Goal: Task Accomplishment & Management: Manage account settings

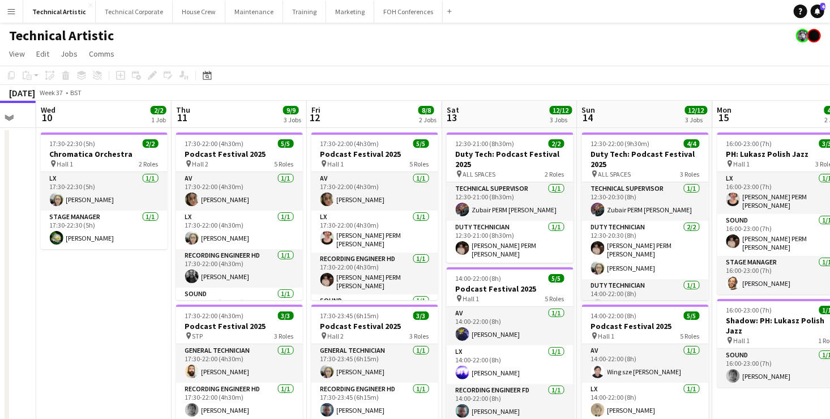
scroll to position [0, 562]
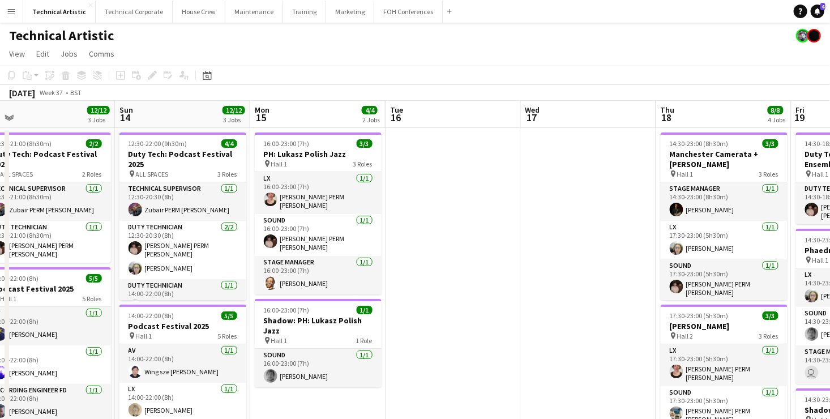
drag, startPoint x: 796, startPoint y: 263, endPoint x: 186, endPoint y: 240, distance: 609.8
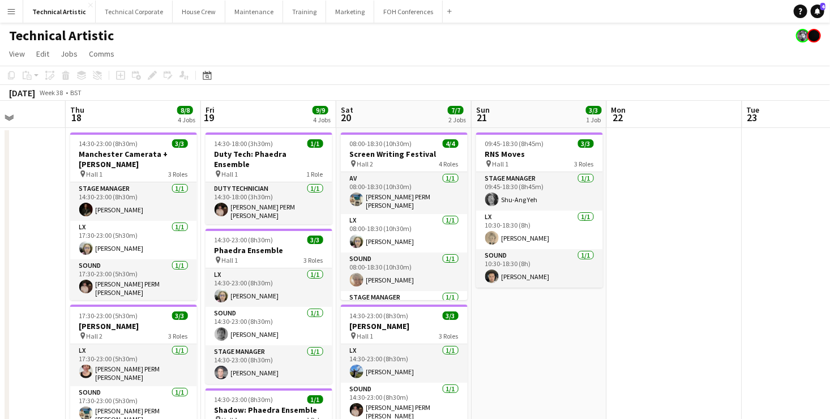
scroll to position [0, 473]
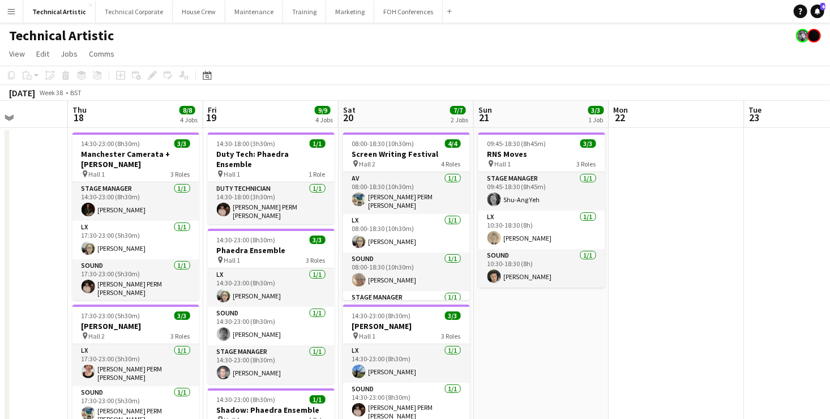
drag, startPoint x: 612, startPoint y: 233, endPoint x: 23, endPoint y: 204, distance: 589.1
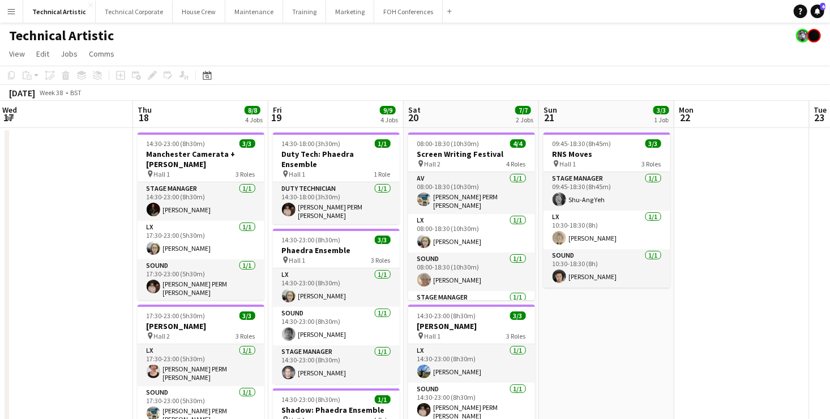
drag, startPoint x: 738, startPoint y: 236, endPoint x: 780, endPoint y: 217, distance: 46.2
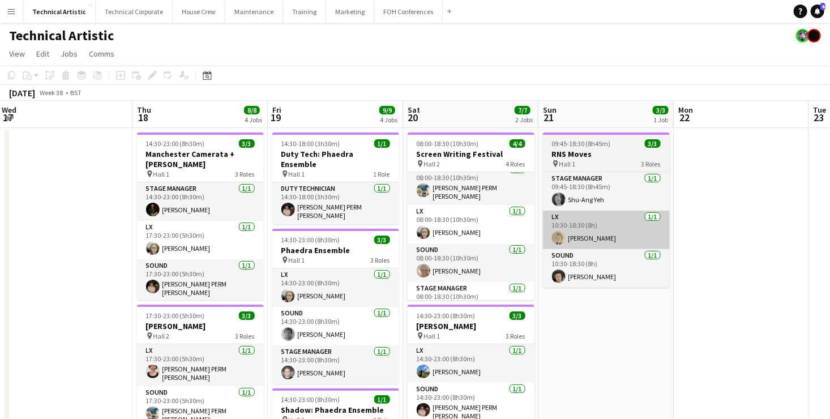
scroll to position [0, 0]
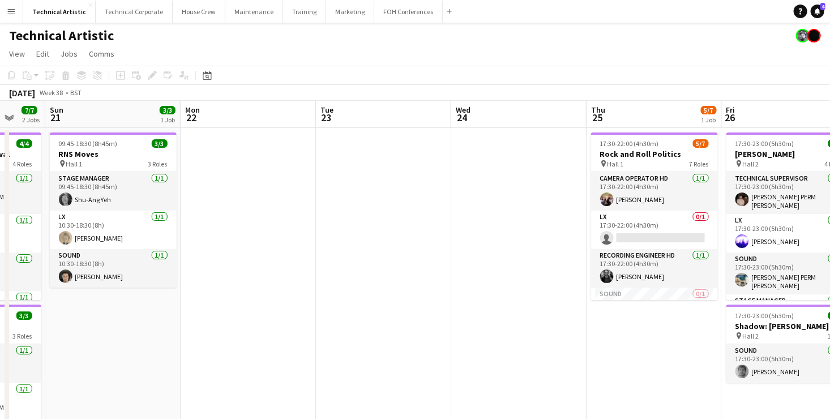
drag, startPoint x: 776, startPoint y: 237, endPoint x: 285, endPoint y: 236, distance: 491.0
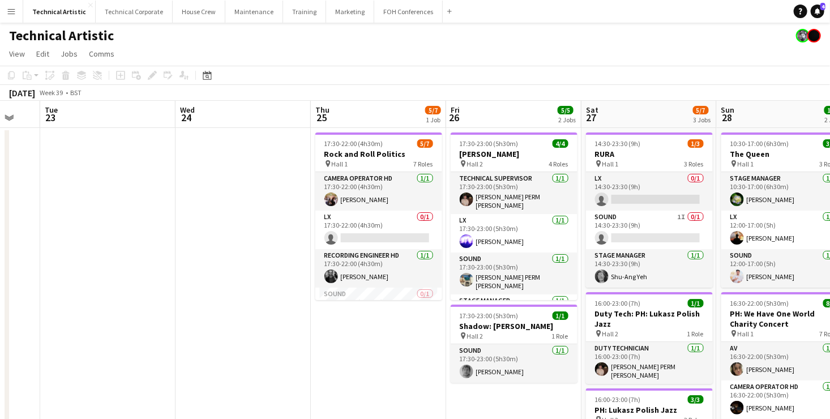
scroll to position [0, 444]
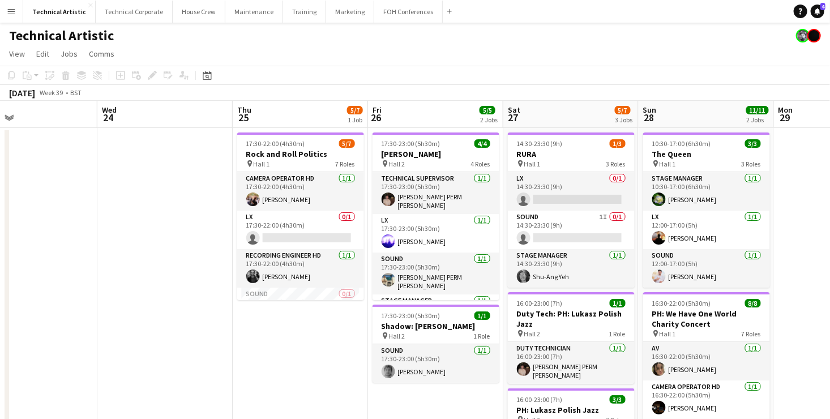
drag, startPoint x: 680, startPoint y: 281, endPoint x: 325, endPoint y: 266, distance: 356.0
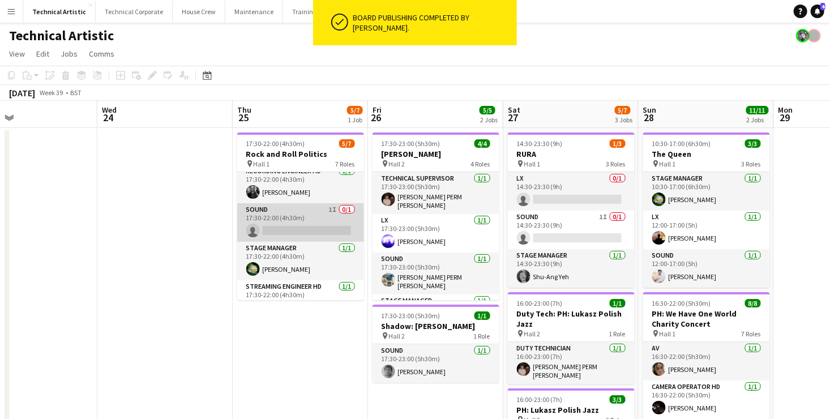
scroll to position [0, 0]
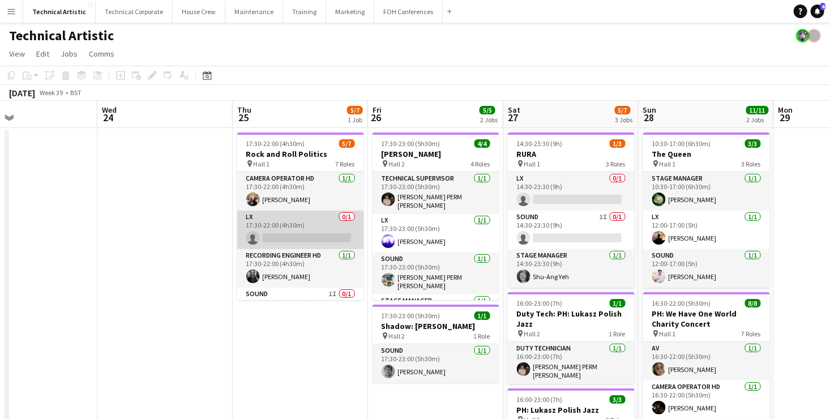
click at [311, 229] on app-card-role "LX 0/1 17:30-22:00 (4h30m) single-neutral-actions" at bounding box center [300, 230] width 127 height 39
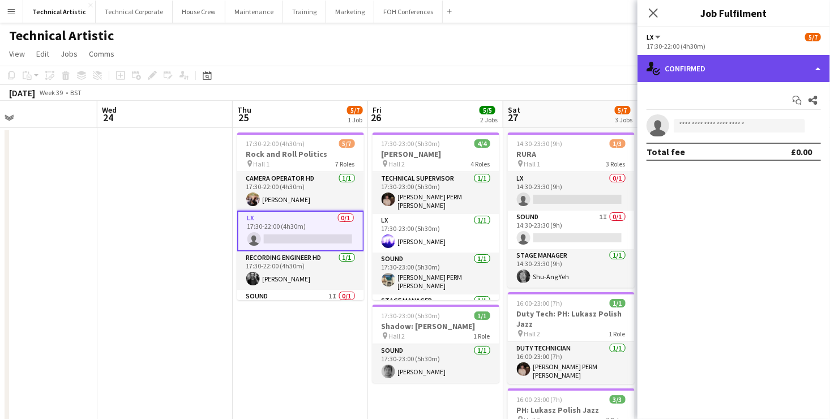
click at [749, 64] on div "single-neutral-actions-check-2 Confirmed" at bounding box center [734, 68] width 193 height 27
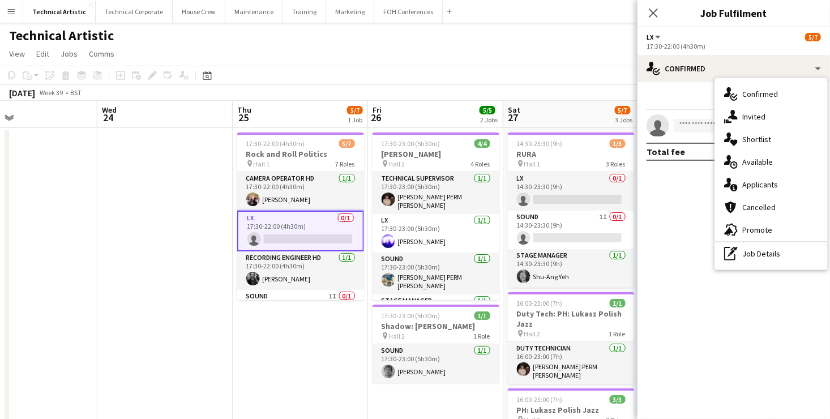
click at [768, 161] on span "Available" at bounding box center [757, 162] width 31 height 10
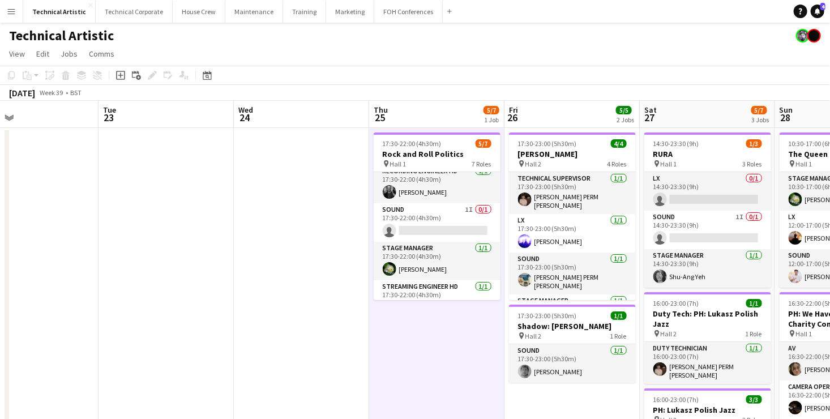
scroll to position [0, 301]
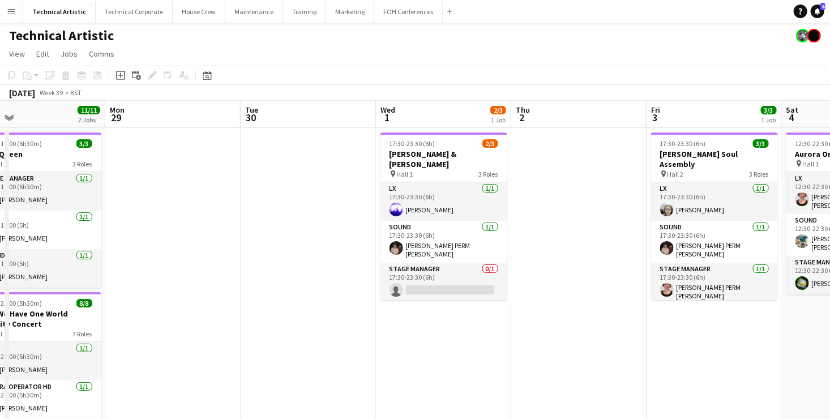
drag, startPoint x: 701, startPoint y: 231, endPoint x: -8, endPoint y: 246, distance: 709.8
click at [0, 246] on html "Menu Boards Boards Boards All jobs Status Workforce Workforce My Workforce Recr…" at bounding box center [415, 418] width 830 height 836
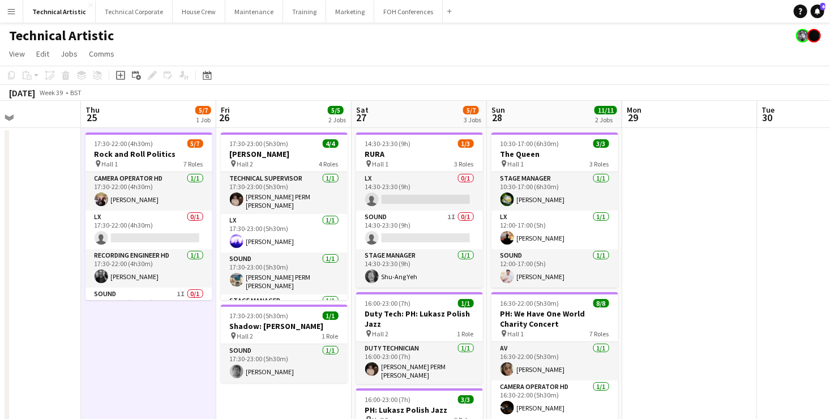
drag, startPoint x: 252, startPoint y: 284, endPoint x: 727, endPoint y: 288, distance: 475.2
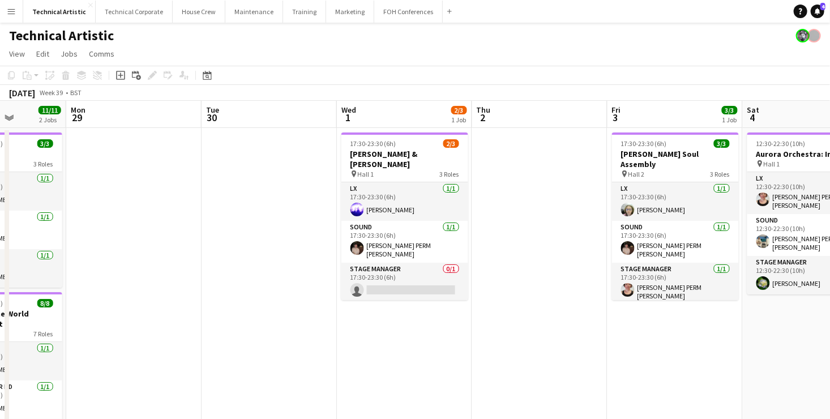
scroll to position [0, 373]
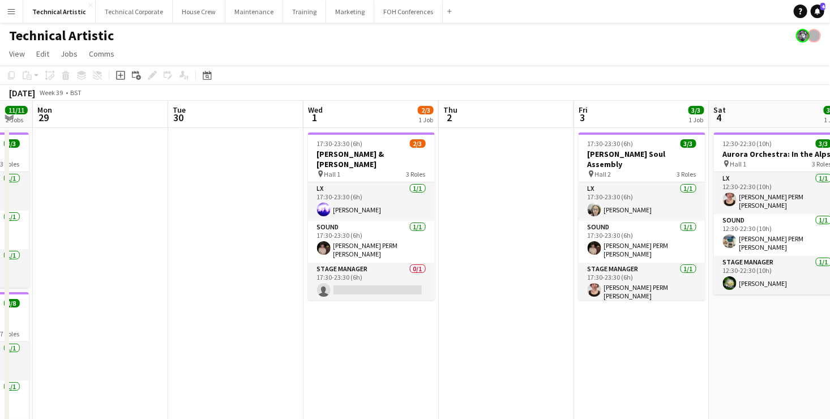
drag, startPoint x: 755, startPoint y: 236, endPoint x: 169, endPoint y: 233, distance: 586.7
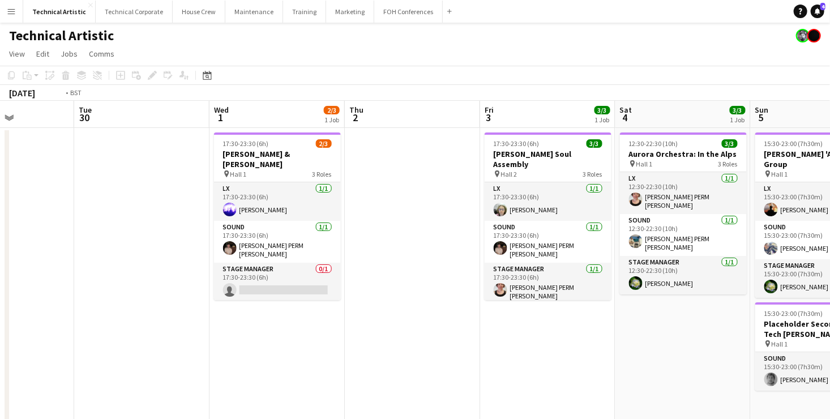
scroll to position [0, 399]
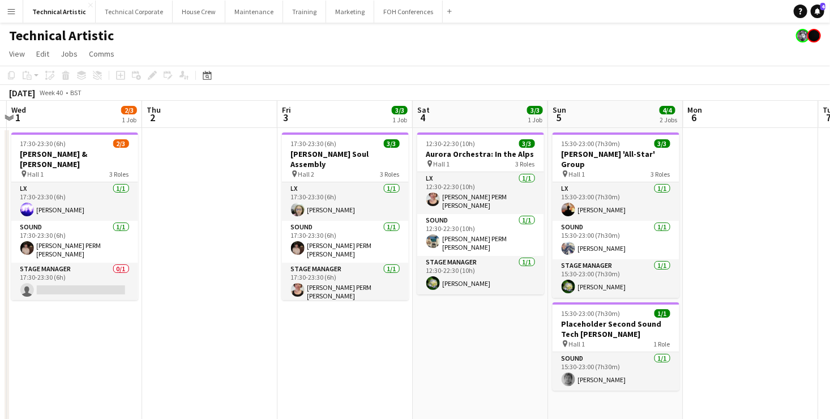
drag, startPoint x: 762, startPoint y: 319, endPoint x: 465, endPoint y: 328, distance: 296.9
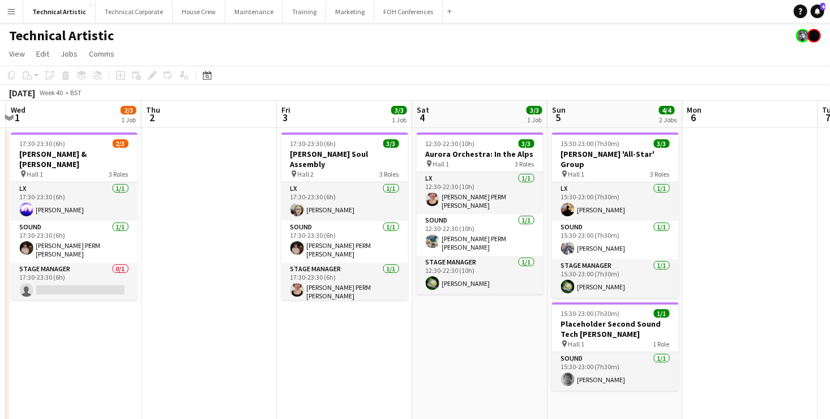
scroll to position [0, 0]
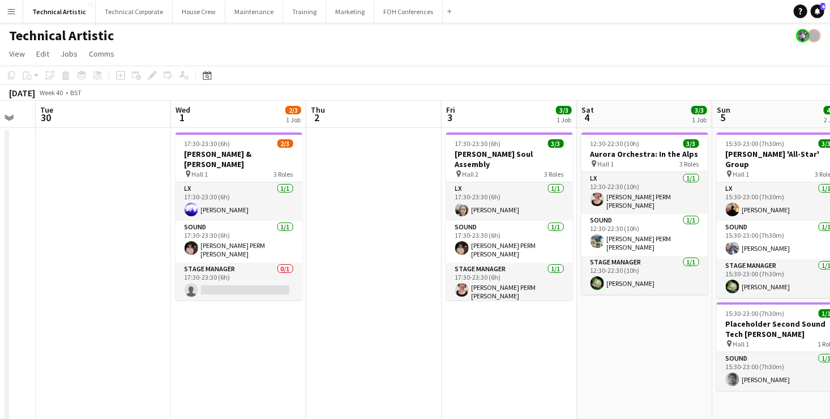
drag, startPoint x: 65, startPoint y: 331, endPoint x: 422, endPoint y: 315, distance: 357.1
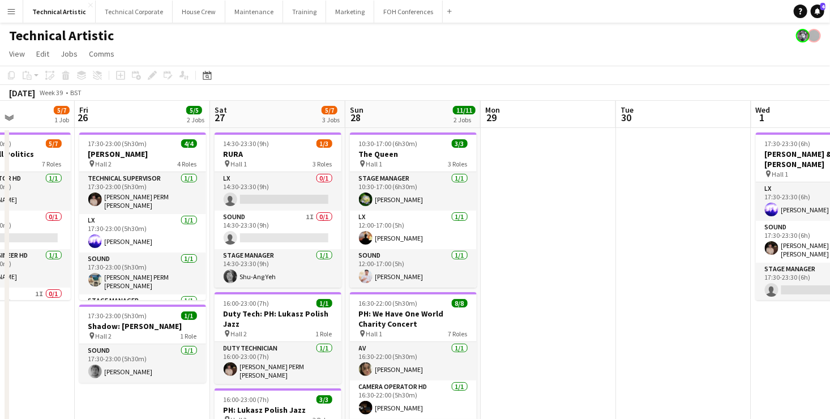
drag, startPoint x: 358, startPoint y: 328, endPoint x: 614, endPoint y: 329, distance: 255.4
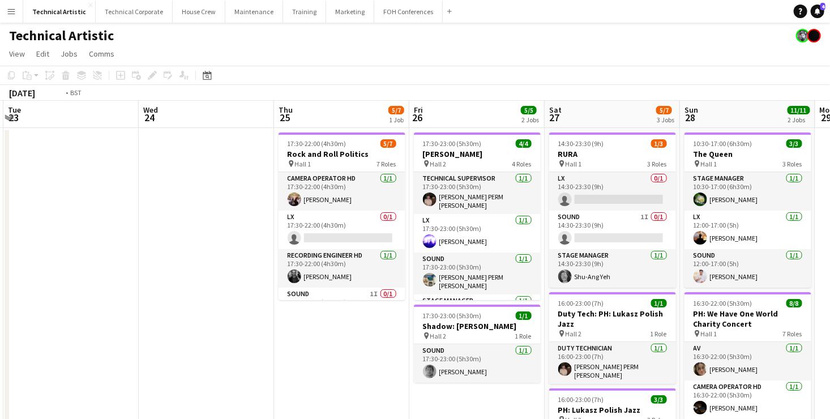
drag, startPoint x: 577, startPoint y: 283, endPoint x: 714, endPoint y: 279, distance: 137.1
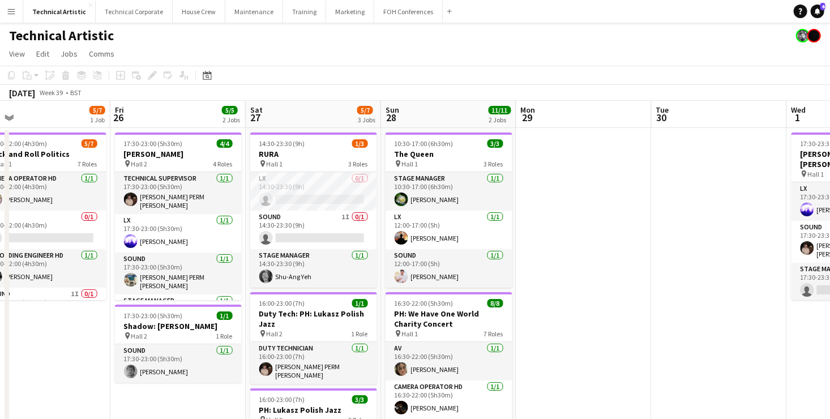
scroll to position [0, 563]
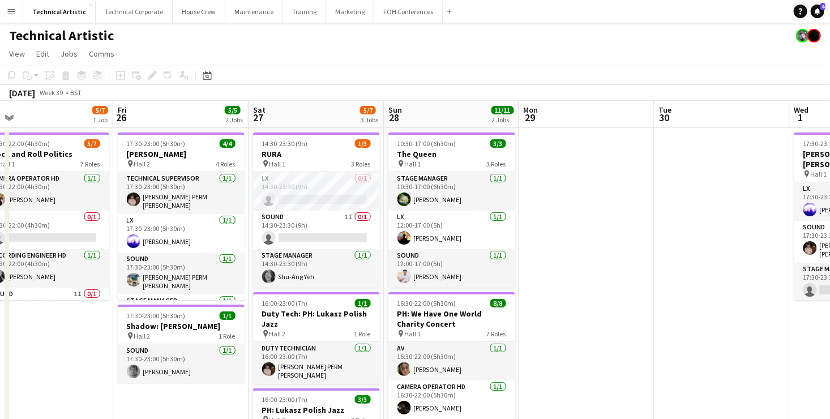
drag, startPoint x: 737, startPoint y: 236, endPoint x: 224, endPoint y: 238, distance: 513.1
click at [323, 188] on app-card-role "LX 0/1 14:30-23:30 (9h) single-neutral-actions" at bounding box center [316, 191] width 127 height 39
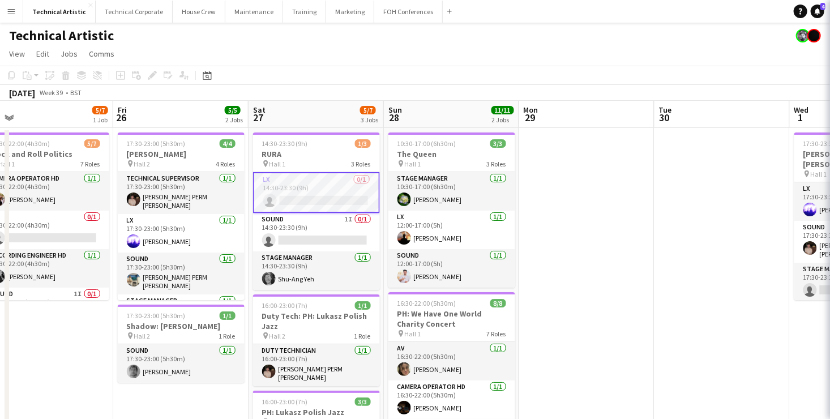
scroll to position [0, 564]
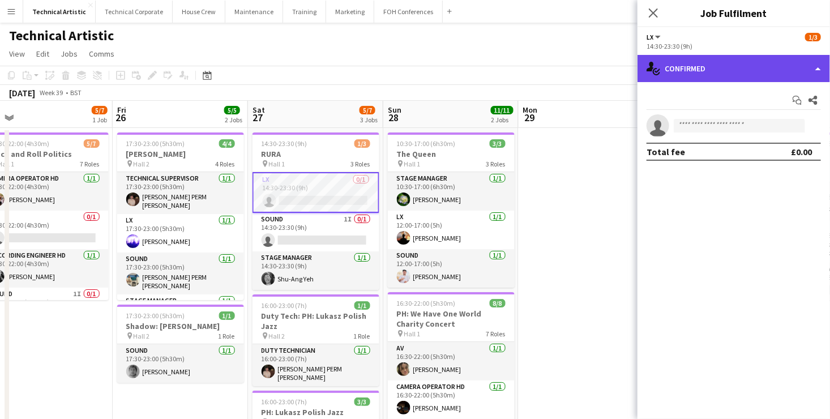
click at [744, 63] on div "single-neutral-actions-check-2 Confirmed" at bounding box center [734, 68] width 193 height 27
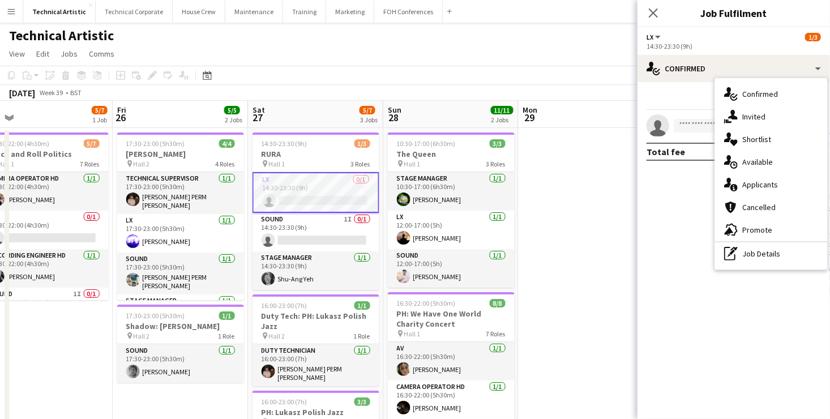
click at [766, 165] on div "single-neutral-actions-upload Available" at bounding box center [771, 162] width 112 height 23
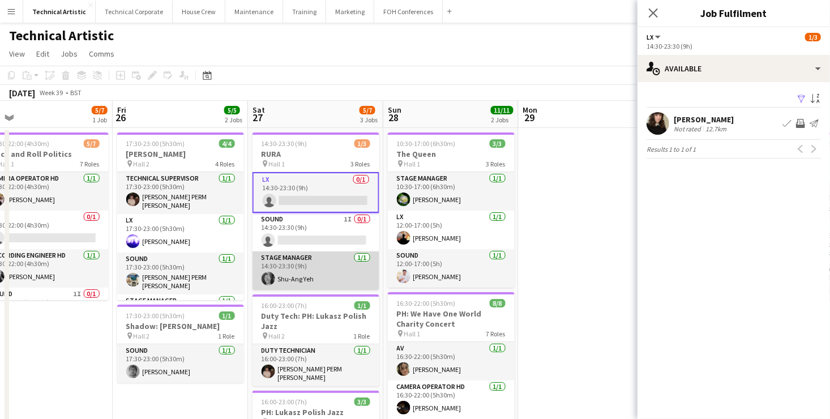
click at [310, 275] on app-card-role "Stage Manager 1/1 14:30-23:30 (9h) Shu-Ang Yeh" at bounding box center [316, 270] width 127 height 39
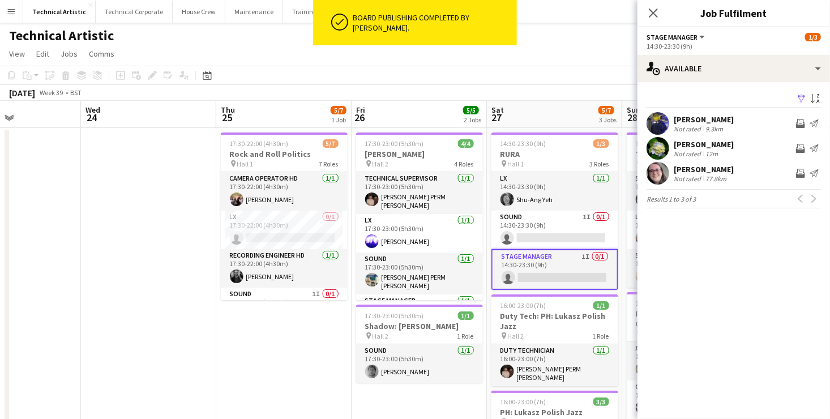
scroll to position [0, 305]
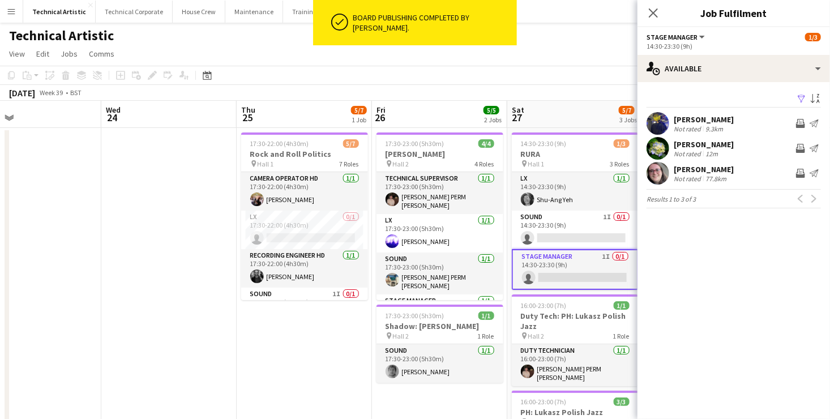
drag, startPoint x: 38, startPoint y: 331, endPoint x: 297, endPoint y: 331, distance: 259.4
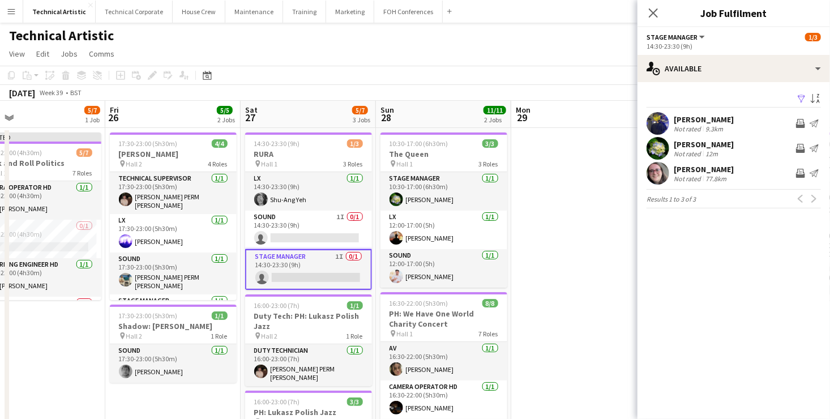
drag, startPoint x: 580, startPoint y: 331, endPoint x: 387, endPoint y: 283, distance: 199.0
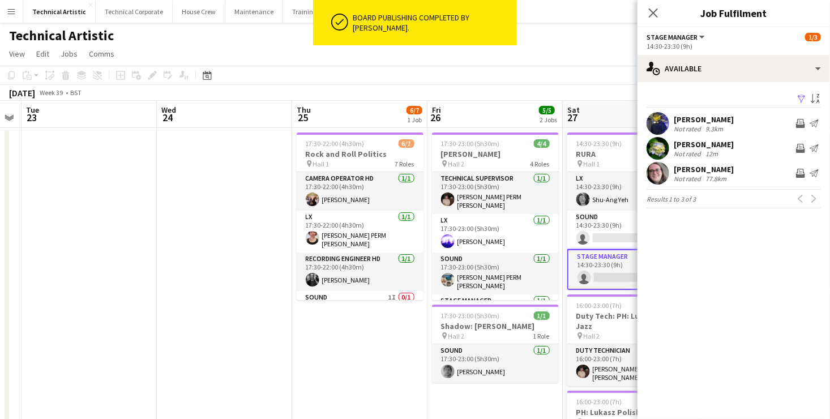
scroll to position [0, 250]
drag, startPoint x: 87, startPoint y: 340, endPoint x: 378, endPoint y: 317, distance: 292.0
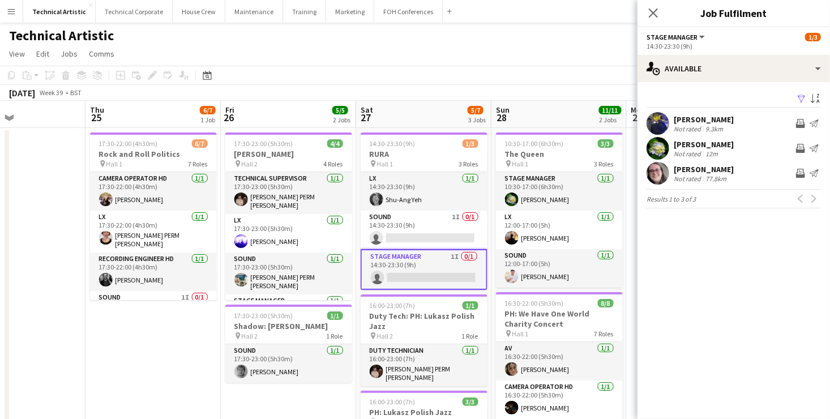
scroll to position [0, 463]
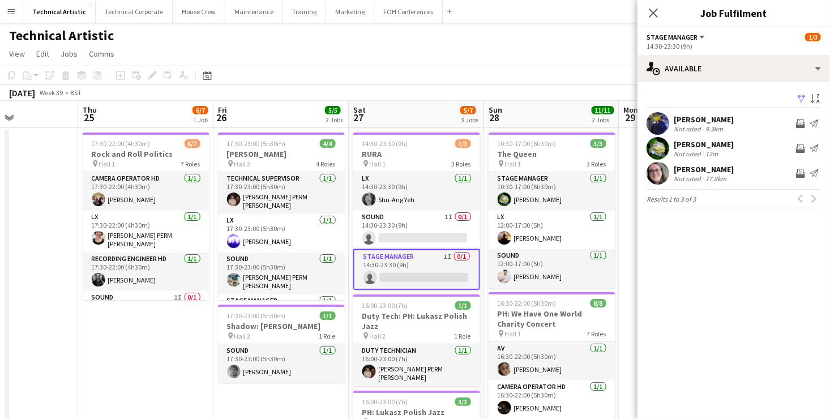
drag, startPoint x: 493, startPoint y: 288, endPoint x: 306, endPoint y: 284, distance: 186.9
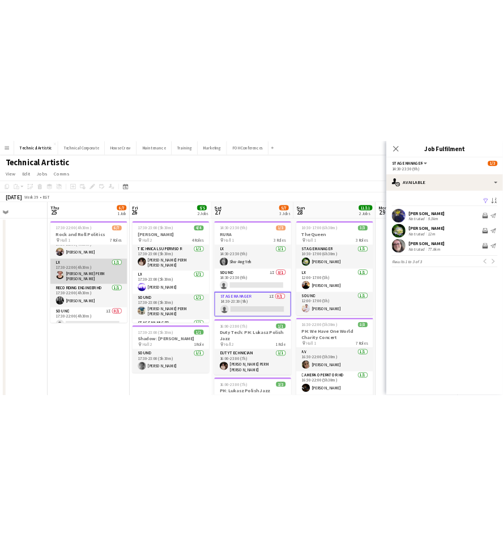
scroll to position [0, 0]
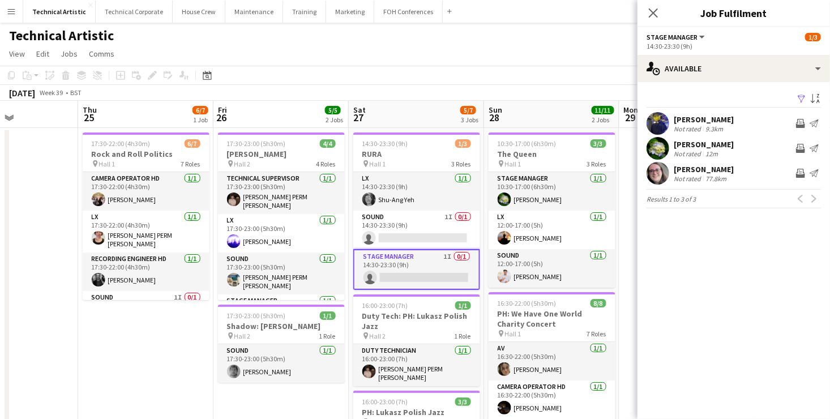
drag, startPoint x: 600, startPoint y: 72, endPoint x: 532, endPoint y: 78, distance: 68.2
click at [532, 78] on app-toolbar "Copy Paste Paste Ctrl+V Paste with crew Ctrl+Shift+V Paste linked Job Delete Gr…" at bounding box center [415, 75] width 830 height 19
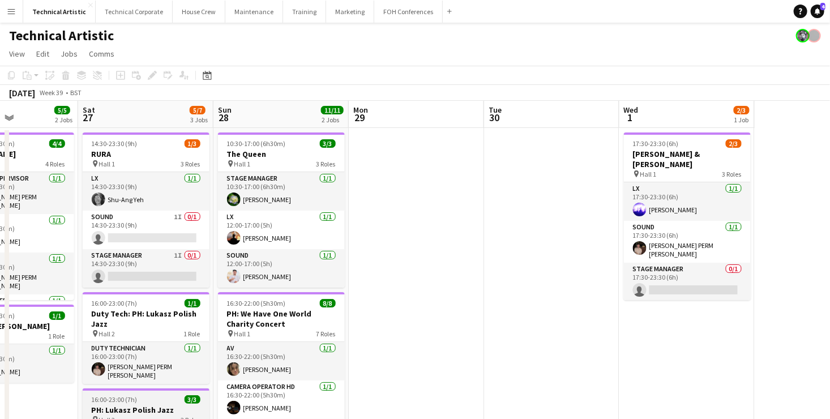
scroll to position [0, 463]
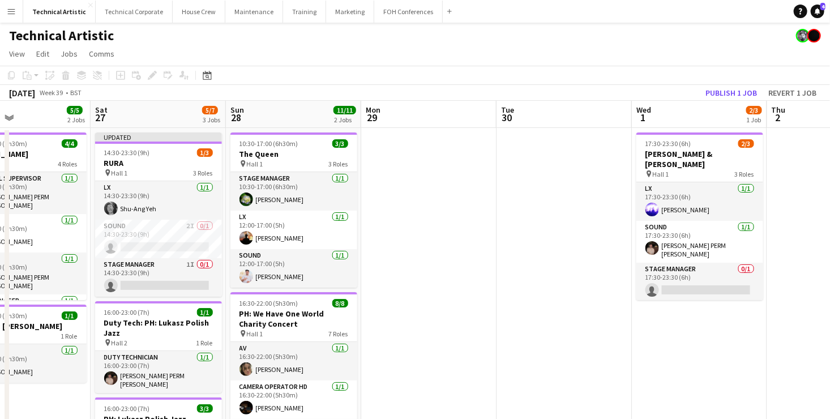
drag, startPoint x: 270, startPoint y: 211, endPoint x: 689, endPoint y: 181, distance: 420.7
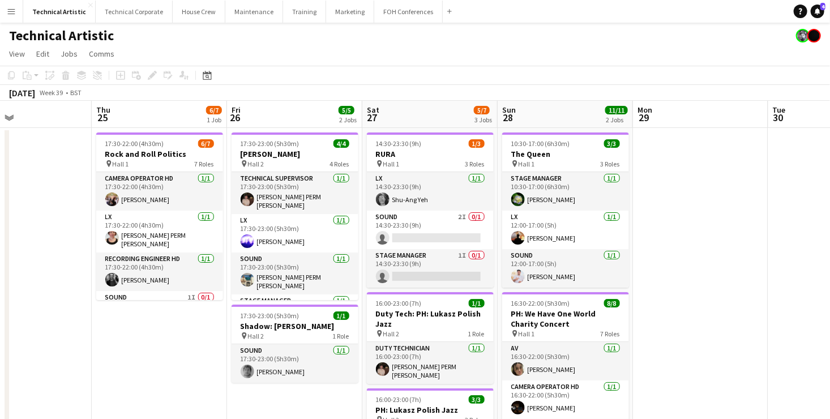
click at [455, 104] on app-board-header-date "Sat 27 5/7 3 Jobs" at bounding box center [429, 114] width 135 height 27
click at [453, 106] on app-board-header-date "Sat 27 5/7 3 Jobs" at bounding box center [429, 114] width 135 height 27
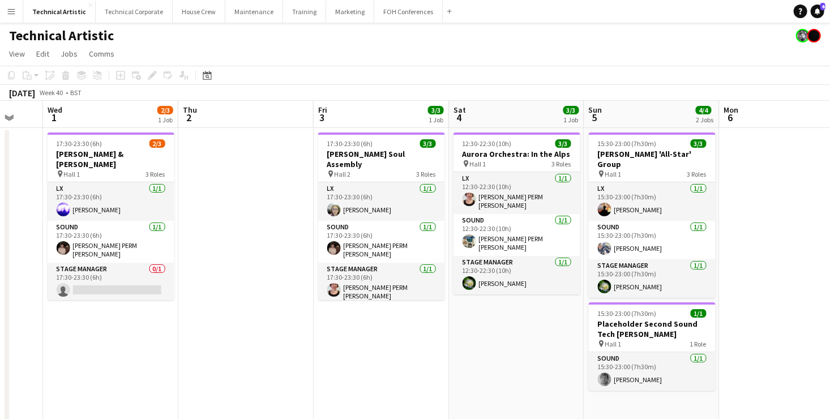
scroll to position [0, 301]
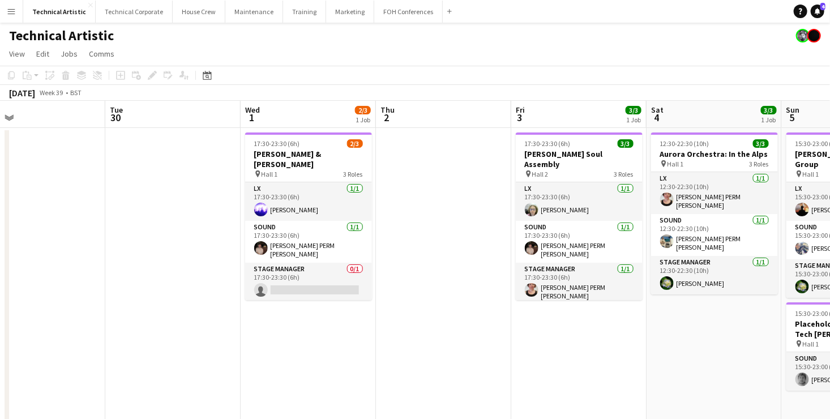
drag, startPoint x: 774, startPoint y: 201, endPoint x: 113, endPoint y: 197, distance: 661.5
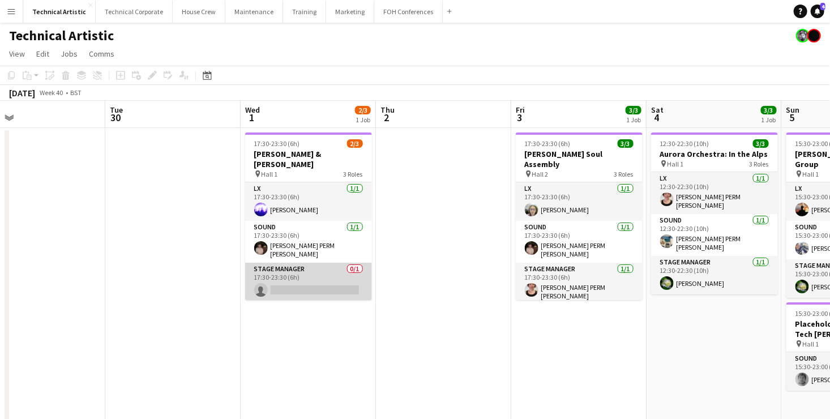
click at [323, 263] on app-card-role "Stage Manager 0/1 17:30-23:30 (6h) single-neutral-actions" at bounding box center [308, 282] width 127 height 39
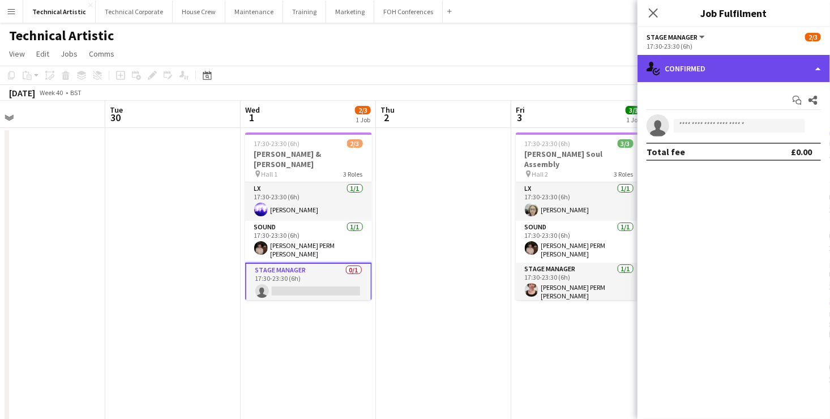
click at [743, 74] on div "single-neutral-actions-check-2 Confirmed" at bounding box center [734, 68] width 193 height 27
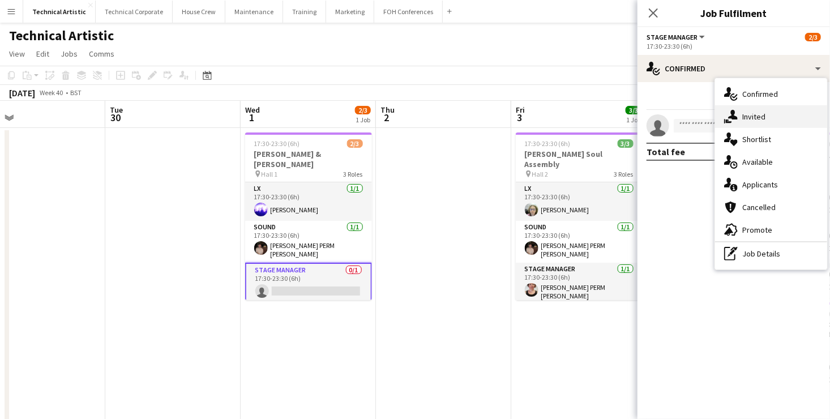
click at [757, 115] on span "Invited" at bounding box center [753, 117] width 23 height 10
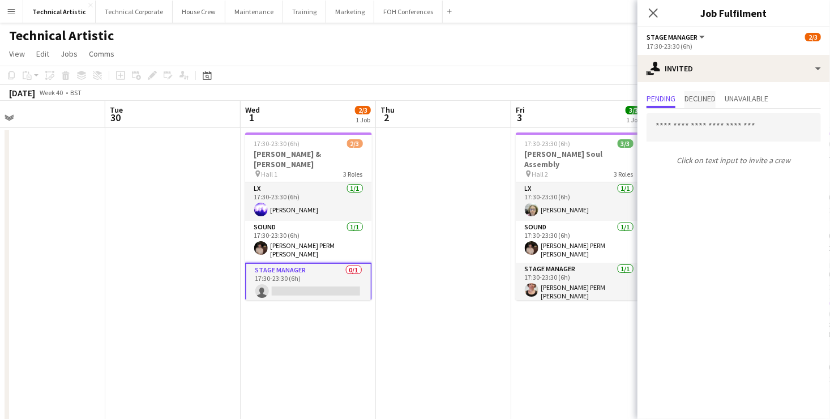
click at [705, 100] on span "Declined" at bounding box center [700, 99] width 31 height 8
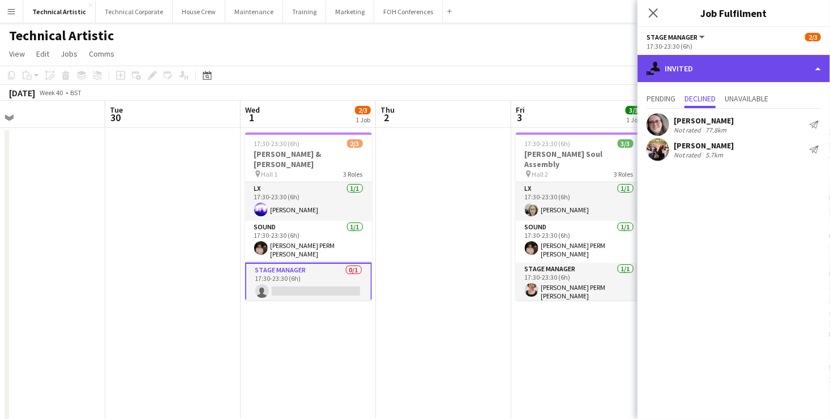
click at [697, 69] on div "single-neutral-actions-share-1 Invited" at bounding box center [734, 68] width 193 height 27
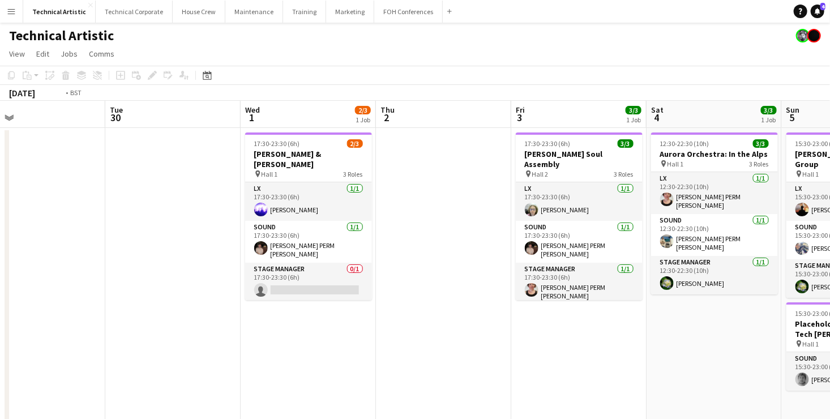
drag, startPoint x: 354, startPoint y: 336, endPoint x: 825, endPoint y: 332, distance: 471.2
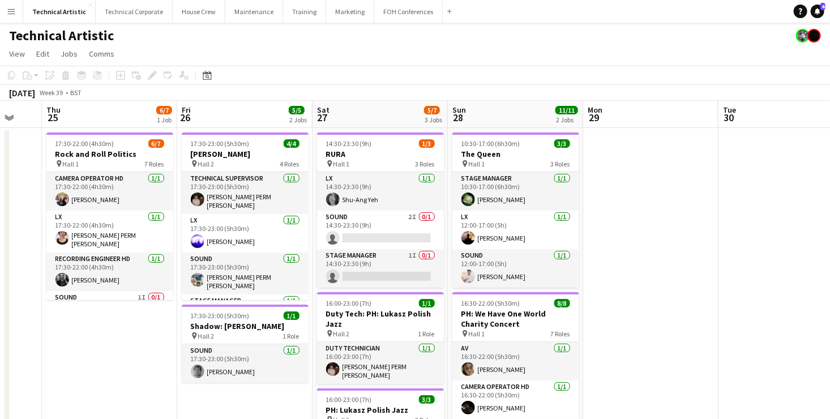
drag, startPoint x: 169, startPoint y: 305, endPoint x: 483, endPoint y: 309, distance: 313.2
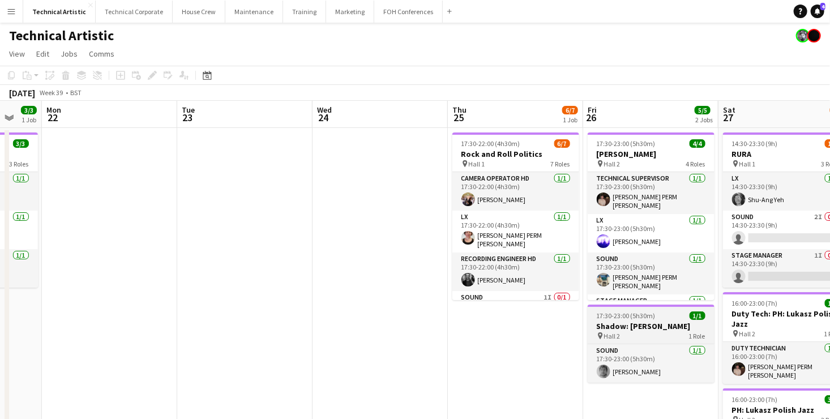
scroll to position [0, 358]
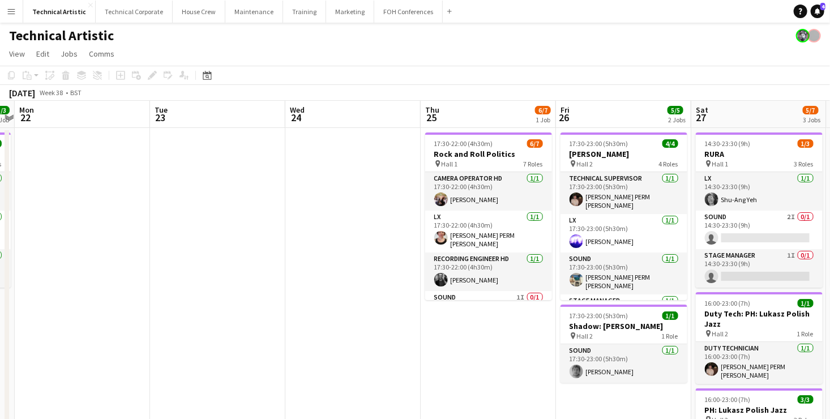
drag, startPoint x: 375, startPoint y: 289, endPoint x: 635, endPoint y: 277, distance: 260.2
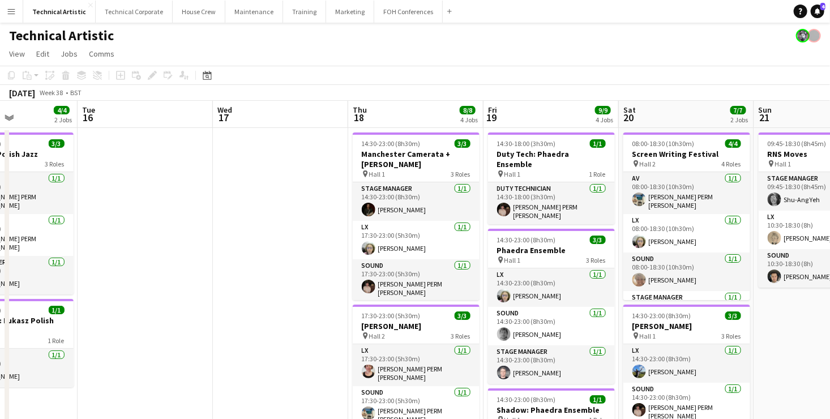
drag, startPoint x: 752, startPoint y: 317, endPoint x: 840, endPoint y: 308, distance: 89.4
click at [830, 308] on html "Menu Boards Boards Boards All jobs Status Workforce Workforce My Workforce Recr…" at bounding box center [415, 418] width 830 height 836
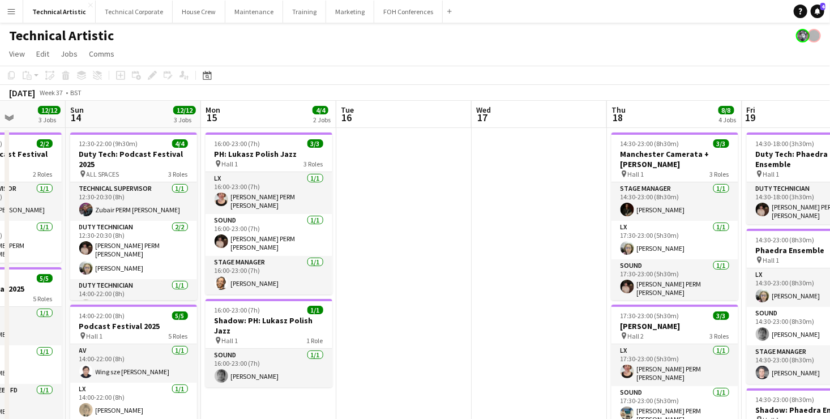
drag, startPoint x: 392, startPoint y: 301, endPoint x: 840, endPoint y: 281, distance: 448.4
click at [830, 281] on html "Menu Boards Boards Boards All jobs Status Workforce Workforce My Workforce Recr…" at bounding box center [415, 418] width 830 height 836
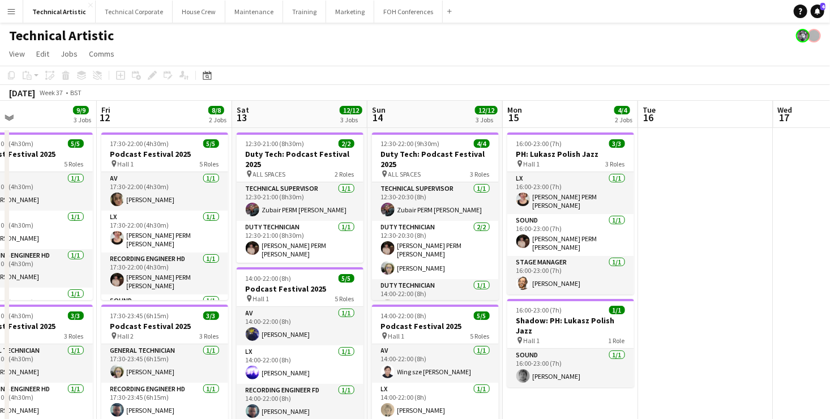
scroll to position [0, 242]
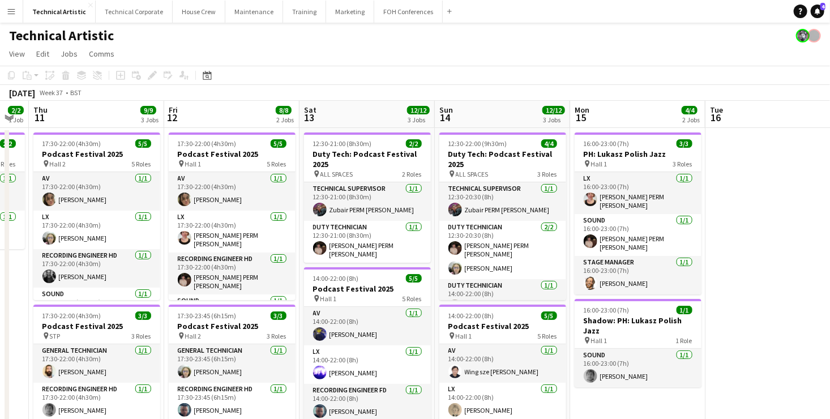
drag, startPoint x: 708, startPoint y: 289, endPoint x: 788, endPoint y: 281, distance: 80.8
click at [830, 276] on html "Menu Boards Boards Boards All jobs Status Workforce Workforce My Workforce Recr…" at bounding box center [415, 418] width 830 height 836
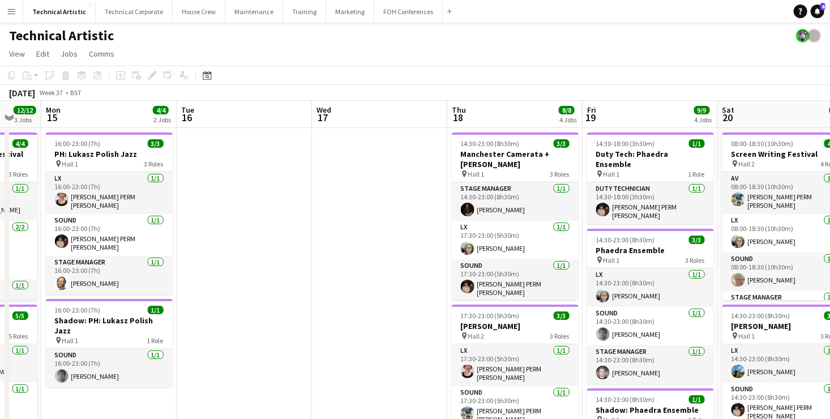
drag, startPoint x: 792, startPoint y: 234, endPoint x: 263, endPoint y: 270, distance: 530.2
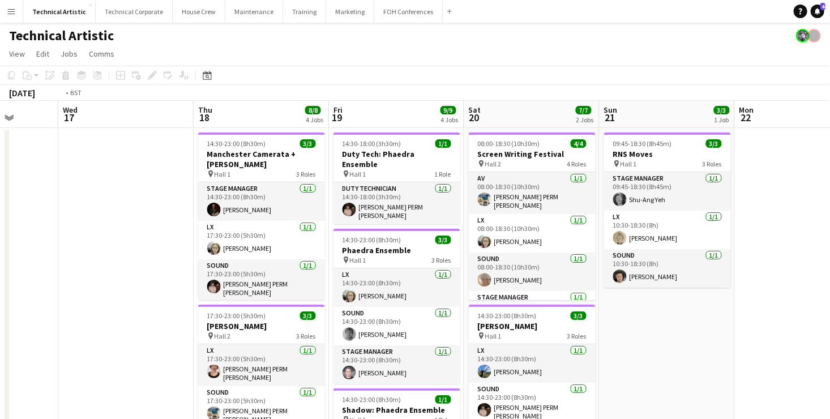
scroll to position [0, 385]
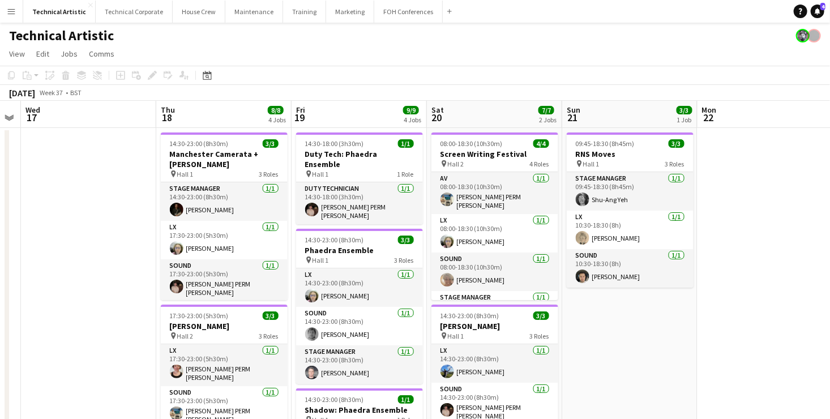
drag, startPoint x: 685, startPoint y: 246, endPoint x: 394, endPoint y: 242, distance: 291.7
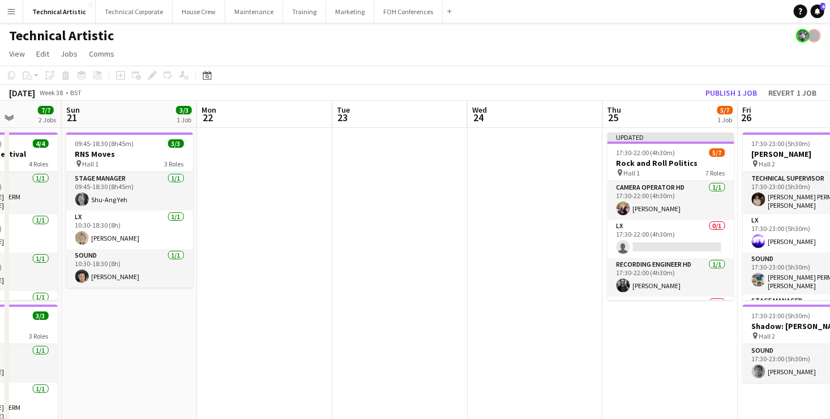
scroll to position [0, 401]
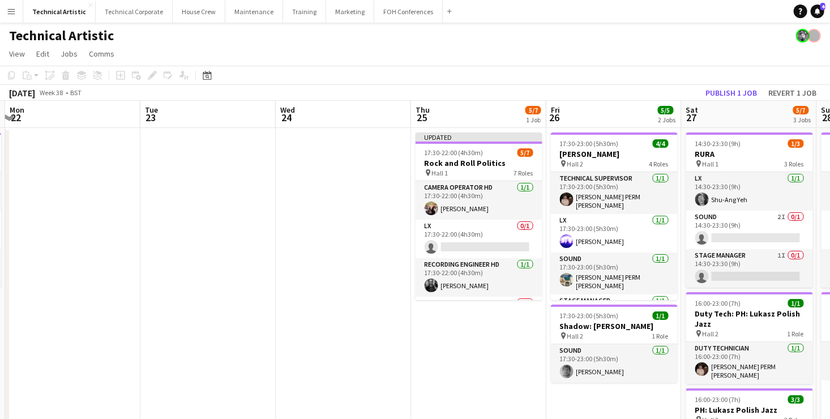
drag, startPoint x: 736, startPoint y: 233, endPoint x: -29, endPoint y: 258, distance: 765.5
click at [0, 258] on html "Menu Boards Boards Boards All jobs Status Workforce Workforce My Workforce Recr…" at bounding box center [415, 418] width 830 height 836
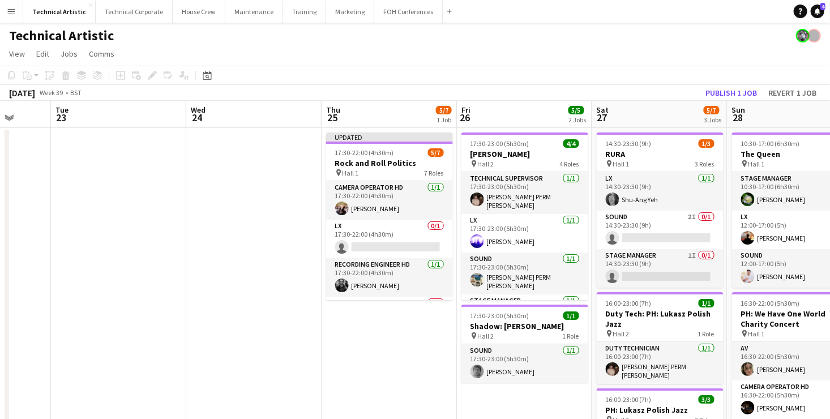
scroll to position [0, 492]
drag, startPoint x: 529, startPoint y: 292, endPoint x: 454, endPoint y: 298, distance: 75.0
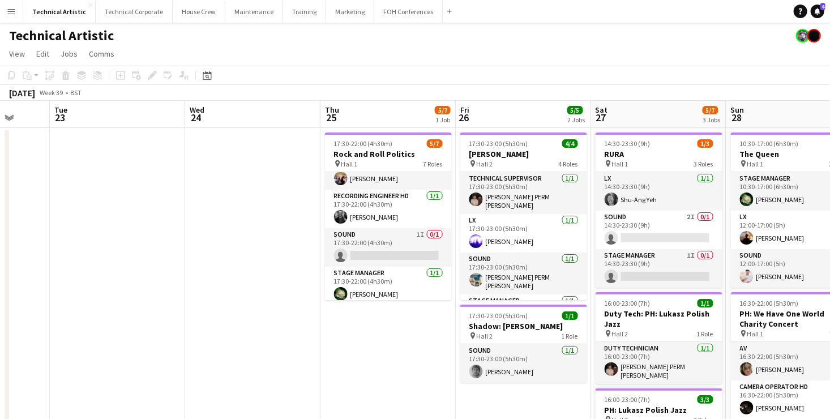
scroll to position [0, 0]
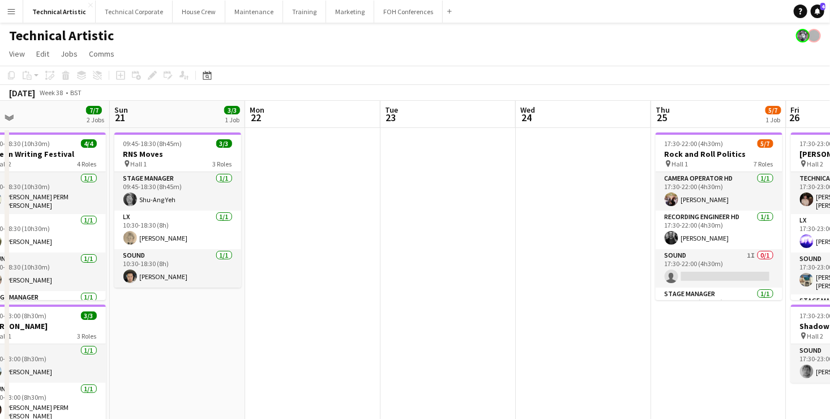
drag, startPoint x: 206, startPoint y: 219, endPoint x: 537, endPoint y: 207, distance: 331.5
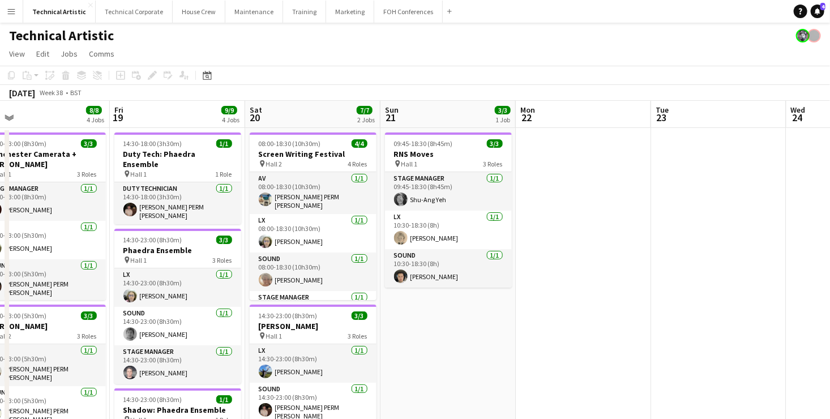
scroll to position [0, 272]
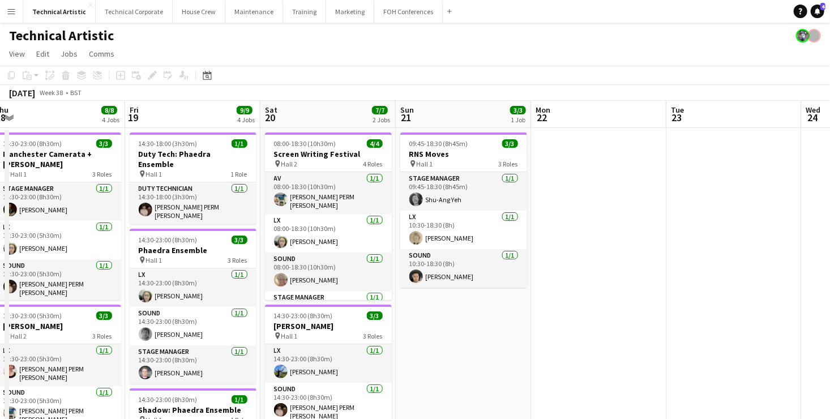
drag, startPoint x: 428, startPoint y: 247, endPoint x: 583, endPoint y: 229, distance: 156.2
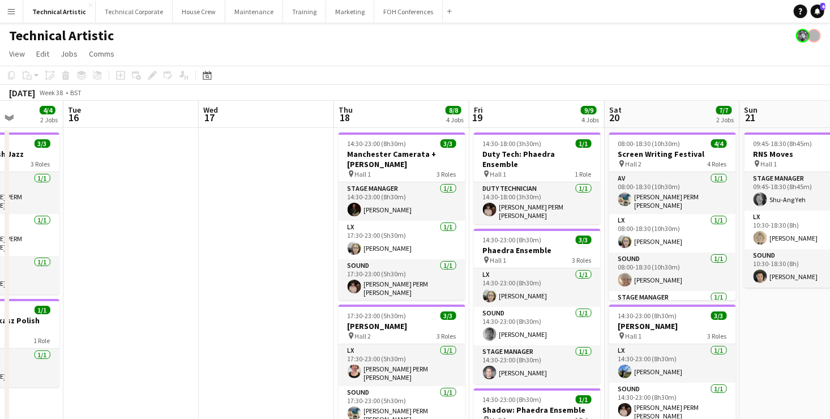
scroll to position [0, 338]
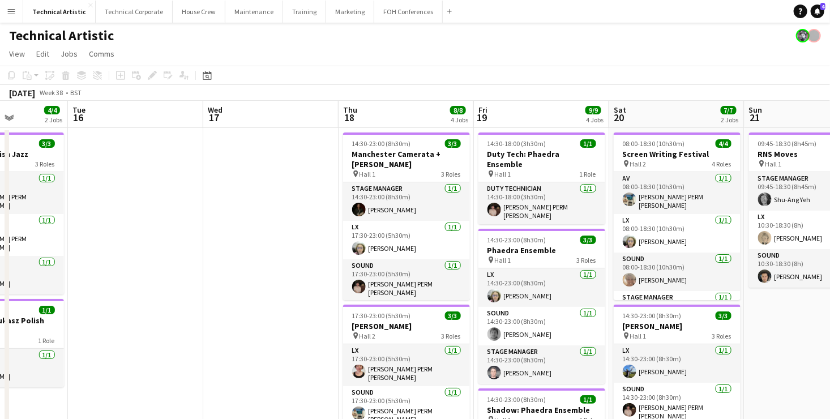
drag, startPoint x: 125, startPoint y: 257, endPoint x: 466, endPoint y: 245, distance: 340.6
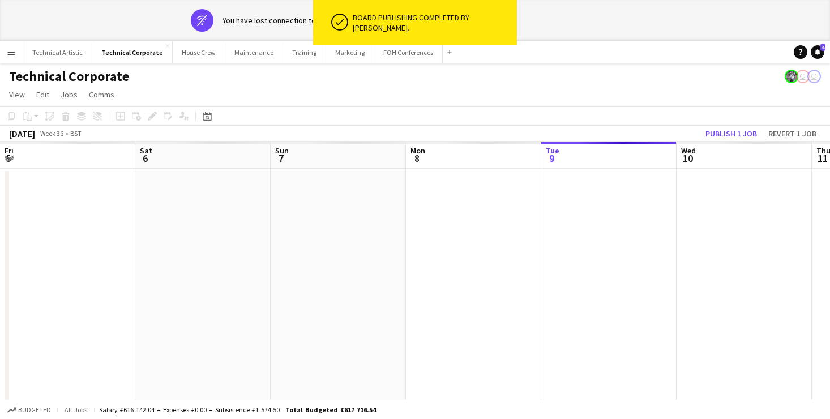
scroll to position [0, 363]
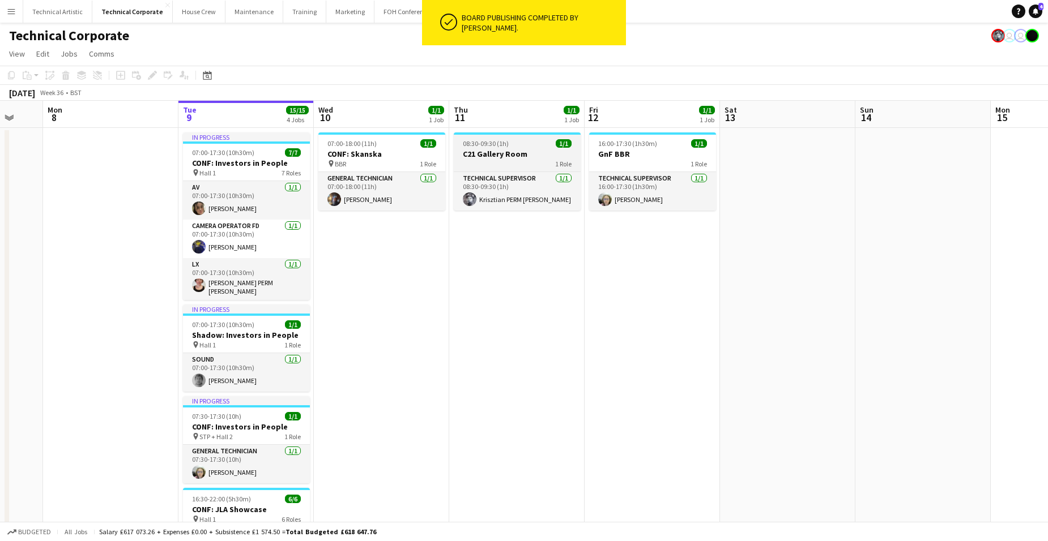
drag, startPoint x: 526, startPoint y: 152, endPoint x: 522, endPoint y: 160, distance: 9.6
click at [526, 152] on h3 "C21 Gallery Room" at bounding box center [517, 154] width 127 height 10
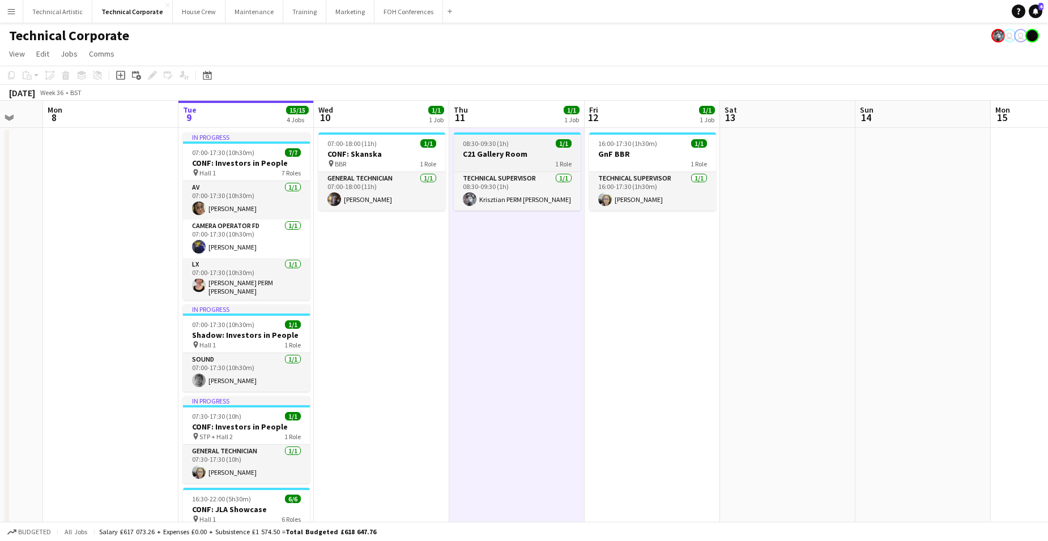
click at [503, 155] on h3 "C21 Gallery Room" at bounding box center [517, 154] width 127 height 10
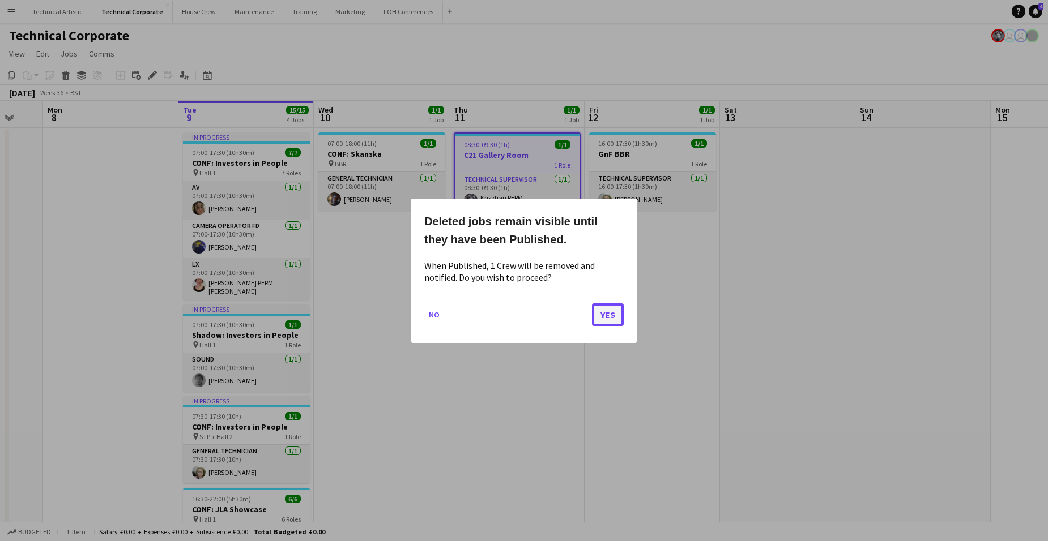
click at [607, 313] on button "Yes" at bounding box center [608, 314] width 32 height 23
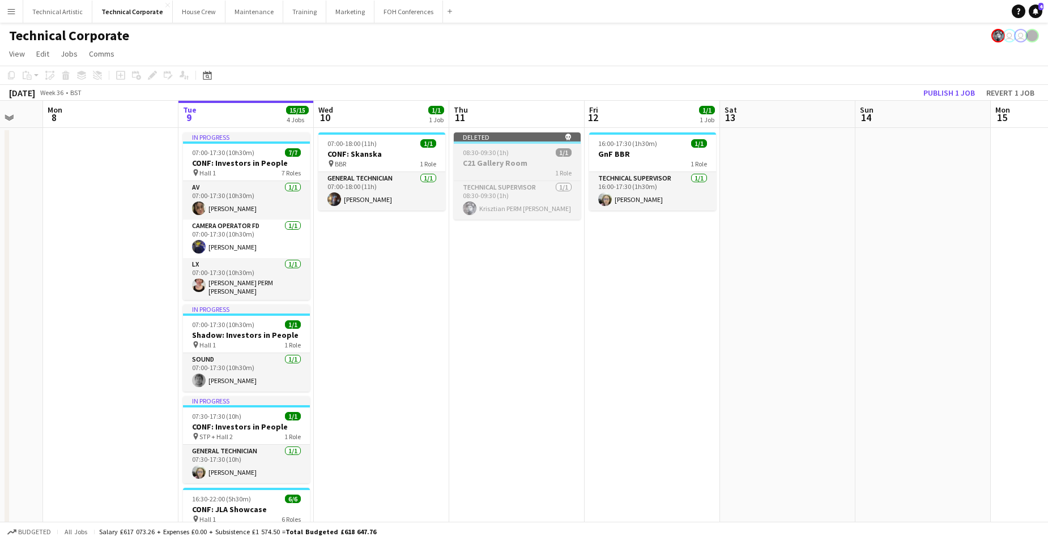
click at [513, 150] on div "08:30-09:30 (1h) 1/1" at bounding box center [517, 152] width 127 height 8
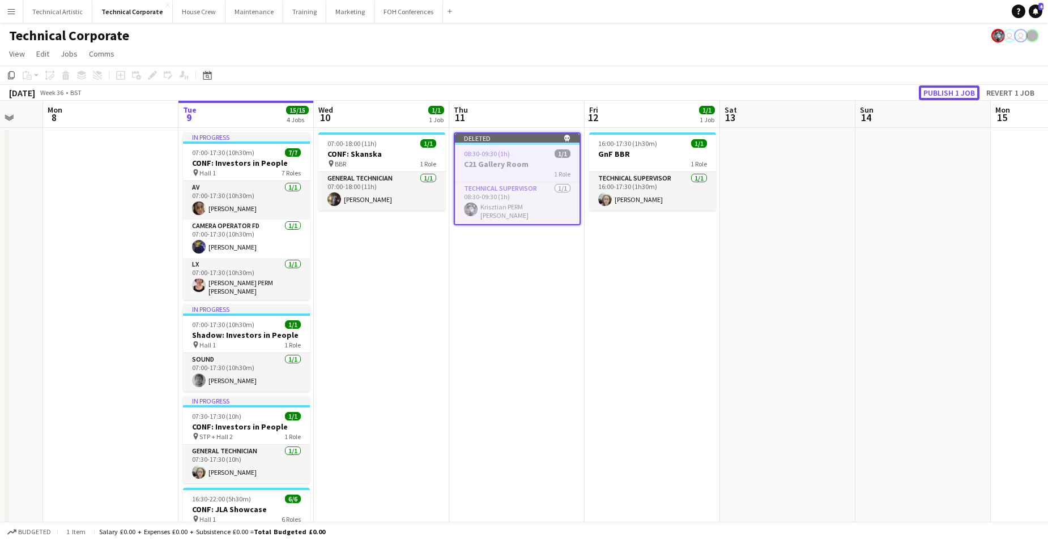
click at [830, 89] on button "Publish 1 job" at bounding box center [949, 93] width 61 height 15
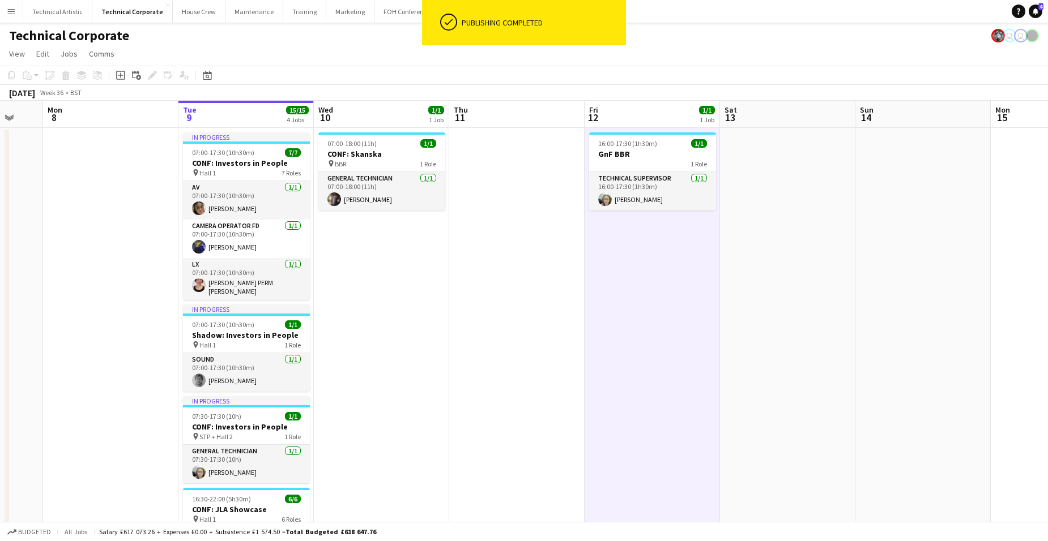
scroll to position [0, 362]
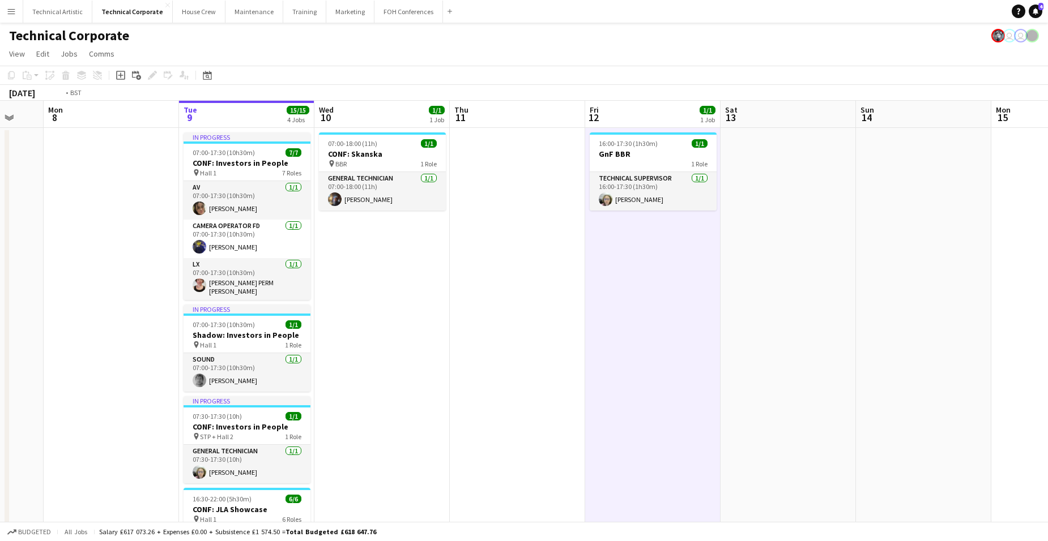
drag, startPoint x: 780, startPoint y: 297, endPoint x: 490, endPoint y: 319, distance: 290.2
click at [76, 286] on app-calendar-viewport "Fri 5 Sat 6 Sun 7 Mon 8 Tue 9 15/15 4 Jobs Wed 10 1/1 1 Job Thu 11 Fri 12 1/1 1…" at bounding box center [524, 544] width 1048 height 887
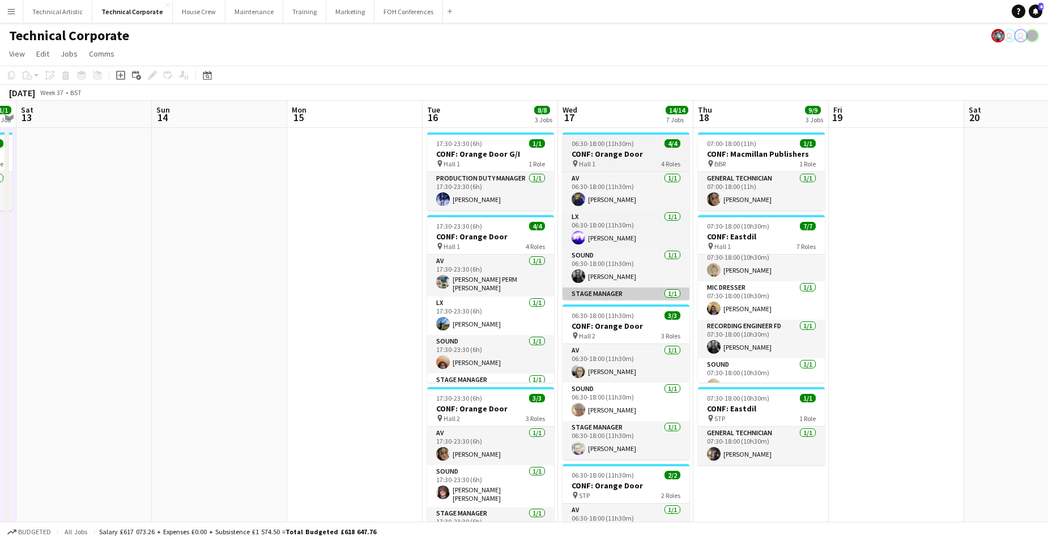
scroll to position [112, 0]
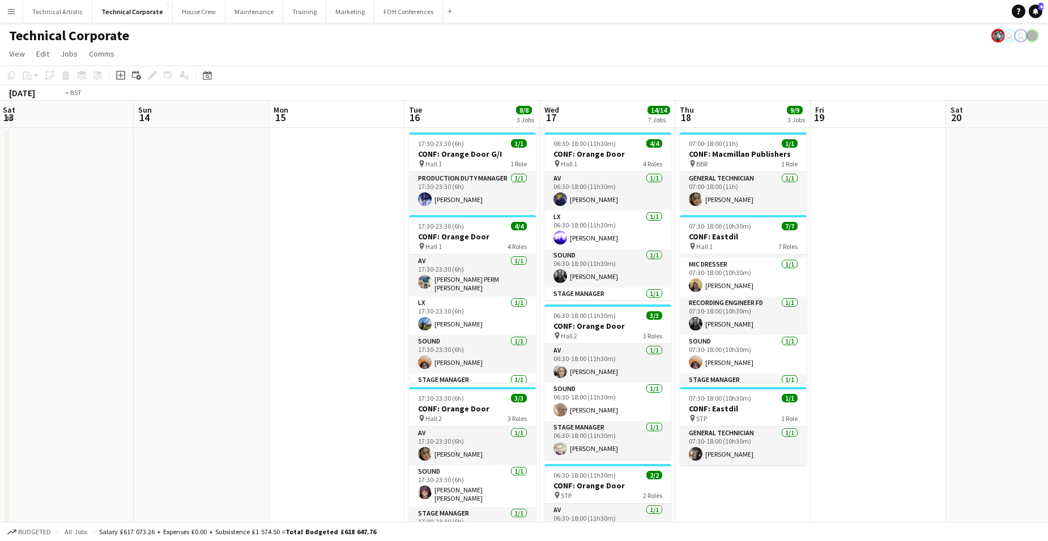
drag, startPoint x: 998, startPoint y: 261, endPoint x: 379, endPoint y: 222, distance: 620.2
click at [238, 211] on app-calendar-viewport "Wed 10 1/1 1 Job Thu 11 Fri 12 1/1 1 Job Sat 13 Sun 14 Mon 15 Tue 16 8/8 3 Jobs…" at bounding box center [524, 544] width 1048 height 887
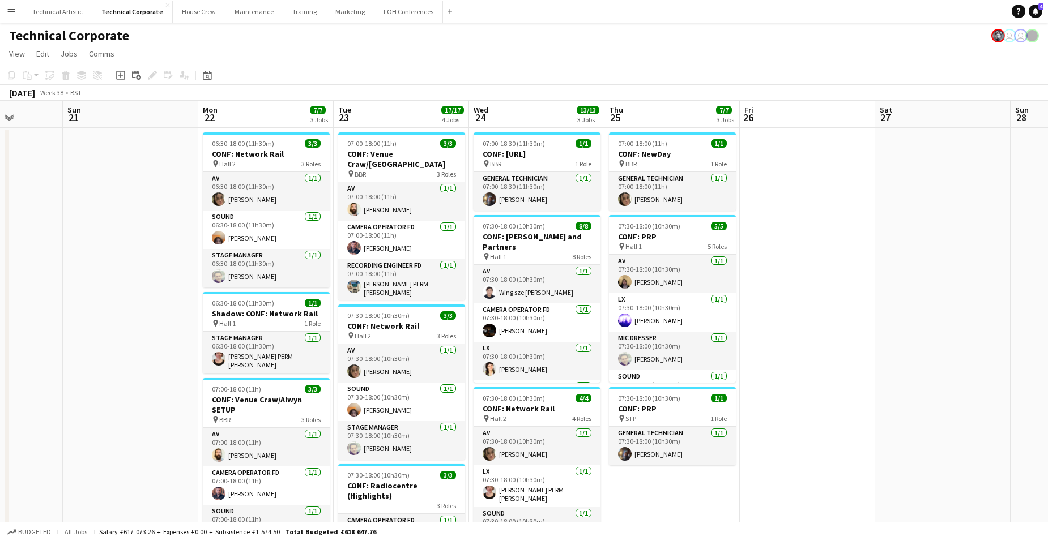
scroll to position [0, 484]
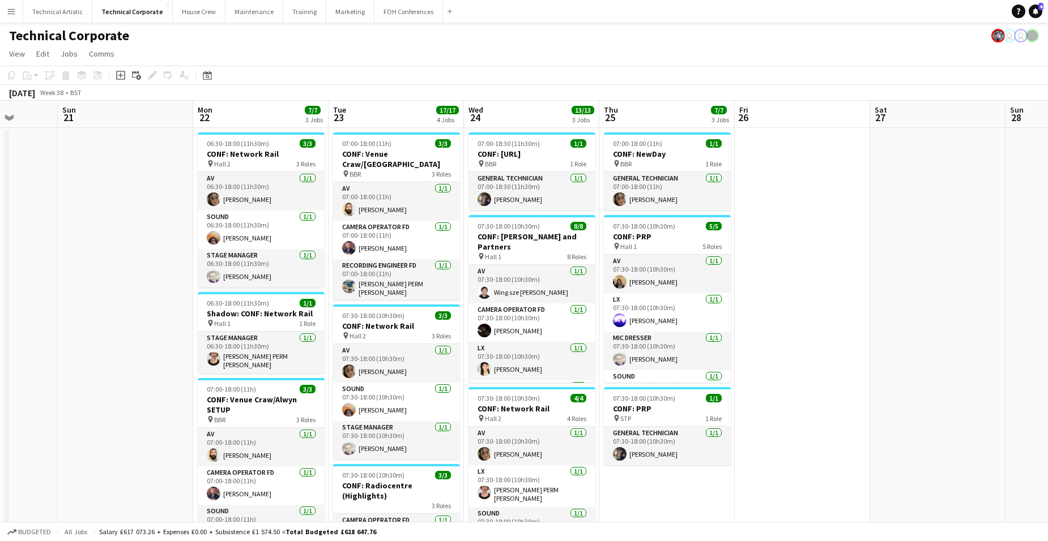
drag, startPoint x: 745, startPoint y: 253, endPoint x: 604, endPoint y: 251, distance: 141.0
click at [604, 251] on app-calendar-viewport "Wed 17 14/14 7 Jobs Thu 18 9/9 3 Jobs Fri 19 Sat 20 Sun 21 Mon 22 7/7 3 Jobs Tu…" at bounding box center [524, 544] width 1048 height 887
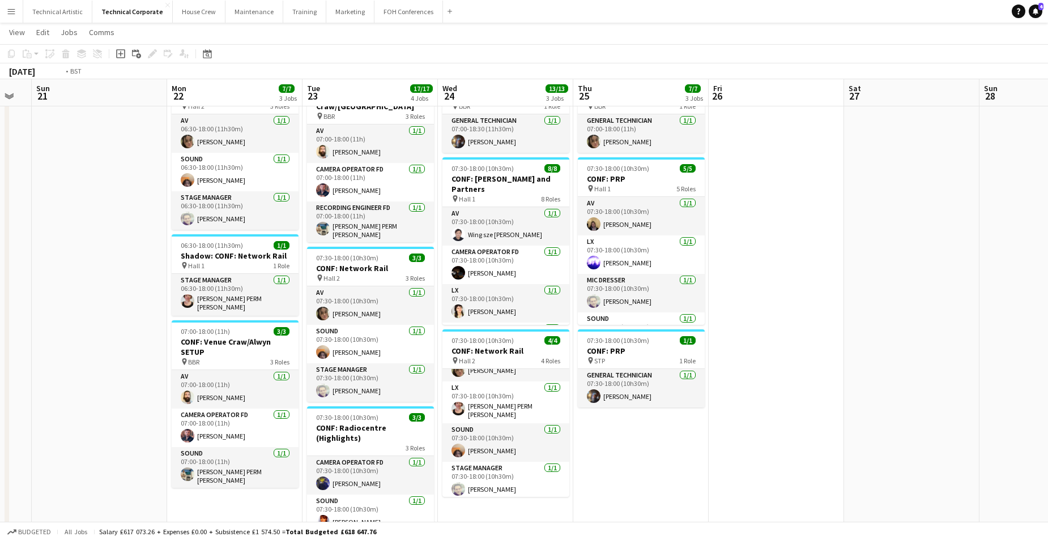
scroll to position [0, 343]
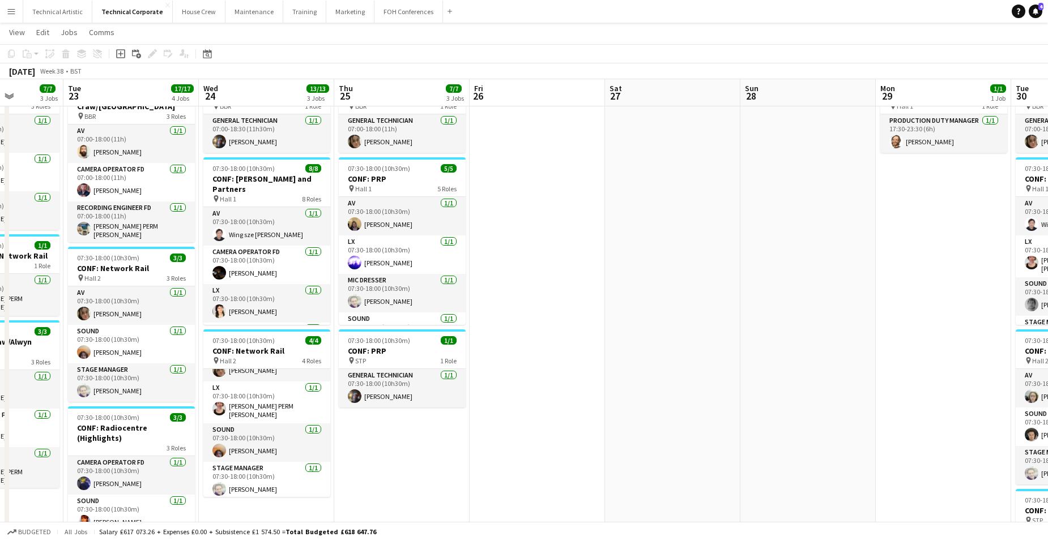
drag, startPoint x: 851, startPoint y: 380, endPoint x: 587, endPoint y: 387, distance: 264.0
click at [587, 387] on app-calendar-viewport "Sat 20 Sun 21 Mon 22 7/7 3 Jobs Tue 23 17/17 4 Jobs Wed 24 13/13 3 Jobs Thu 25 …" at bounding box center [524, 459] width 1048 height 943
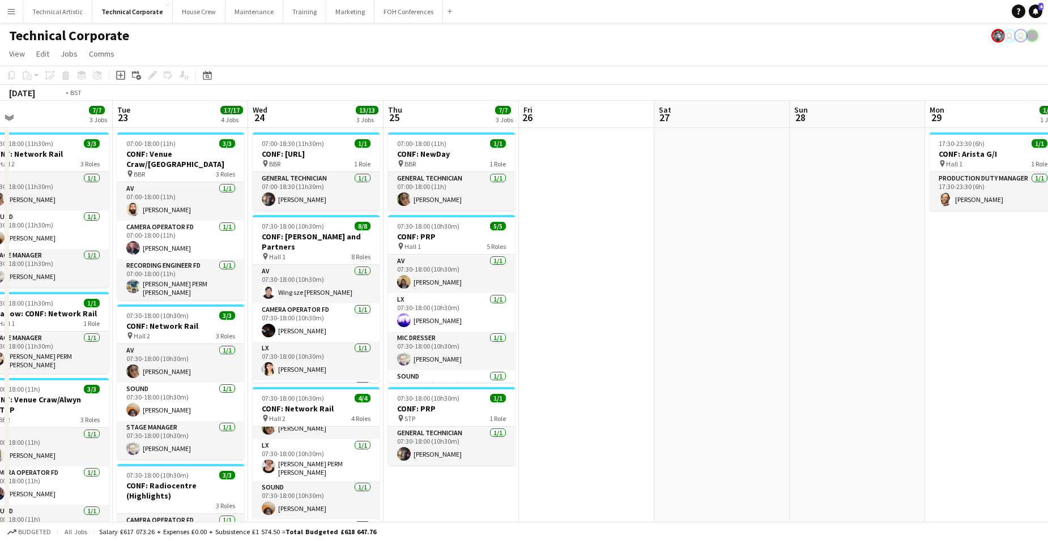
scroll to position [0, 362]
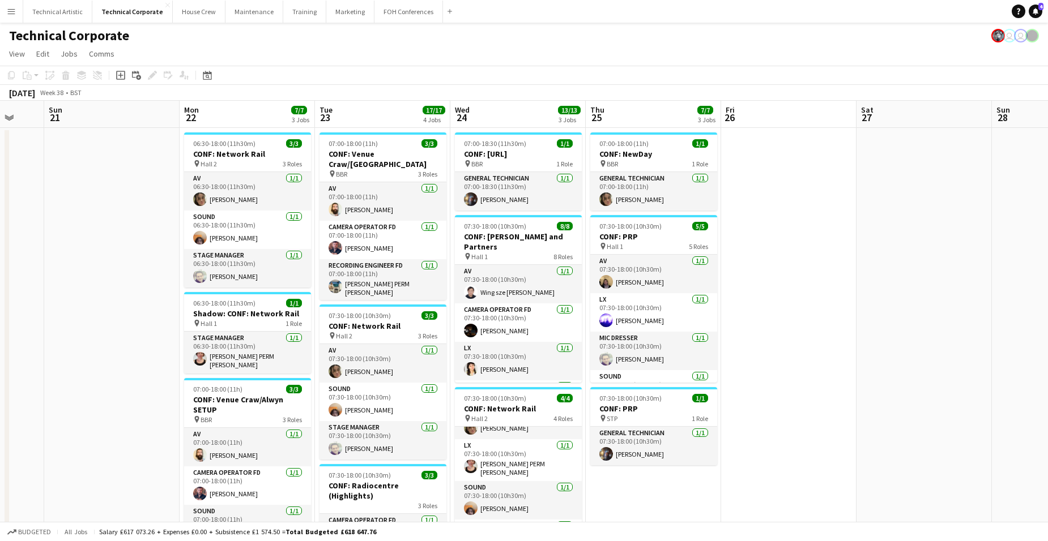
drag, startPoint x: 385, startPoint y: 499, endPoint x: 637, endPoint y: 507, distance: 251.6
click at [637, 419] on app-calendar-viewport "Thu 18 9/9 3 Jobs Fri 19 Sat 20 Sun 21 Mon 22 7/7 3 Jobs Tue 23 17/17 4 Jobs We…" at bounding box center [524, 544] width 1048 height 887
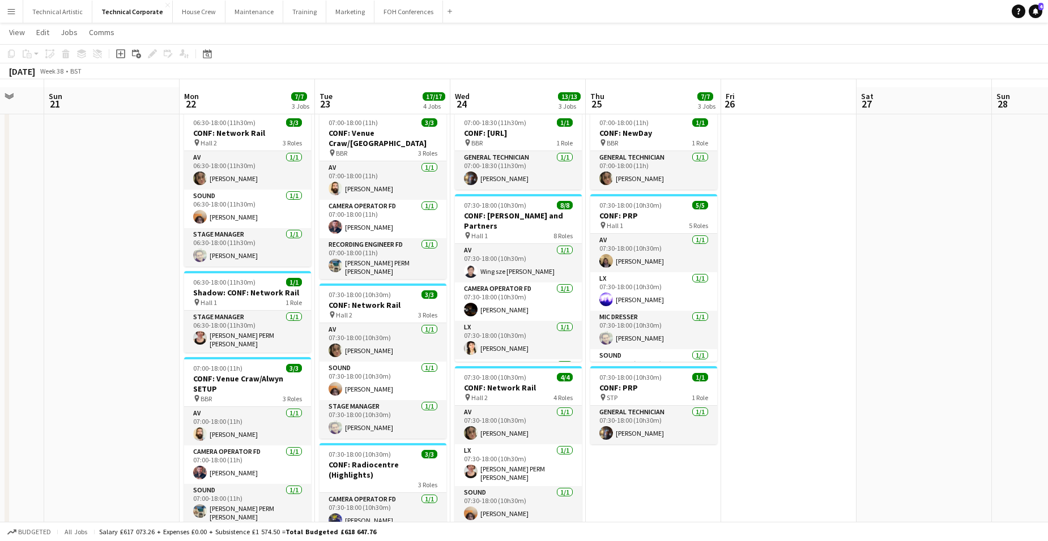
scroll to position [0, 0]
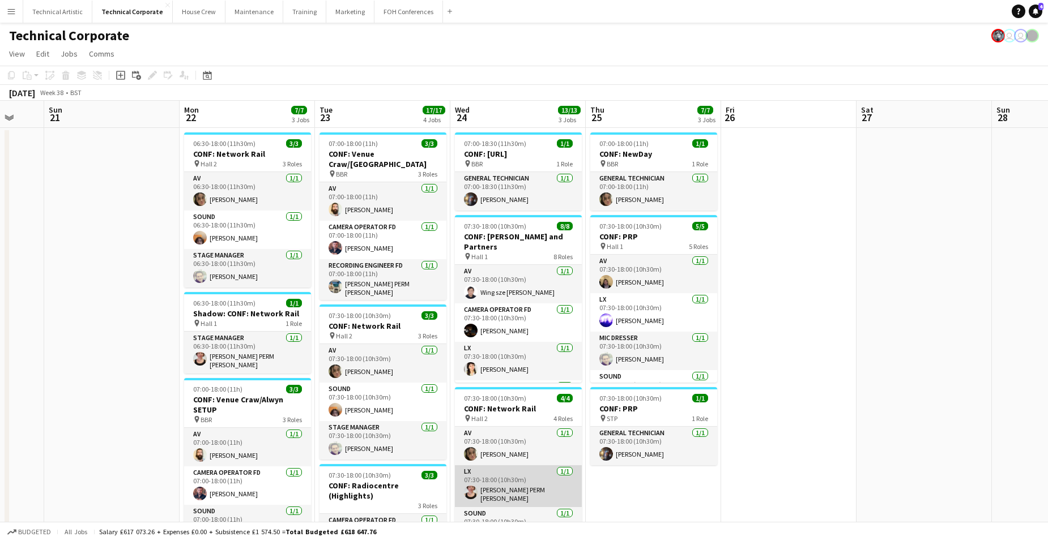
drag, startPoint x: 518, startPoint y: 489, endPoint x: 526, endPoint y: 488, distance: 8.0
click at [519, 419] on app-card-role "LX [DATE] 07:30-18:00 (10h30m) [PERSON_NAME] PERM [PERSON_NAME]" at bounding box center [518, 487] width 127 height 42
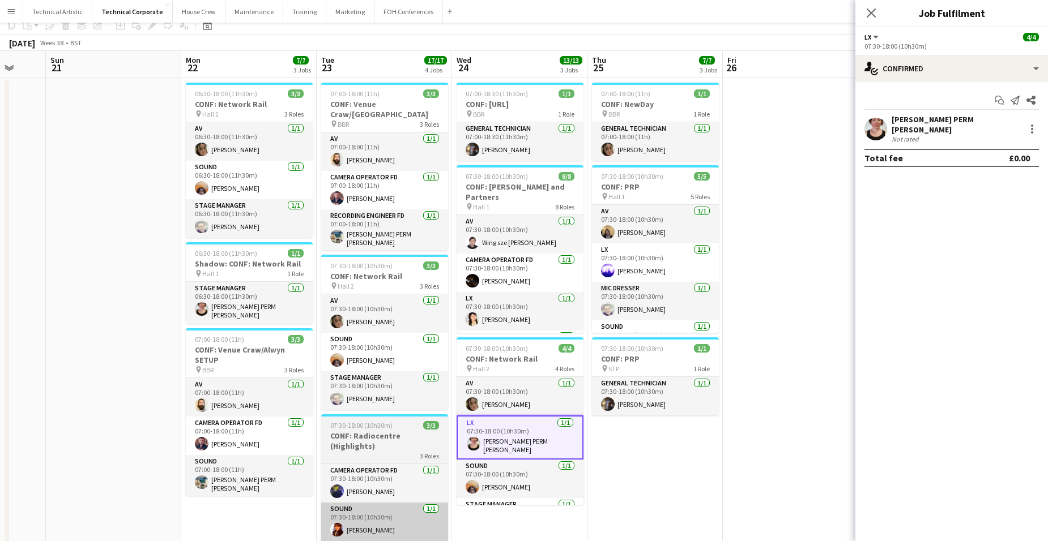
scroll to position [113, 0]
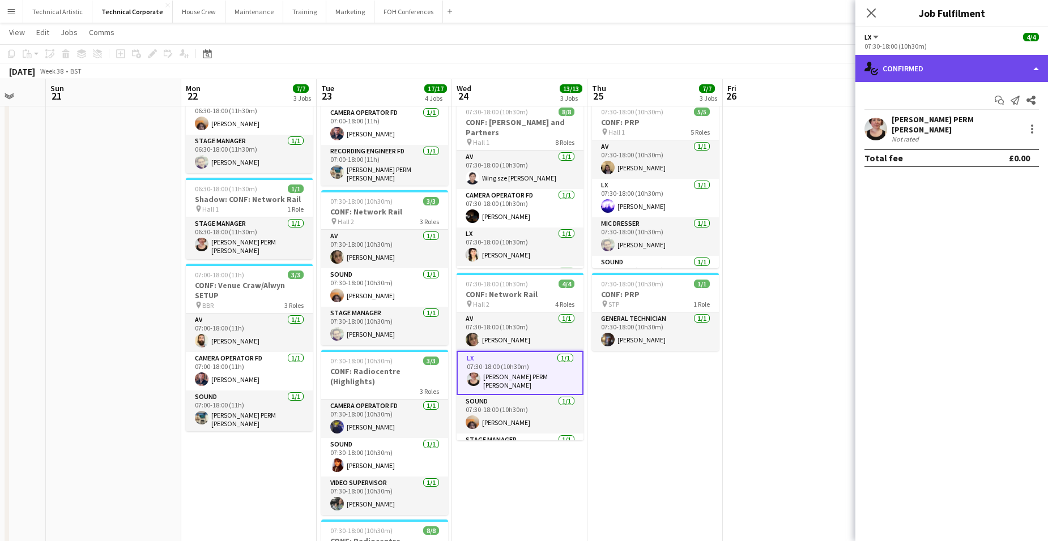
click at [830, 65] on div "single-neutral-actions-check-2 Confirmed" at bounding box center [951, 68] width 193 height 27
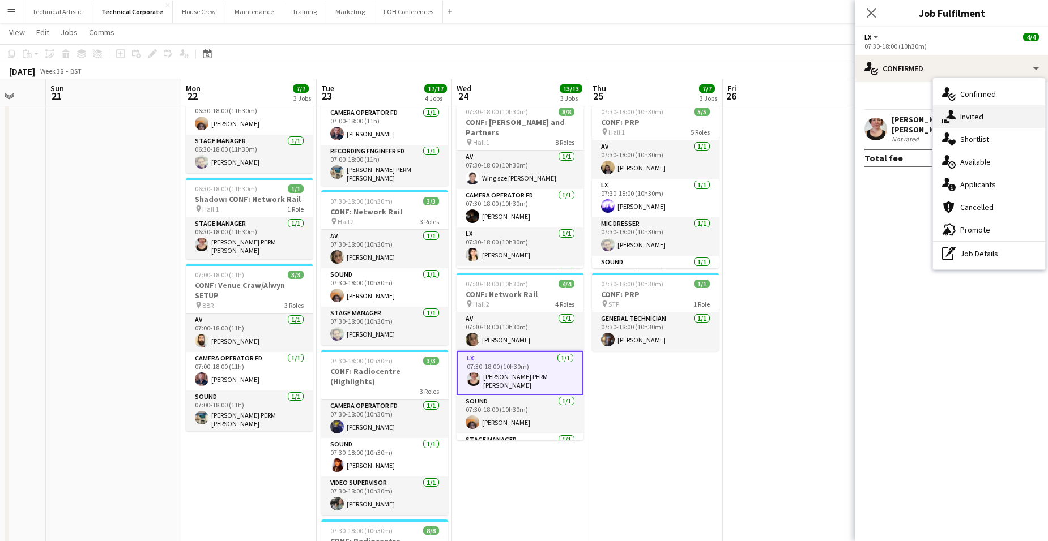
click at [830, 112] on div "single-neutral-actions-share-1 Invited" at bounding box center [989, 116] width 112 height 23
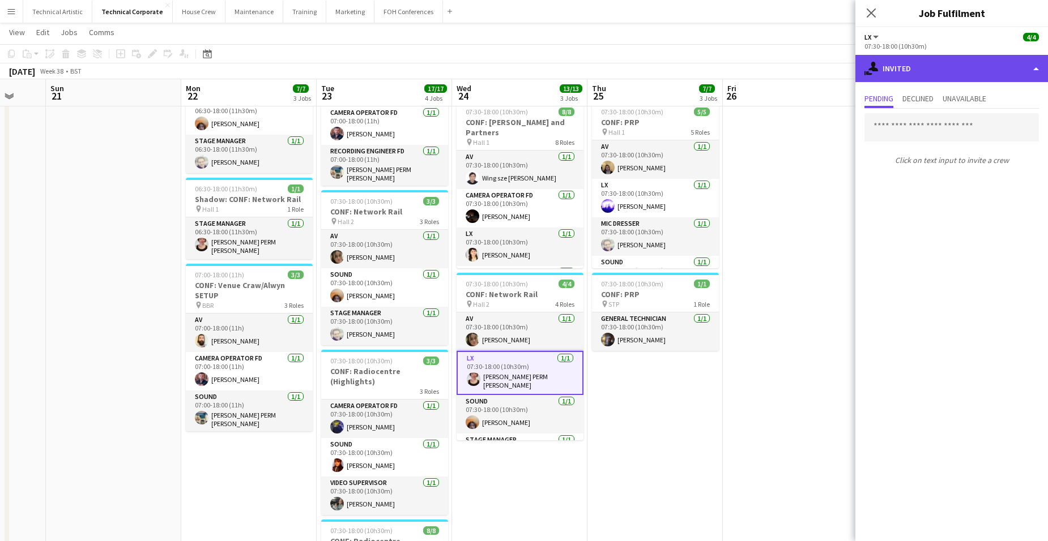
click at [830, 62] on div "single-neutral-actions-share-1 Invited" at bounding box center [951, 68] width 193 height 27
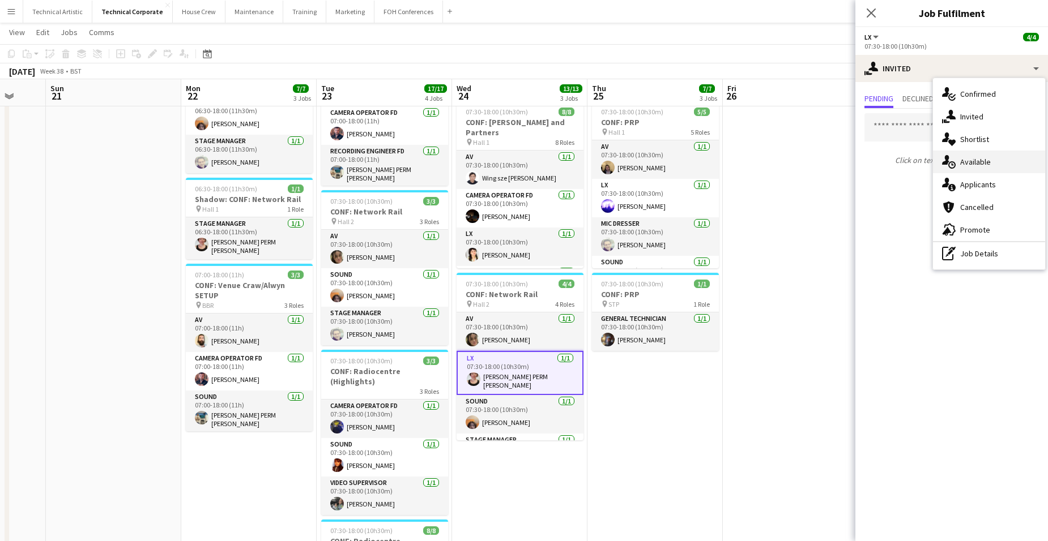
click at [830, 161] on span "Available" at bounding box center [975, 162] width 31 height 10
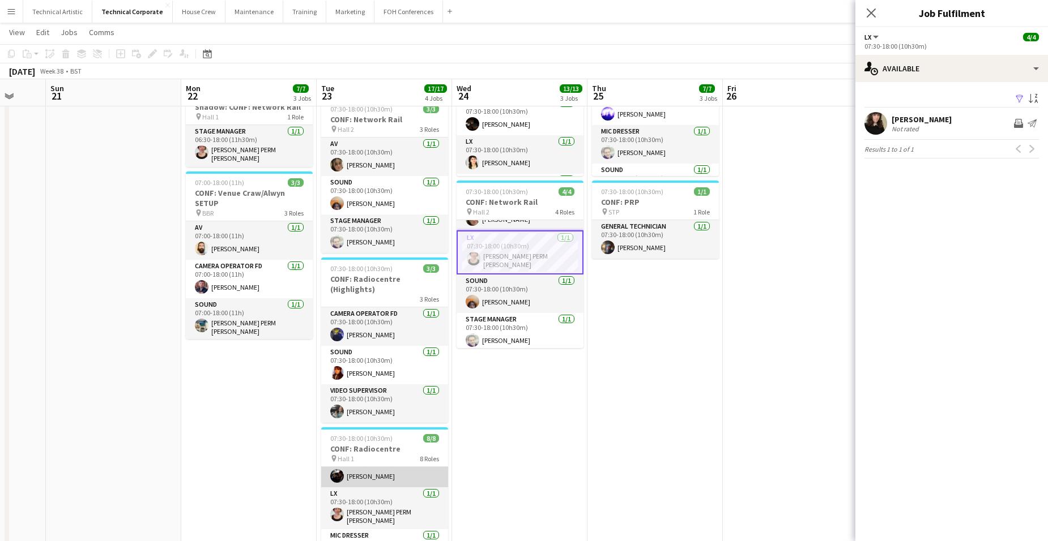
scroll to position [227, 0]
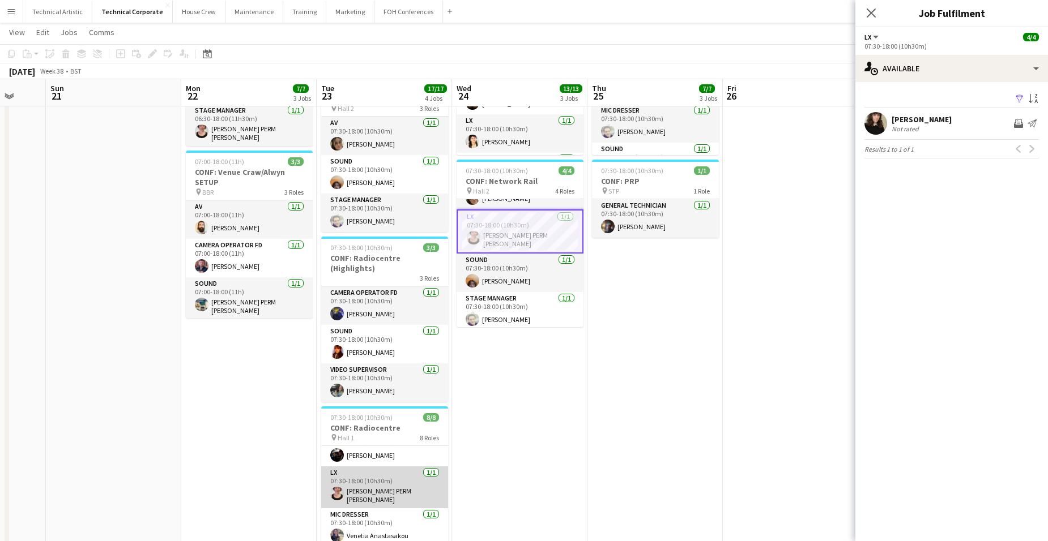
click at [378, 419] on app-card-role "LX [DATE] 07:30-18:00 (10h30m) [PERSON_NAME] PERM [PERSON_NAME]" at bounding box center [384, 488] width 127 height 42
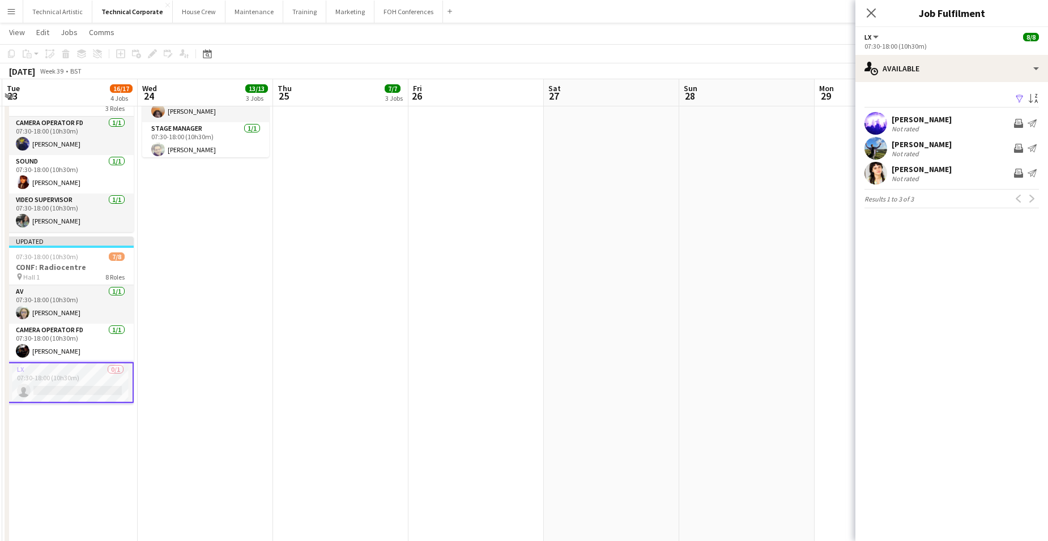
scroll to position [0, 405]
drag, startPoint x: 688, startPoint y: 283, endPoint x: 385, endPoint y: 349, distance: 309.6
click at [372, 347] on app-calendar-viewport "Sat 20 Sun 21 Mon 22 7/7 3 Jobs Tue 23 16/17 4 Jobs Wed 24 13/13 3 Jobs Thu 25 …" at bounding box center [524, 119] width 1048 height 943
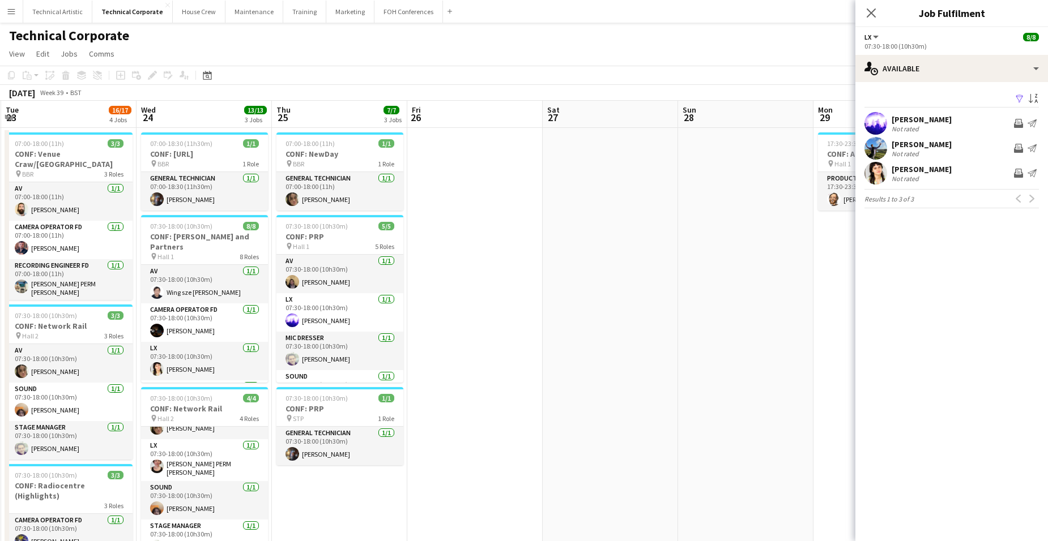
scroll to position [65, 0]
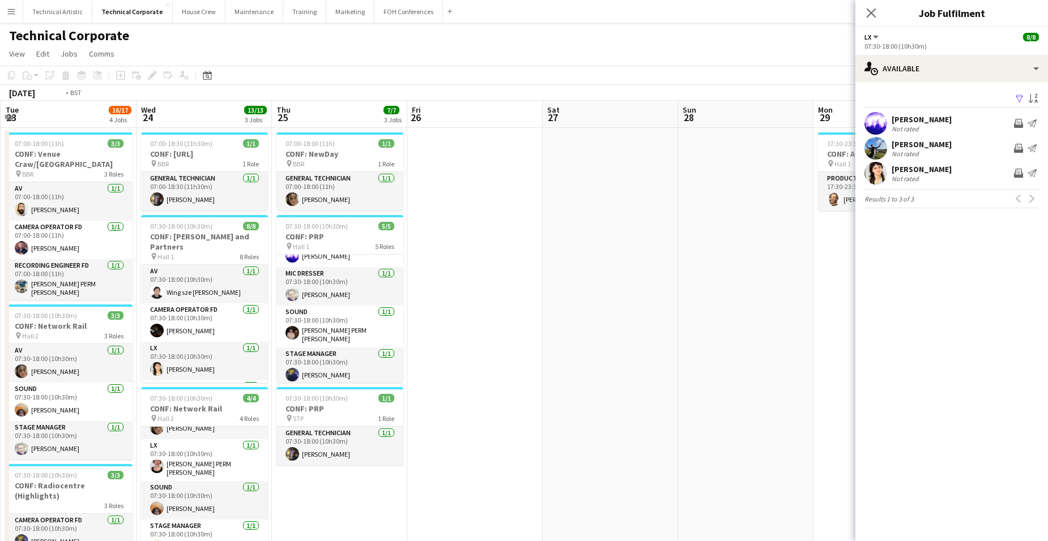
click at [830, 300] on app-calendar-viewport "Sat 20 Sun 21 Mon 22 7/7 3 Jobs Tue 23 16/17 4 Jobs Wed 24 13/13 3 Jobs Thu 25 …" at bounding box center [524, 544] width 1048 height 887
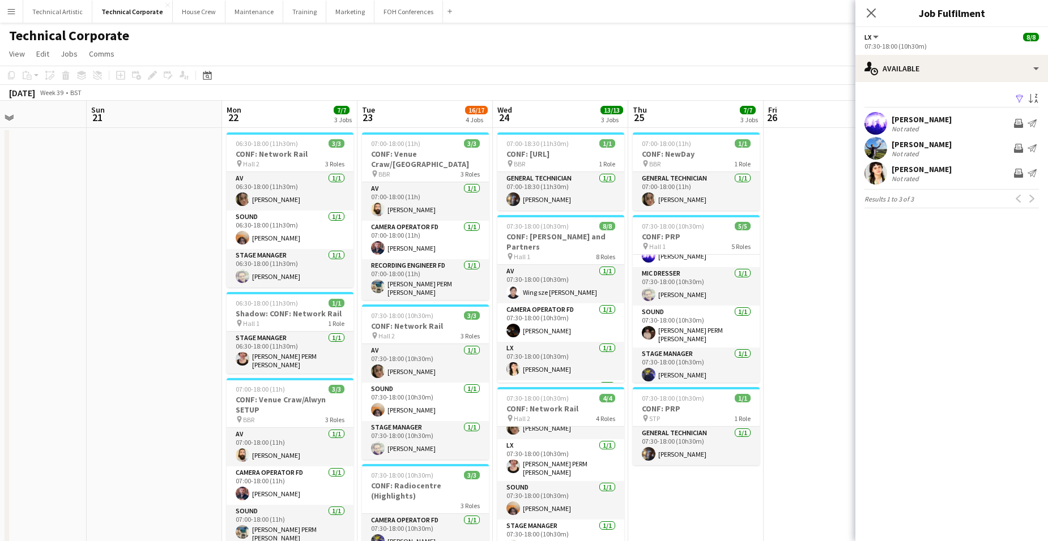
drag, startPoint x: 391, startPoint y: 321, endPoint x: 732, endPoint y: 312, distance: 341.0
click at [732, 312] on app-calendar-viewport "Thu 18 9/9 3 Jobs Fri 19 Sat 20 Sun 21 Mon 22 7/7 3 Jobs Tue 23 16/17 4 Jobs We…" at bounding box center [524, 544] width 1048 height 887
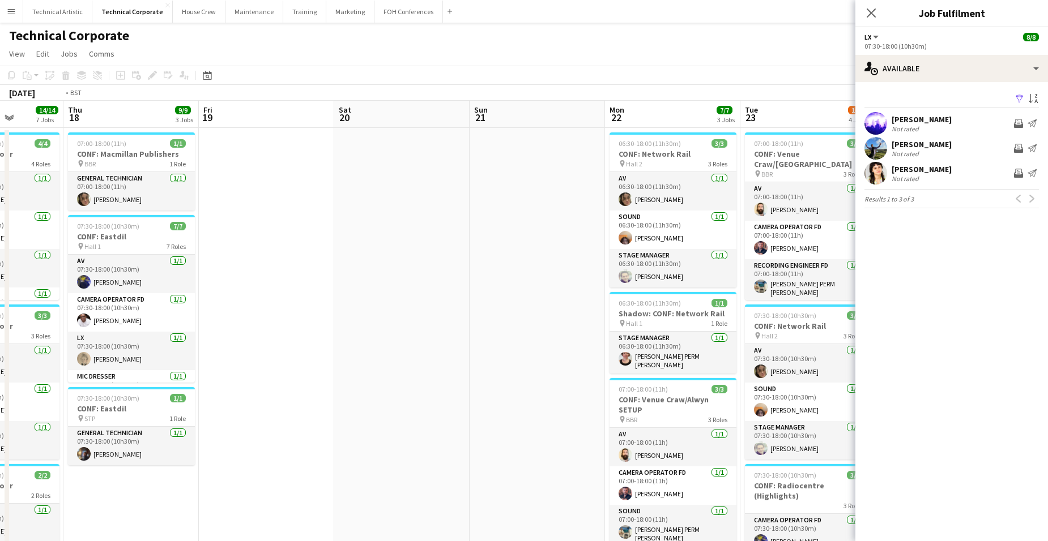
drag, startPoint x: 437, startPoint y: 270, endPoint x: 763, endPoint y: 264, distance: 326.3
click at [763, 264] on app-calendar-viewport "Mon 15 Tue 16 8/8 3 Jobs Wed 17 14/14 7 Jobs Thu 18 9/9 3 Jobs Fri 19 Sat 20 Su…" at bounding box center [524, 544] width 1048 height 887
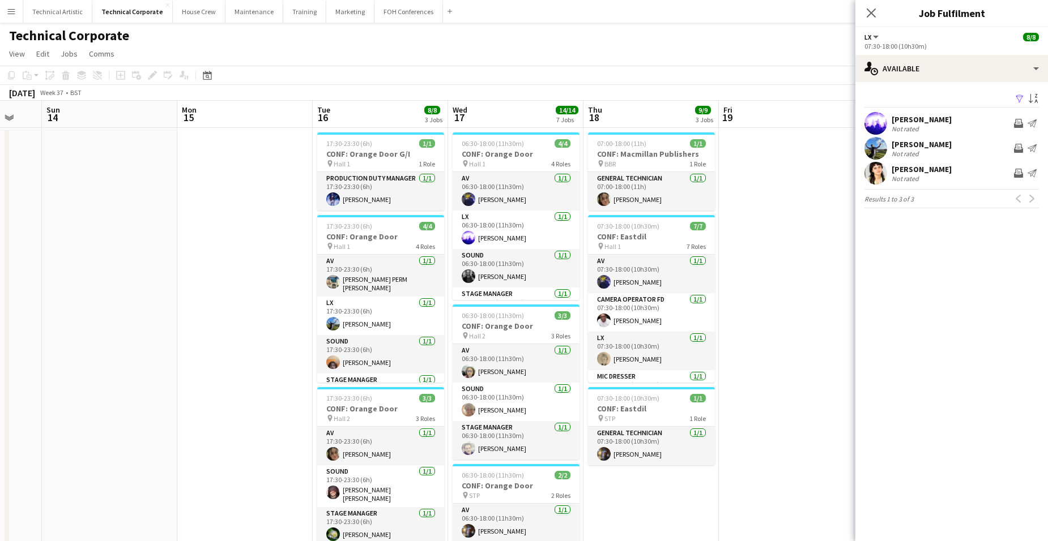
drag, startPoint x: 336, startPoint y: 262, endPoint x: 650, endPoint y: 259, distance: 313.8
click at [752, 244] on app-calendar-viewport "Thu 11 Fri 12 1/1 1 Job Sat 13 Sun 14 Mon 15 Tue 16 8/8 3 Jobs Wed 17 14/14 7 J…" at bounding box center [524, 544] width 1048 height 887
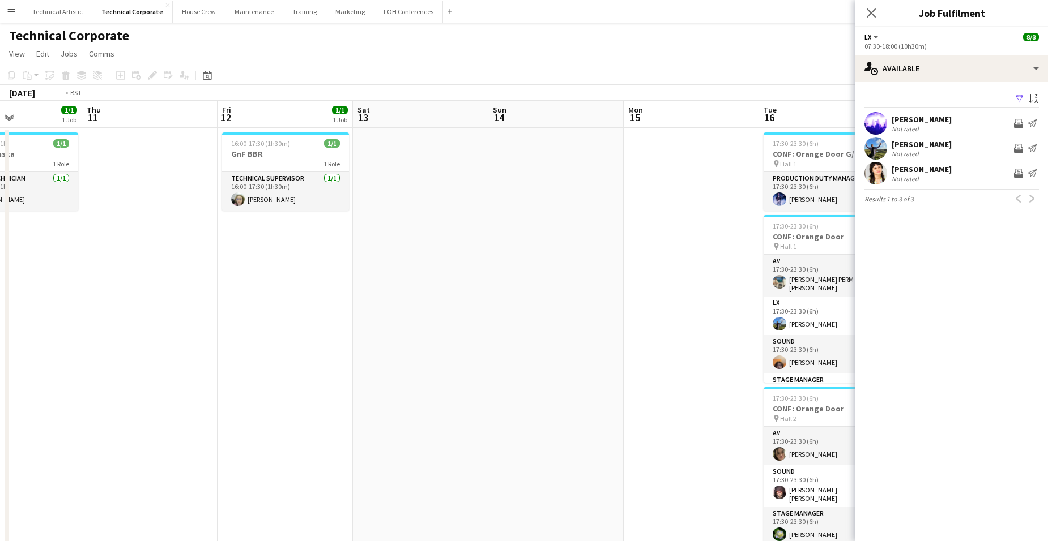
drag, startPoint x: 305, startPoint y: 245, endPoint x: 812, endPoint y: 229, distance: 506.6
click at [817, 223] on app-calendar-viewport "Mon 8 Tue 9 15/15 4 Jobs Wed 10 1/1 1 Job Thu 11 Fri 12 1/1 1 Job Sat 13 Sun 14…" at bounding box center [524, 544] width 1048 height 887
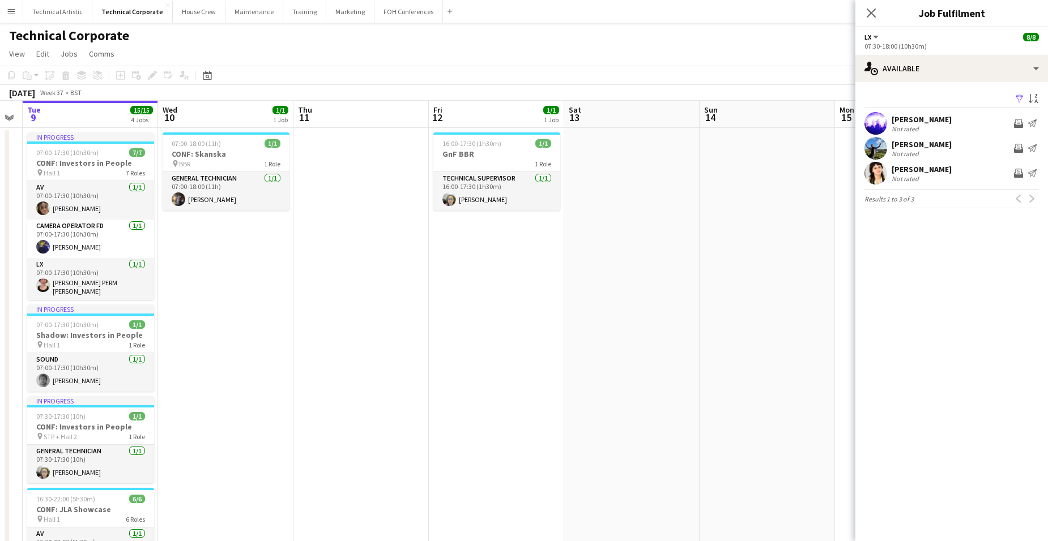
drag, startPoint x: -27, startPoint y: 255, endPoint x: 390, endPoint y: 270, distance: 416.5
click at [0, 253] on html "Menu Boards Boards Boards All jobs Status Workforce Workforce My Workforce Recr…" at bounding box center [524, 503] width 1048 height 1007
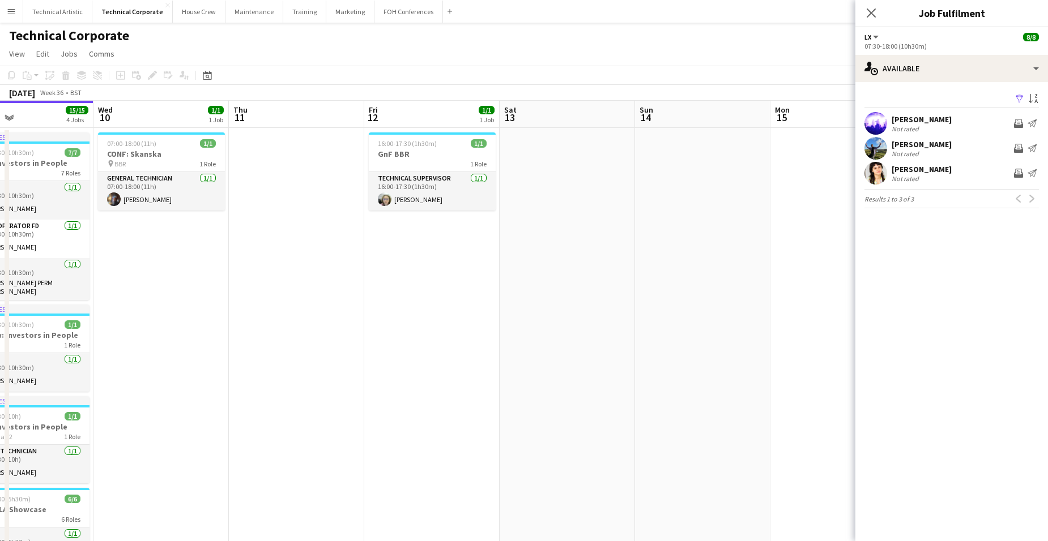
drag, startPoint x: 366, startPoint y: 275, endPoint x: 10, endPoint y: 235, distance: 358.4
click at [0, 245] on html "Menu Boards Boards Boards All jobs Status Workforce Workforce My Workforce Recr…" at bounding box center [524, 503] width 1048 height 1007
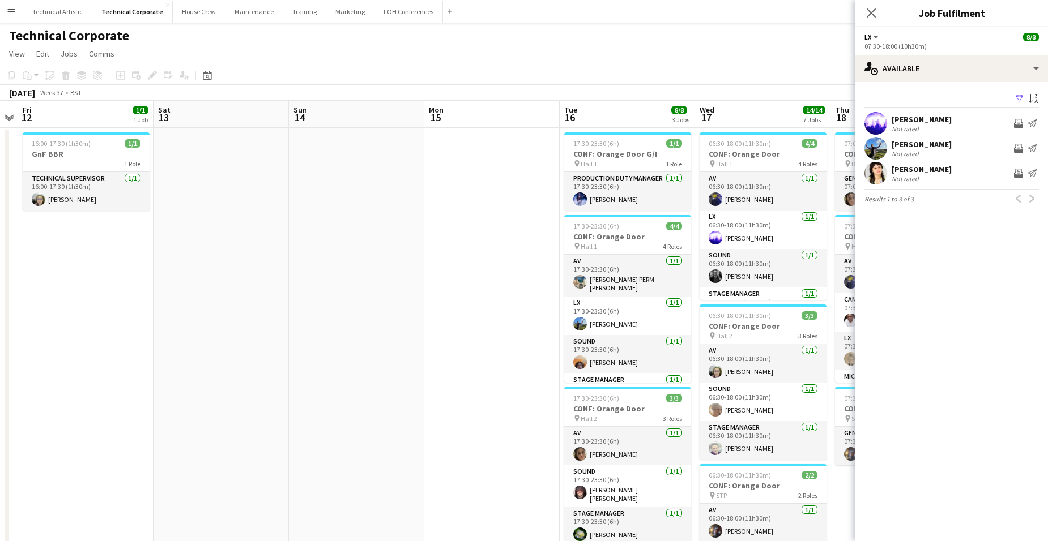
scroll to position [0, 391]
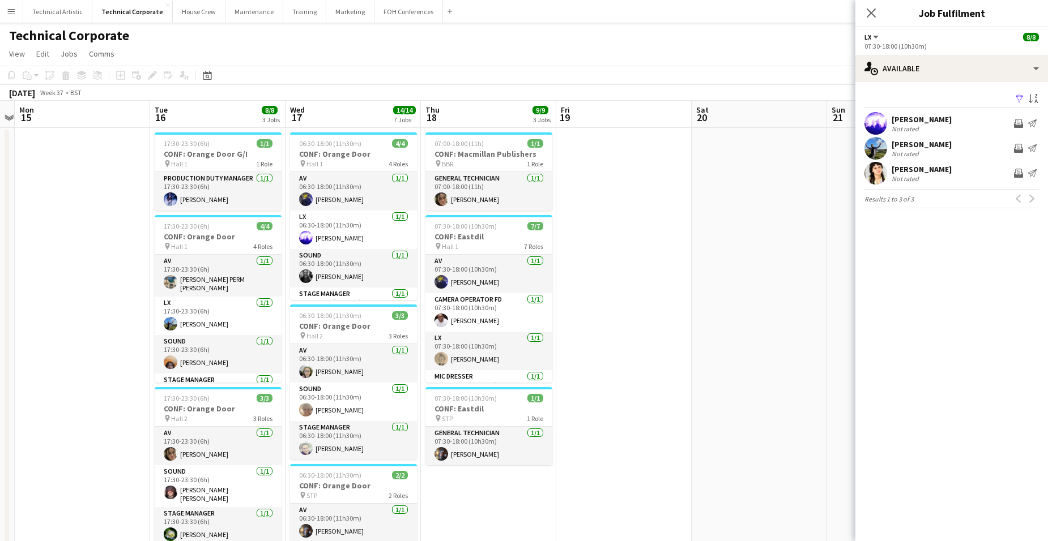
drag, startPoint x: 545, startPoint y: 283, endPoint x: 195, endPoint y: 255, distance: 350.6
click at [195, 255] on app-calendar-viewport "Fri 12 1/1 1 Job Sat 13 Sun 14 Mon 15 Tue 16 8/8 3 Jobs Wed 17 14/14 7 Jobs Thu…" at bounding box center [524, 544] width 1048 height 887
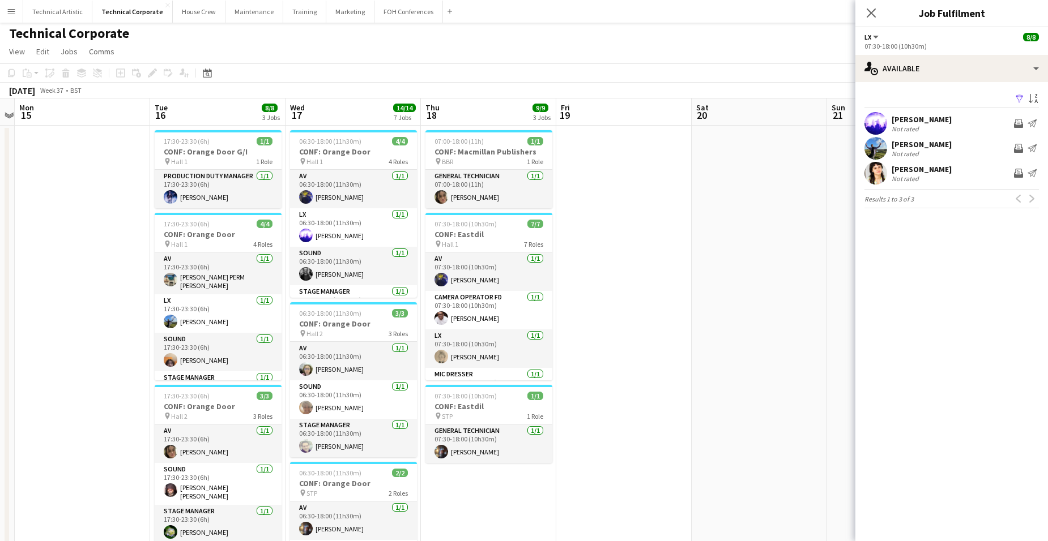
scroll to position [0, 0]
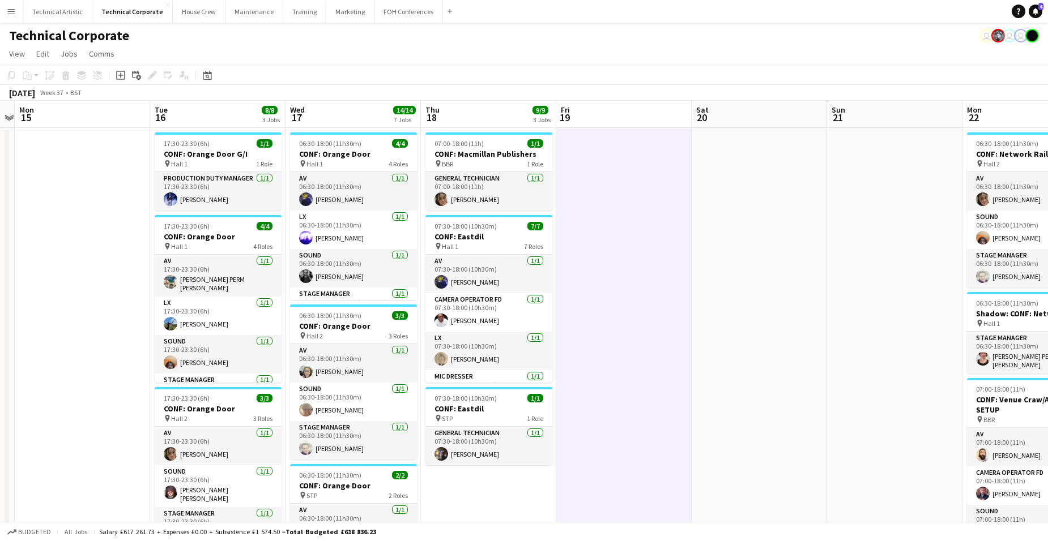
click at [483, 102] on app-board-header-date "Thu 18 9/9 3 Jobs" at bounding box center [488, 114] width 135 height 27
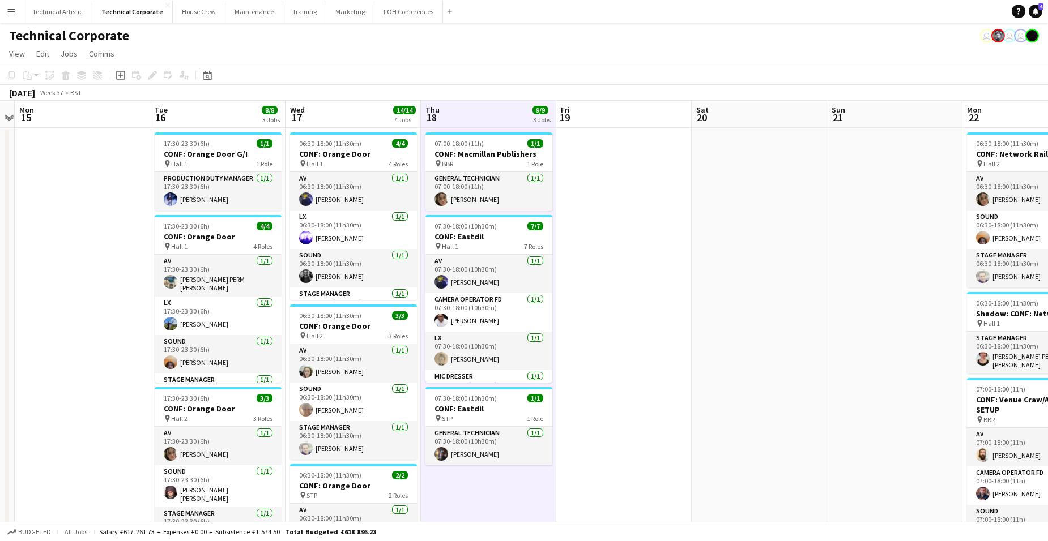
click at [482, 103] on app-board-header-date "Thu 18 9/9 3 Jobs" at bounding box center [488, 114] width 135 height 27
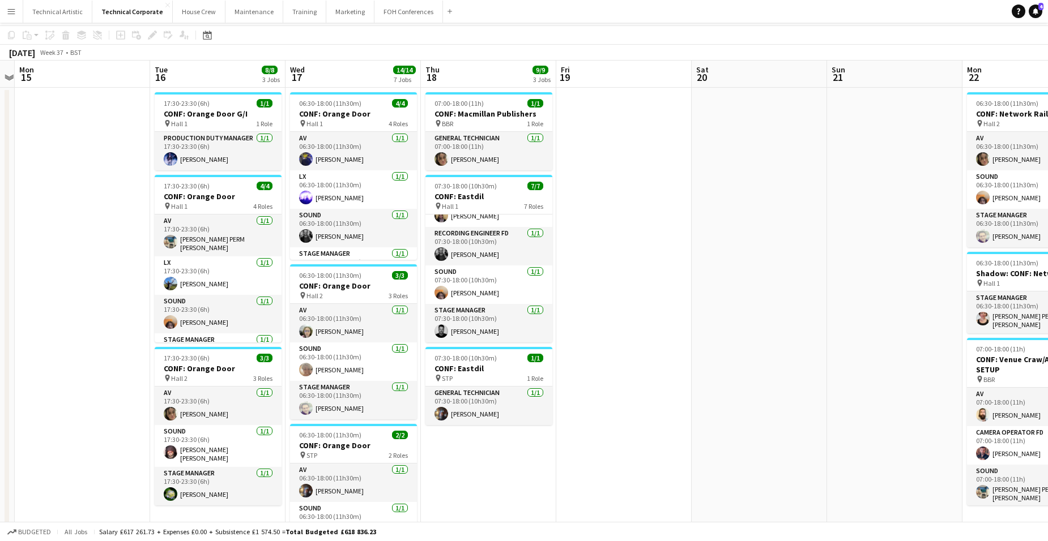
scroll to position [57, 0]
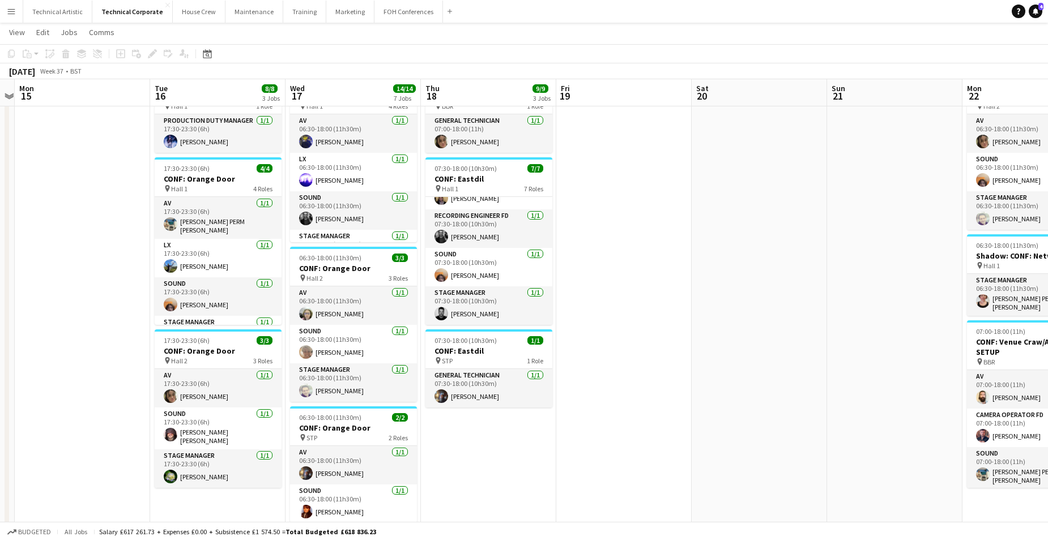
click at [482, 419] on app-date-cell "07:00-18:00 (11h) 1/1 CONF: Macmillan Publishers pin BBR 1 Role General Technic…" at bounding box center [488, 500] width 135 height 860
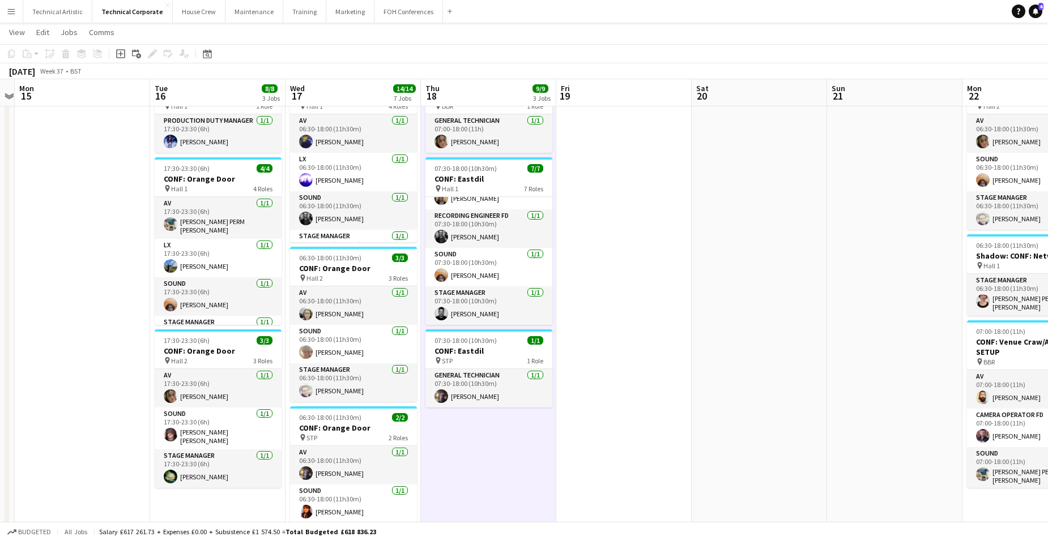
click at [483, 419] on app-date-cell "07:00-18:00 (11h) 1/1 CONF: Macmillan Publishers pin BBR 1 Role General Technic…" at bounding box center [488, 500] width 135 height 860
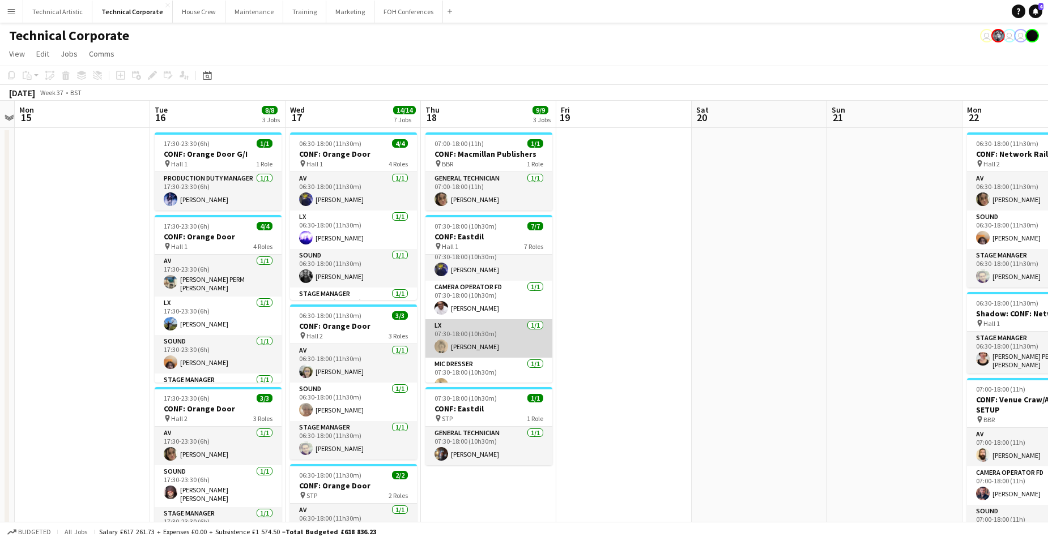
scroll to position [0, 0]
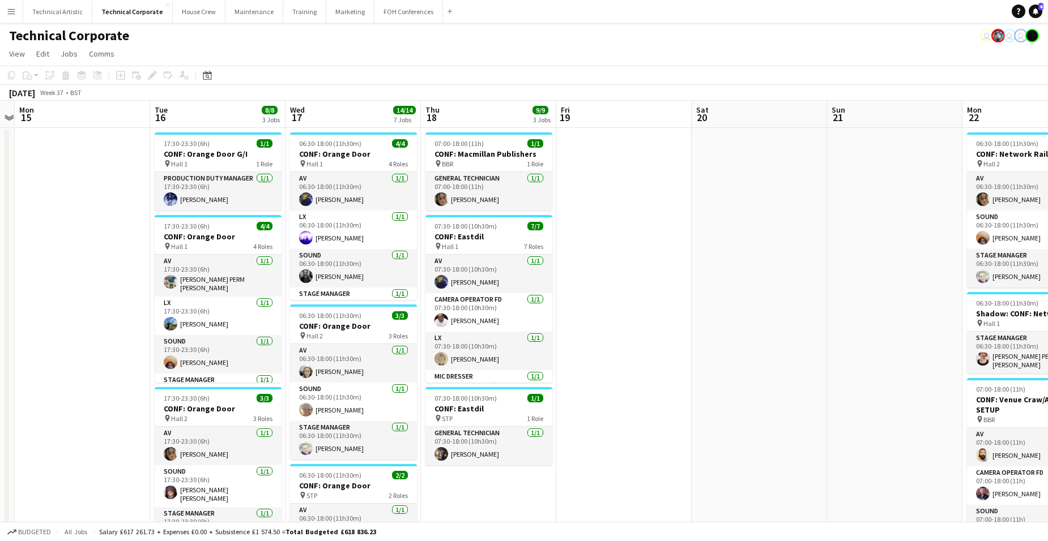
scroll to position [0, 394]
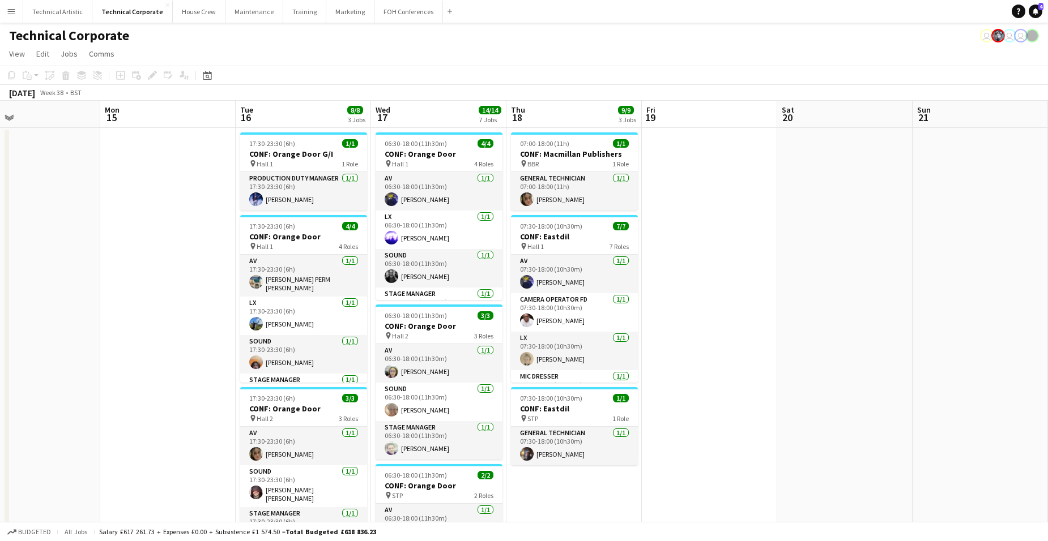
drag, startPoint x: 843, startPoint y: 291, endPoint x: 50, endPoint y: 261, distance: 794.0
click at [11, 263] on app-calendar-viewport "Fri 12 1/1 1 Job Sat 13 Sun 14 Mon 15 Tue 16 8/8 3 Jobs Wed 17 14/14 7 Jobs Thu…" at bounding box center [524, 544] width 1048 height 887
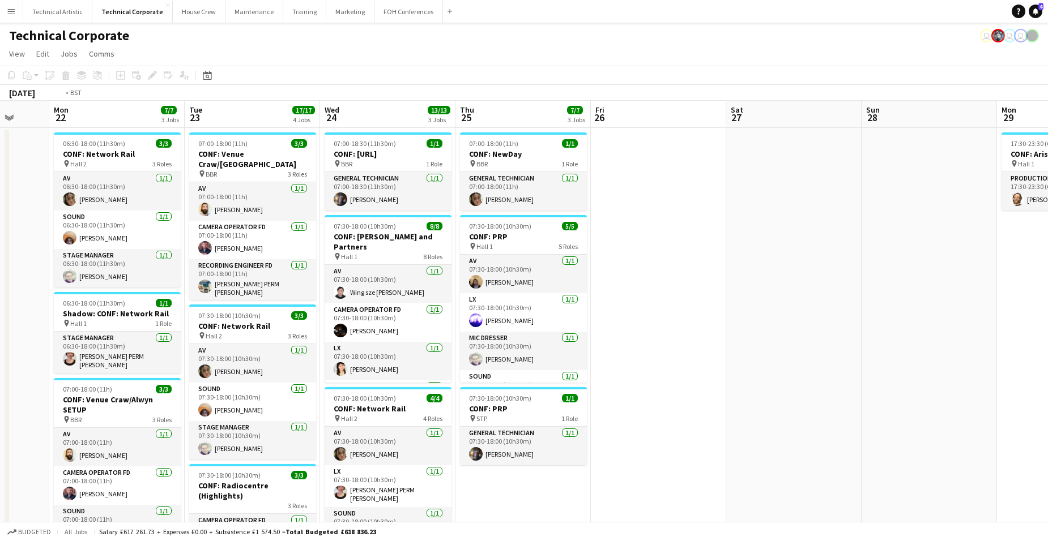
drag, startPoint x: 823, startPoint y: 313, endPoint x: 173, endPoint y: 280, distance: 651.0
click at [111, 270] on app-calendar-viewport "Fri 19 Sat 20 Sun 21 Mon 22 7/7 3 Jobs Tue 23 17/17 4 Jobs Wed 24 13/13 3 Jobs …" at bounding box center [524, 544] width 1048 height 887
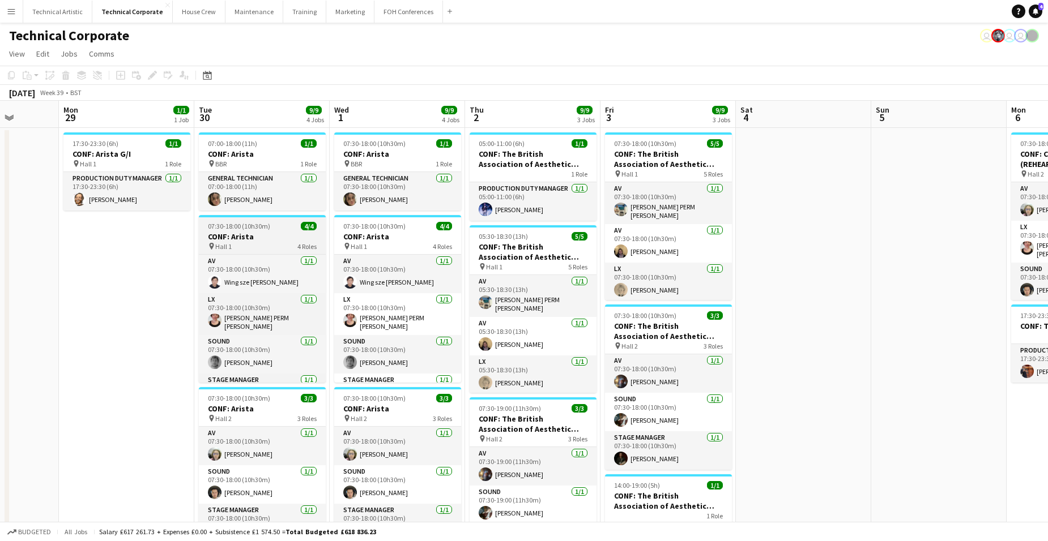
drag, startPoint x: 557, startPoint y: 315, endPoint x: 330, endPoint y: 293, distance: 228.2
click at [321, 293] on app-calendar-viewport "Fri 26 Sat 27 Sun 28 Mon 29 1/1 1 Job Tue 30 9/9 4 Jobs Wed 1 9/9 4 Jobs Thu 2 …" at bounding box center [524, 544] width 1048 height 887
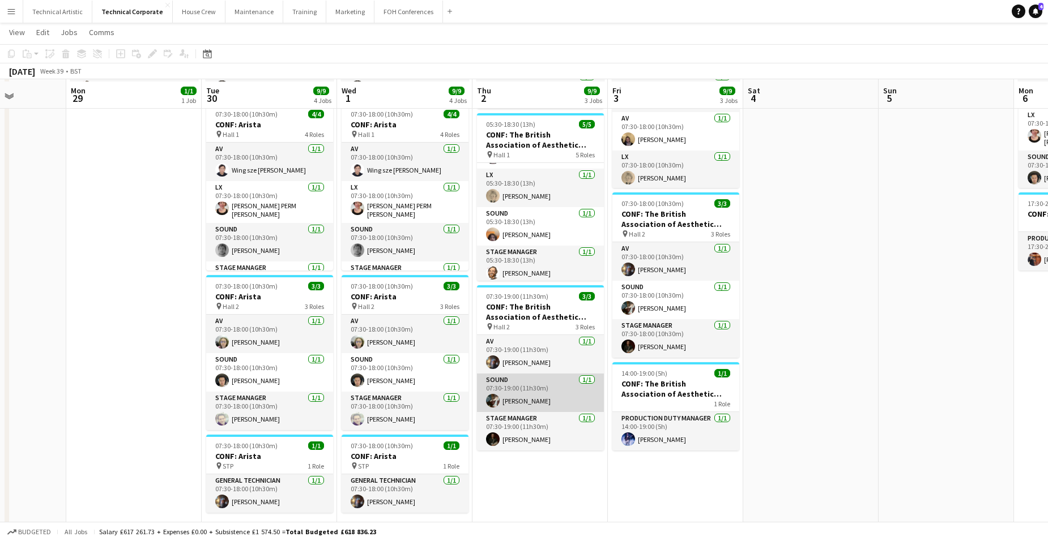
scroll to position [113, 0]
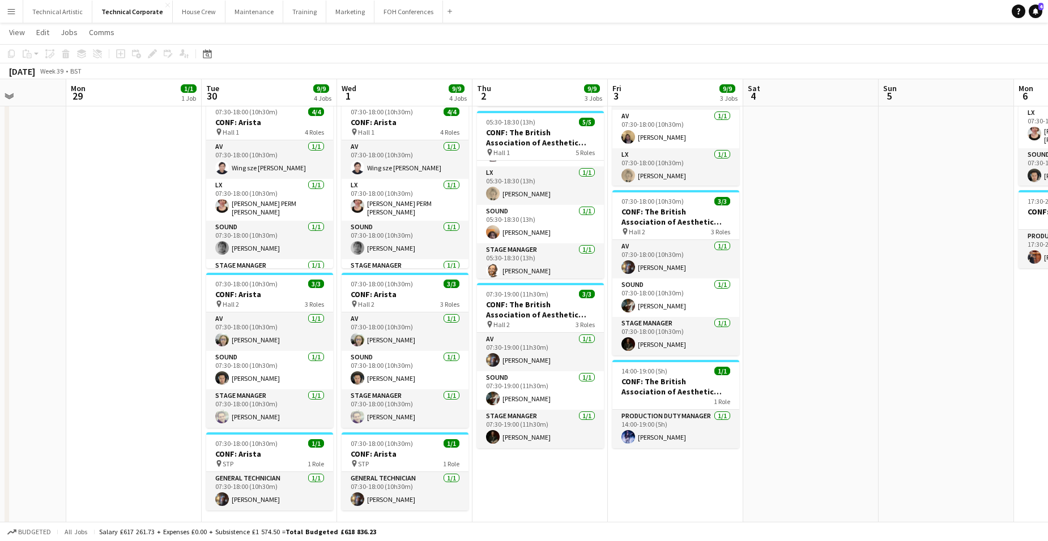
click at [537, 419] on app-date-cell "05:00-11:00 (6h) 1/1 CONF: The British Association of Aesthetic Plastic Surgeon…" at bounding box center [539, 444] width 135 height 860
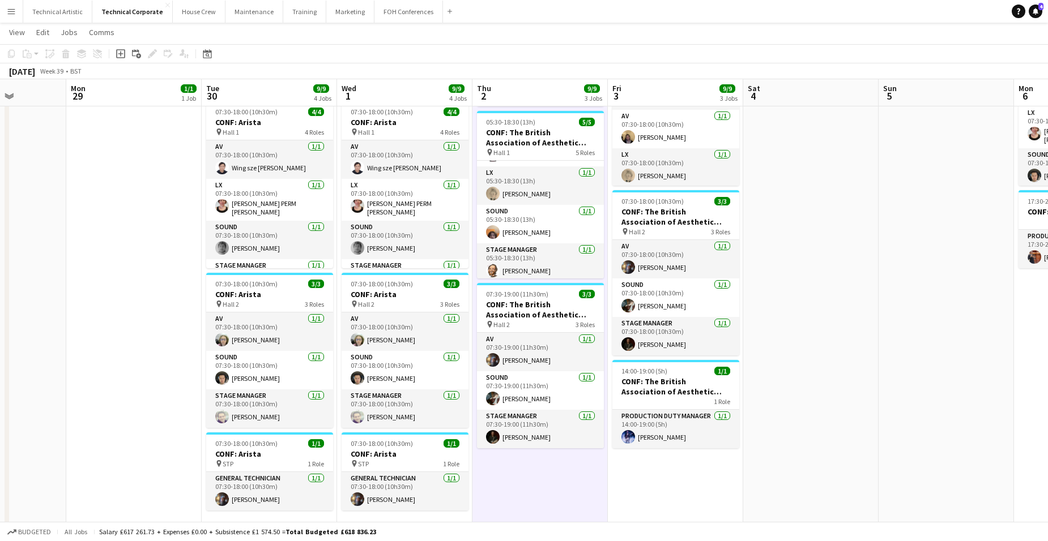
click at [537, 419] on app-date-cell "05:00-11:00 (6h) 1/1 CONF: The British Association of Aesthetic Plastic Surgeon…" at bounding box center [539, 444] width 135 height 860
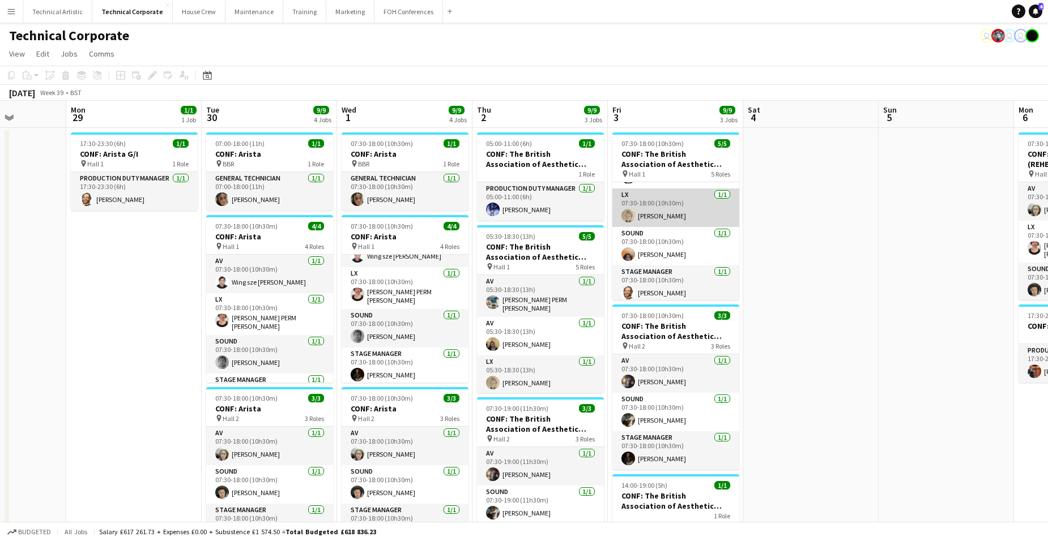
scroll to position [75, 0]
drag, startPoint x: 66, startPoint y: 325, endPoint x: 649, endPoint y: 327, distance: 582.7
click at [648, 328] on app-calendar-viewport "Fri 26 Sat 27 Sun 28 Mon 29 1/1 1 Job Tue 30 9/9 4 Jobs Wed 1 9/9 4 Jobs Thu 2 …" at bounding box center [524, 544] width 1048 height 887
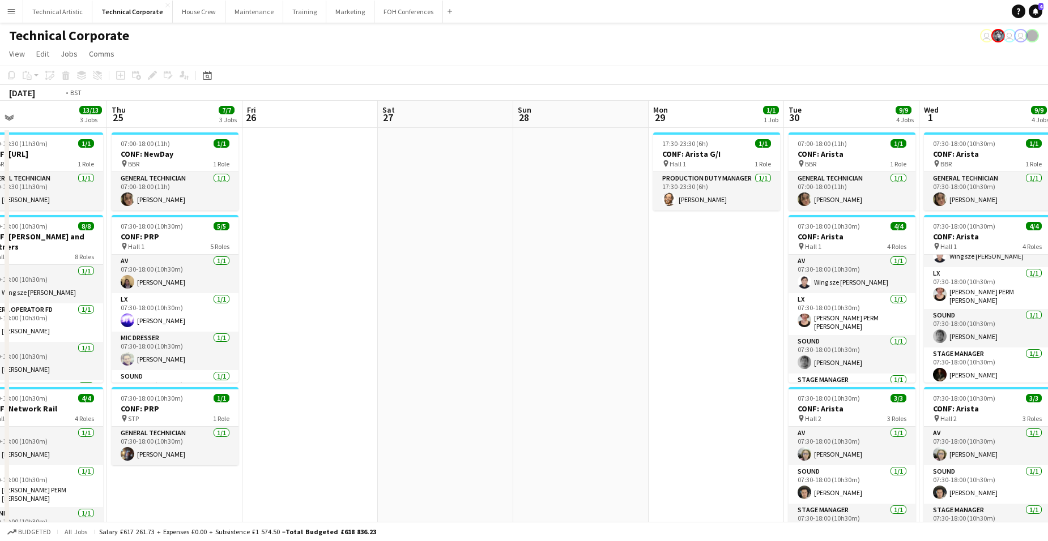
scroll to position [0, 246]
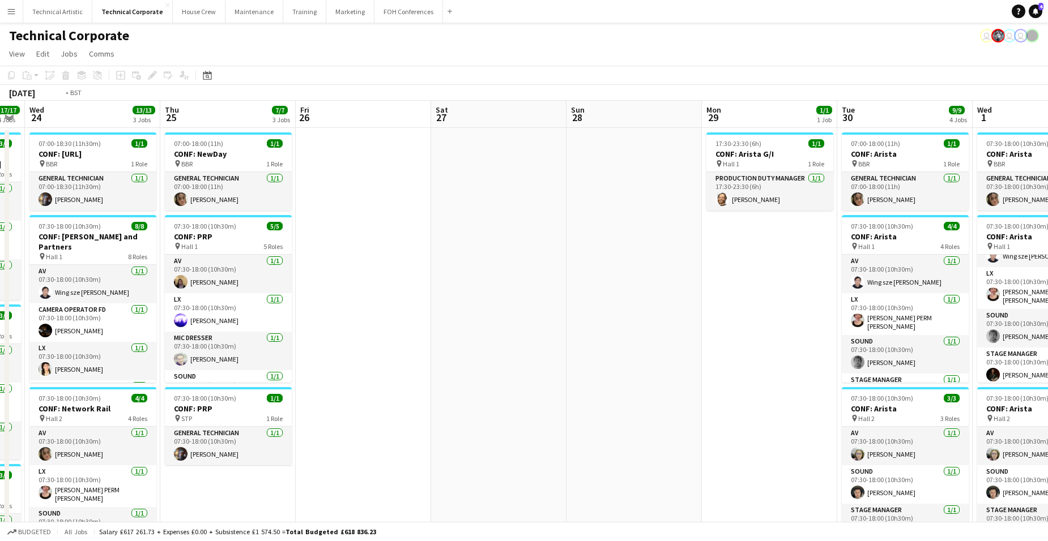
drag, startPoint x: 411, startPoint y: 344, endPoint x: 993, endPoint y: 327, distance: 581.9
click at [830, 330] on app-calendar-viewport "Mon 22 7/7 3 Jobs Tue 23 17/17 4 Jobs Wed 24 13/13 3 Jobs Thu 25 7/7 3 Jobs Fri…" at bounding box center [524, 544] width 1048 height 887
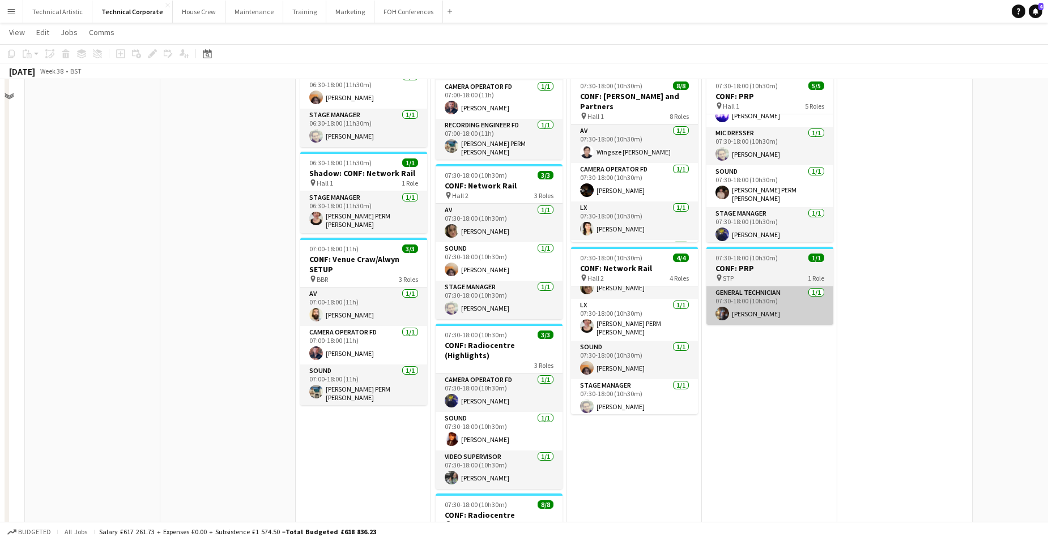
scroll to position [0, 0]
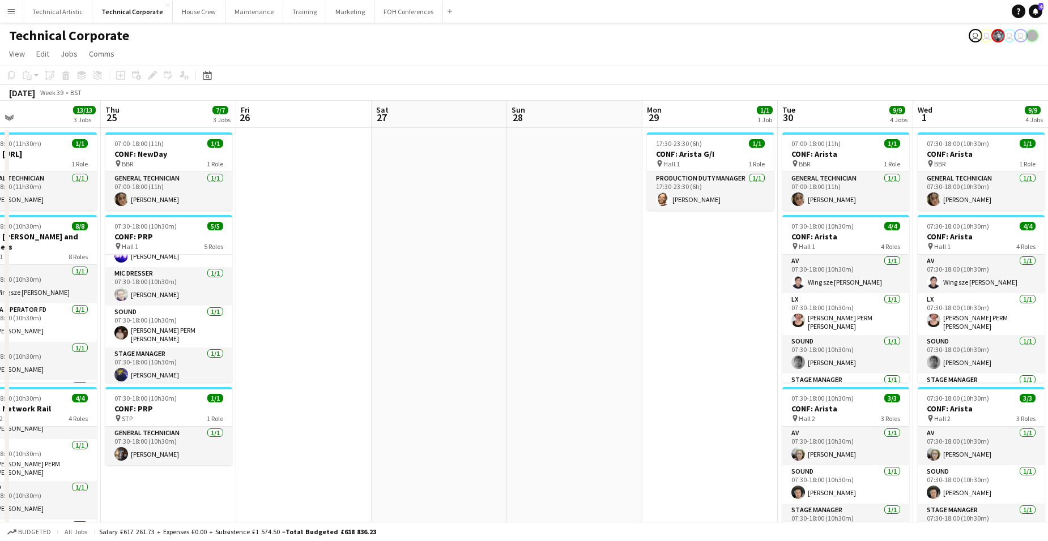
drag, startPoint x: 1003, startPoint y: 245, endPoint x: 402, endPoint y: 254, distance: 600.9
click at [402, 254] on app-calendar-viewport "Sun 21 Mon 22 7/7 3 Jobs Tue 23 17/17 4 Jobs Wed 24 13/13 3 Jobs Thu 25 7/7 3 J…" at bounding box center [524, 544] width 1048 height 887
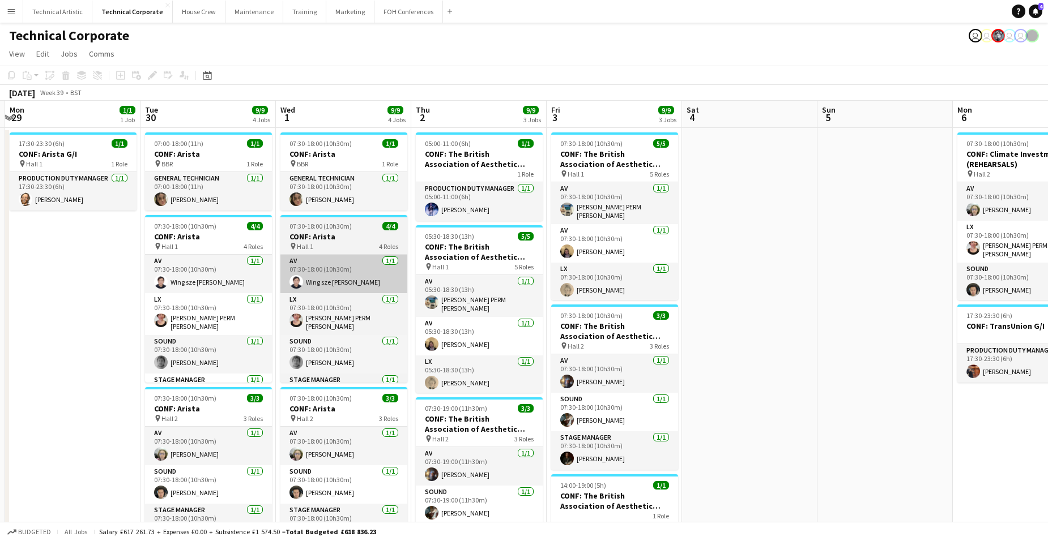
drag, startPoint x: 783, startPoint y: 265, endPoint x: 327, endPoint y: 288, distance: 457.0
click at [147, 287] on app-calendar-viewport "Fri 26 Sat 27 Sun 28 Mon 29 1/1 1 Job Tue 30 9/9 4 Jobs Wed 1 9/9 4 Jobs Thu 2 …" at bounding box center [524, 544] width 1048 height 887
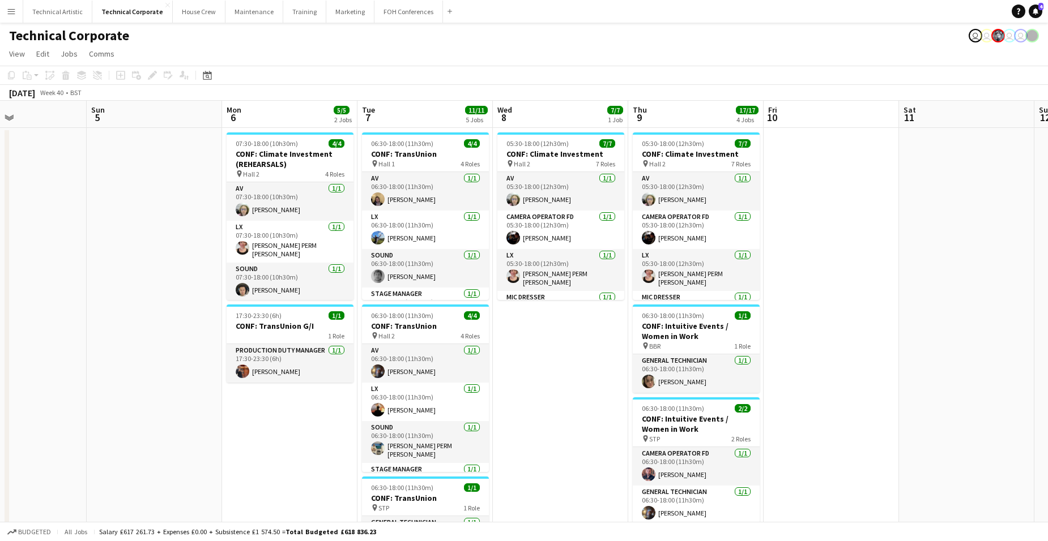
drag, startPoint x: 893, startPoint y: 300, endPoint x: 161, endPoint y: 342, distance: 732.9
click at [161, 342] on app-calendar-viewport "Thu 2 9/9 3 Jobs Fri 3 9/9 3 Jobs Sat 4 Sun 5 Mon 6 5/5 2 Jobs Tue 7 11/11 5 Jo…" at bounding box center [524, 544] width 1048 height 887
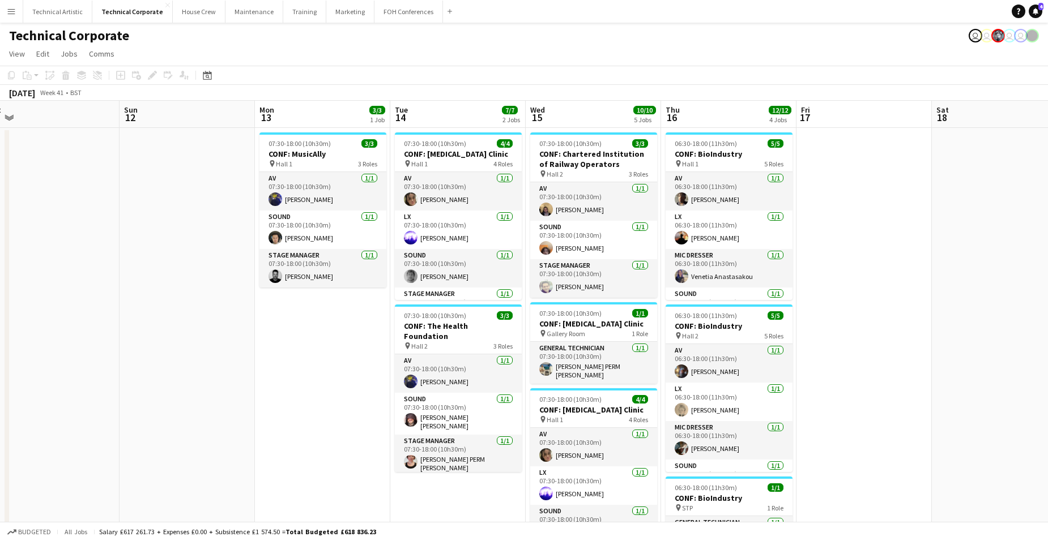
drag, startPoint x: 963, startPoint y: 265, endPoint x: 32, endPoint y: 268, distance: 931.0
click at [7, 268] on div "Thu 9 17/17 4 Jobs Fri 10 Sat 11 Sun 12 Mon 13 3/3 1 Job Tue 14 7/7 2 Jobs Wed …" at bounding box center [524, 544] width 1048 height 887
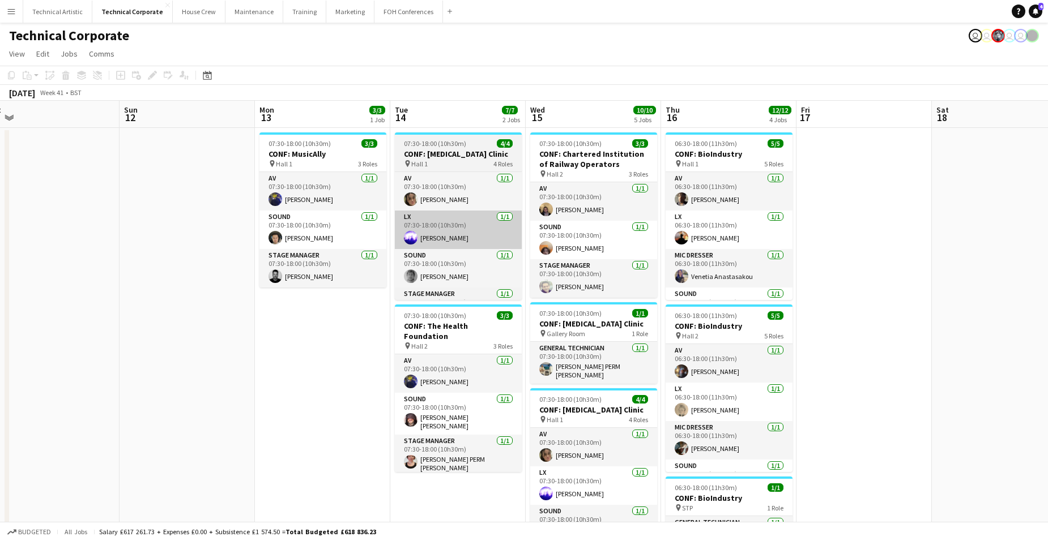
scroll to position [0, 287]
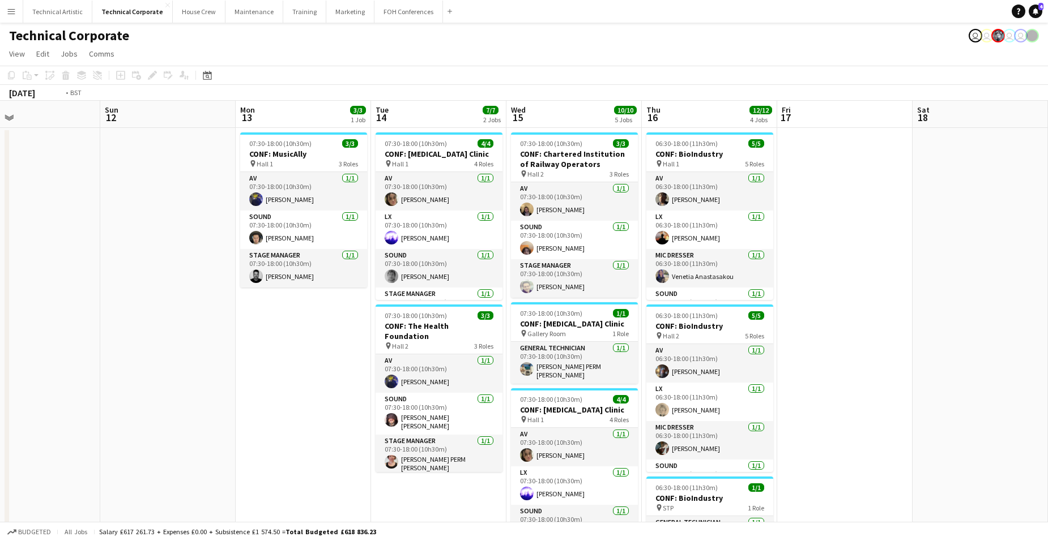
drag, startPoint x: 844, startPoint y: 268, endPoint x: -29, endPoint y: 277, distance: 873.3
click at [0, 277] on html "Menu Boards Boards Boards All jobs Status Workforce Workforce My Workforce Recr…" at bounding box center [524, 503] width 1048 height 1007
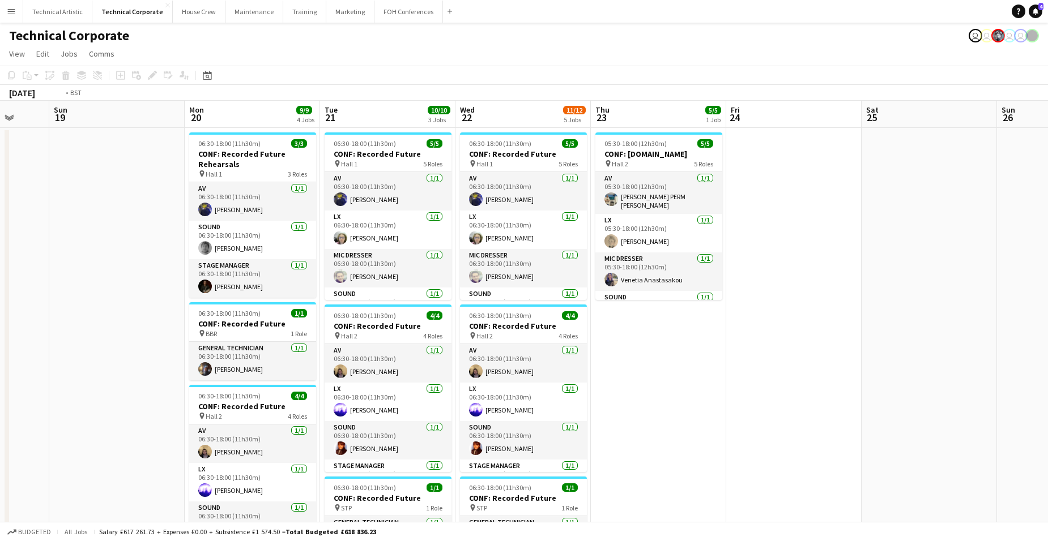
drag, startPoint x: 870, startPoint y: 291, endPoint x: 48, endPoint y: 314, distance: 823.2
click at [39, 317] on app-calendar-viewport "Wed 15 10/10 5 Jobs Thu 16 12/12 4 Jobs Fri 17 Sat 18 Sun 19 Mon 20 9/9 4 Jobs …" at bounding box center [524, 544] width 1048 height 887
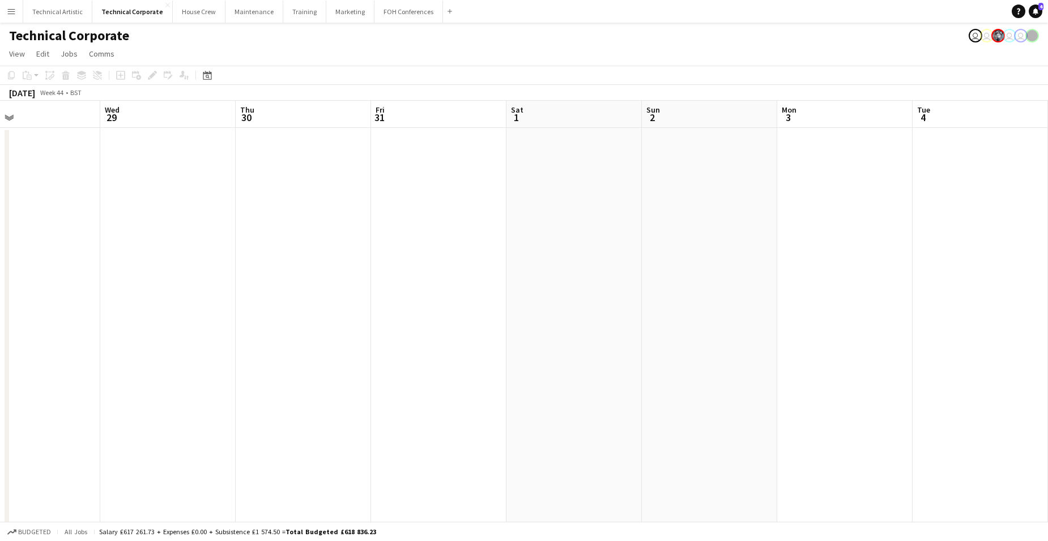
drag, startPoint x: 247, startPoint y: 306, endPoint x: 16, endPoint y: 313, distance: 230.6
click at [0, 315] on html "Menu Boards Boards Boards All jobs Status Workforce Workforce My Workforce Recr…" at bounding box center [524, 503] width 1048 height 1007
drag, startPoint x: 714, startPoint y: 305, endPoint x: 24, endPoint y: 307, distance: 689.2
click at [0, 309] on html "Menu Boards Boards Boards All jobs Status Workforce Workforce My Workforce Recr…" at bounding box center [524, 503] width 1048 height 1007
drag, startPoint x: 558, startPoint y: 333, endPoint x: -19, endPoint y: 333, distance: 577.6
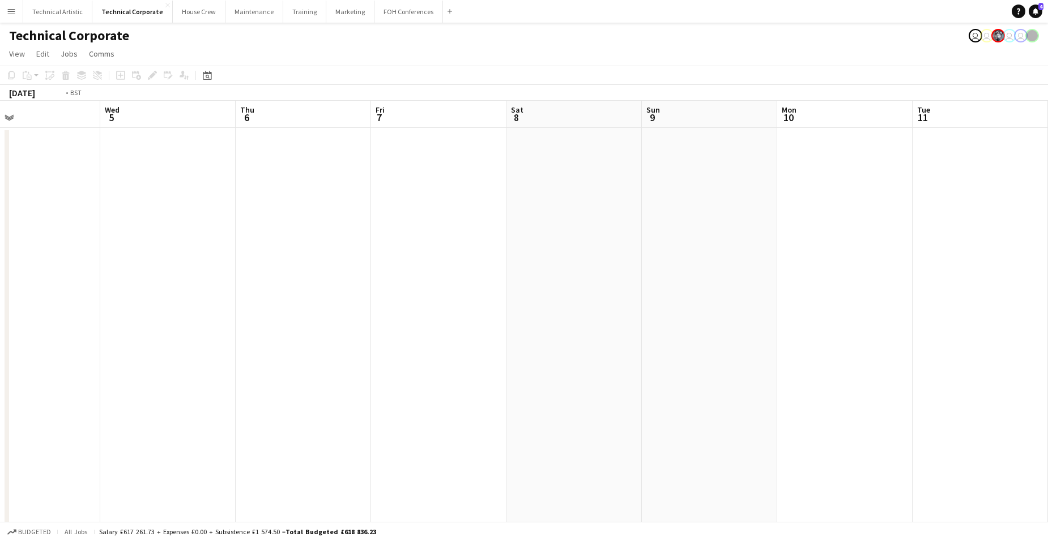
click at [0, 333] on html "Menu Boards Boards Boards All jobs Status Workforce Workforce My Workforce Recr…" at bounding box center [524, 503] width 1048 height 1007
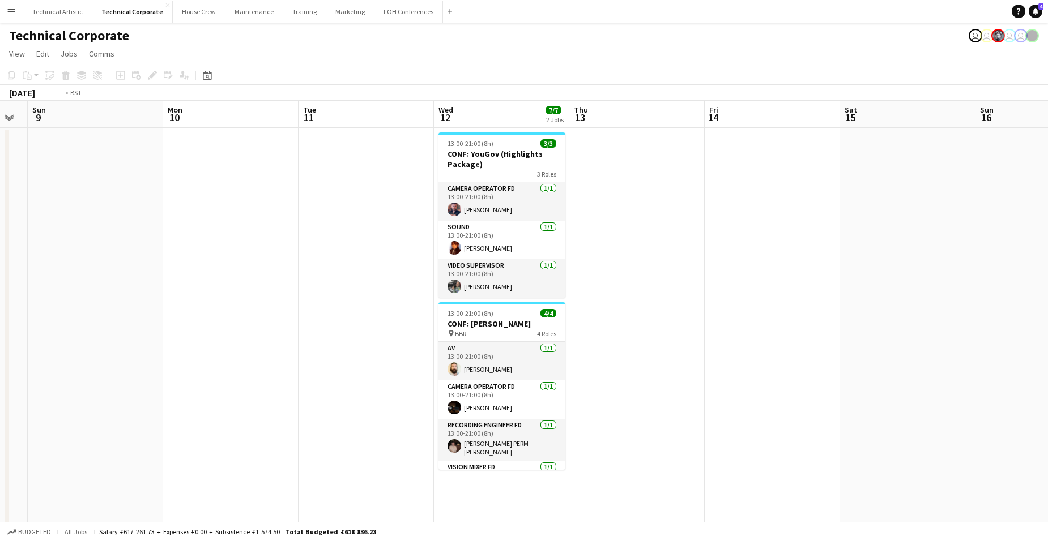
scroll to position [0, 377]
drag, startPoint x: 515, startPoint y: 297, endPoint x: 54, endPoint y: 321, distance: 461.6
click at [54, 321] on app-calendar-viewport "Thu 6 Fri 7 Sat 8 Sun 9 Mon 10 Tue 11 Wed 12 7/7 2 Jobs Thu 13 Fri 14 Sat 15 Su…" at bounding box center [524, 544] width 1048 height 887
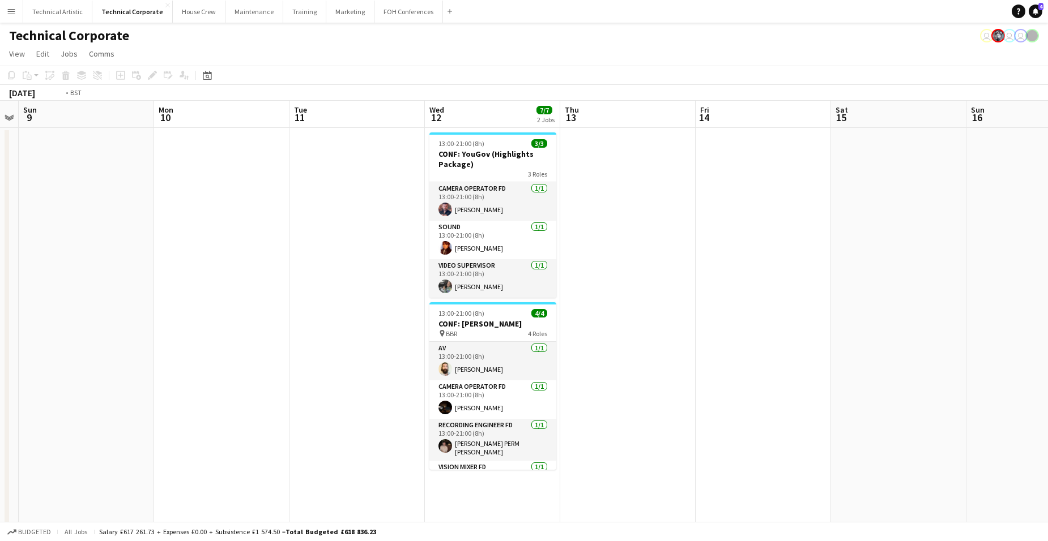
drag, startPoint x: 134, startPoint y: 377, endPoint x: 1056, endPoint y: 321, distance: 923.1
click at [830, 325] on html "Menu Boards Boards Boards All jobs Status Workforce Workforce My Workforce Recr…" at bounding box center [524, 503] width 1048 height 1007
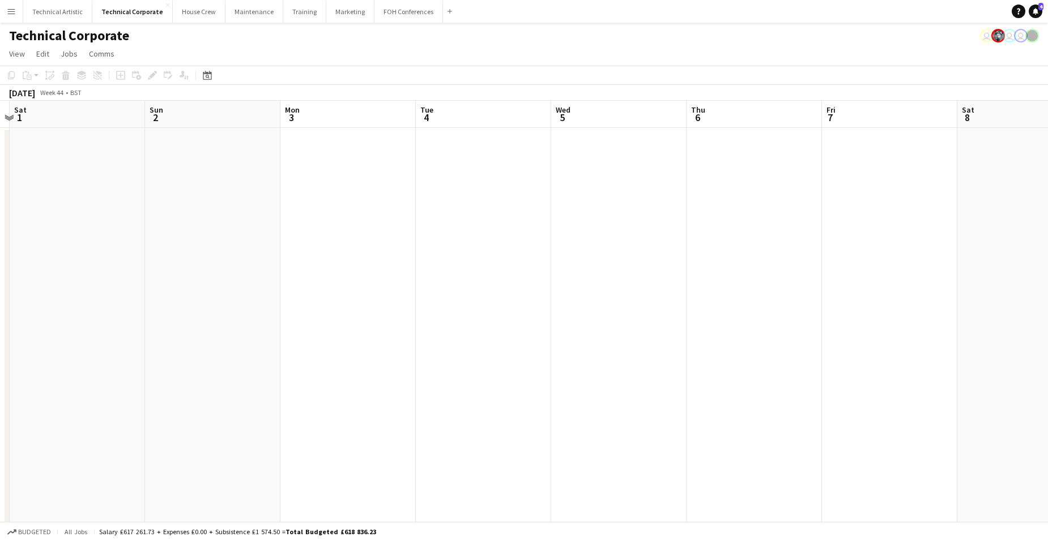
drag, startPoint x: 902, startPoint y: 302, endPoint x: 1052, endPoint y: 314, distance: 150.6
click at [830, 314] on html "Menu Boards Boards Boards All jobs Status Workforce Workforce My Workforce Recr…" at bounding box center [524, 503] width 1048 height 1007
drag, startPoint x: 390, startPoint y: 307, endPoint x: 921, endPoint y: 287, distance: 532.1
click at [830, 279] on app-calendar-viewport "Thu 30 Fri 31 Sat 1 Sun 2 Mon 3 Tue 4 Wed 5 Thu 6 Fri 7 Sat 8 Sun 9 Mon 10 Tue …" at bounding box center [524, 544] width 1048 height 887
drag, startPoint x: 433, startPoint y: 287, endPoint x: 763, endPoint y: 298, distance: 330.9
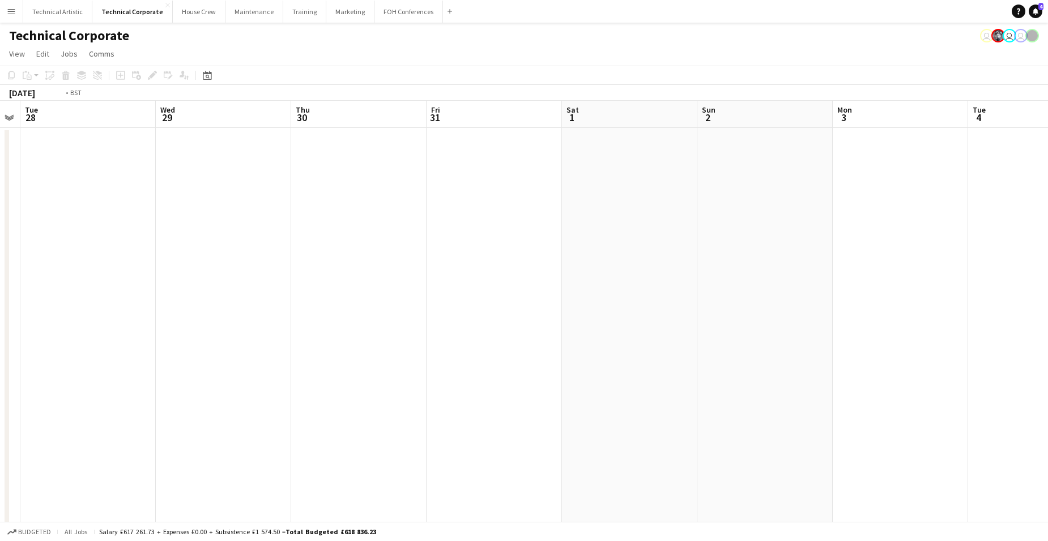
click at [830, 285] on app-calendar-viewport "Sat 25 Sun 26 Mon 27 Tue 28 Wed 29 Thu 30 Fri 31 Sat 1 Sun 2 Mon 3 Tue 4 Wed 5 …" at bounding box center [524, 544] width 1048 height 887
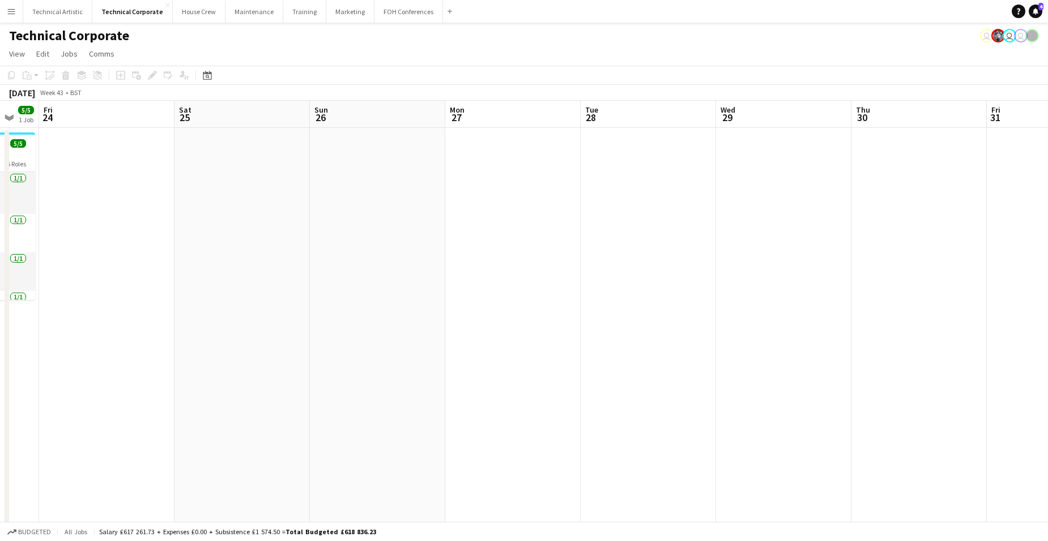
drag, startPoint x: 468, startPoint y: 284, endPoint x: 863, endPoint y: 323, distance: 397.2
click at [830, 321] on app-calendar-viewport "Wed 22 11/12 5 Jobs Thu 23 5/5 1 Job Fri 24 Sat 25 Sun 26 Mon 27 Tue 28 Wed 29 …" at bounding box center [524, 544] width 1048 height 887
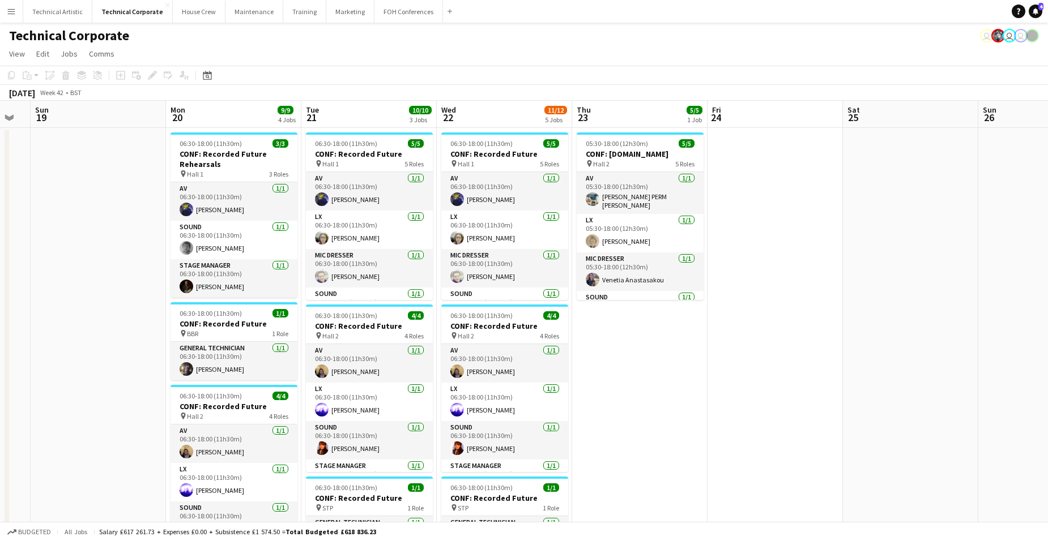
drag, startPoint x: 560, startPoint y: 310, endPoint x: 893, endPoint y: 321, distance: 332.6
click at [830, 314] on app-calendar-viewport "Fri 17 Sat 18 Sun 19 Mon 20 9/9 4 Jobs Tue 21 10/10 3 Jobs Wed 22 11/12 5 Jobs …" at bounding box center [524, 544] width 1048 height 887
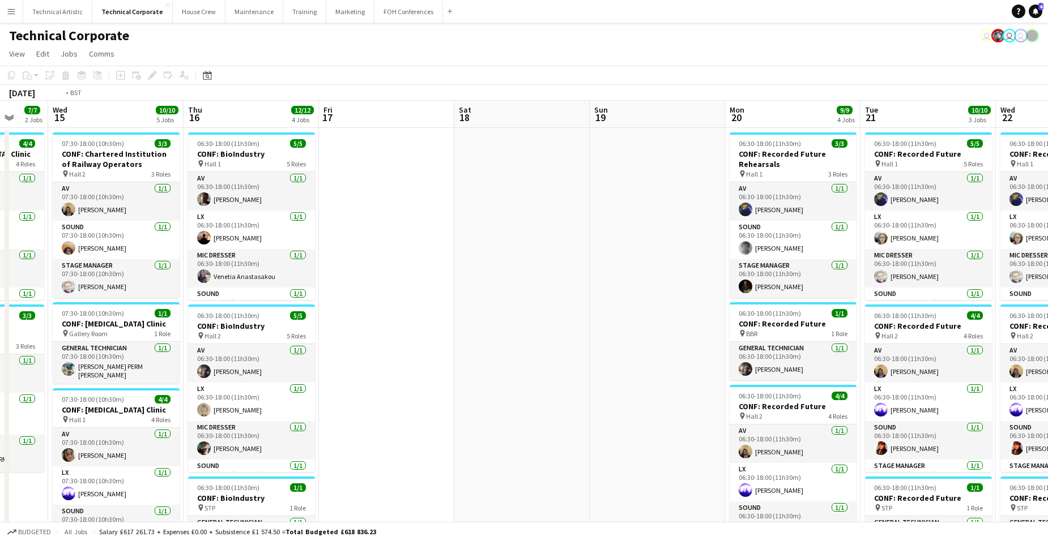
click at [830, 316] on app-calendar-viewport "Sun 12 Mon 13 3/3 1 Job Tue 14 7/7 2 Jobs Wed 15 10/10 5 Jobs Thu 16 12/12 4 Jo…" at bounding box center [524, 544] width 1048 height 887
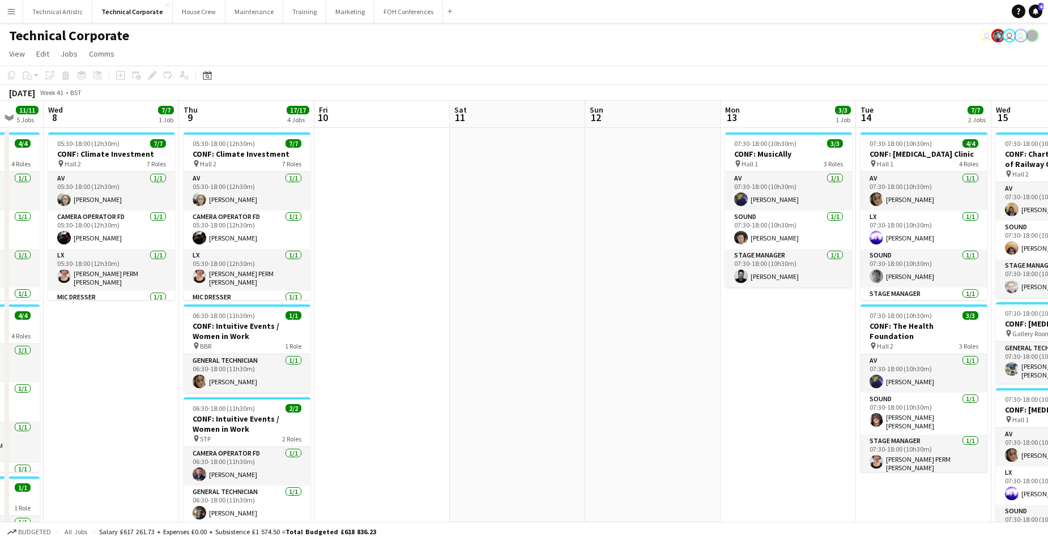
drag, startPoint x: 946, startPoint y: 327, endPoint x: 470, endPoint y: 314, distance: 475.9
click at [830, 329] on app-calendar-viewport "Mon 6 5/5 2 Jobs Tue 7 11/11 5 Jobs Wed 8 7/7 1 Job Thu 9 17/17 4 Jobs Fri 10 S…" at bounding box center [524, 544] width 1048 height 887
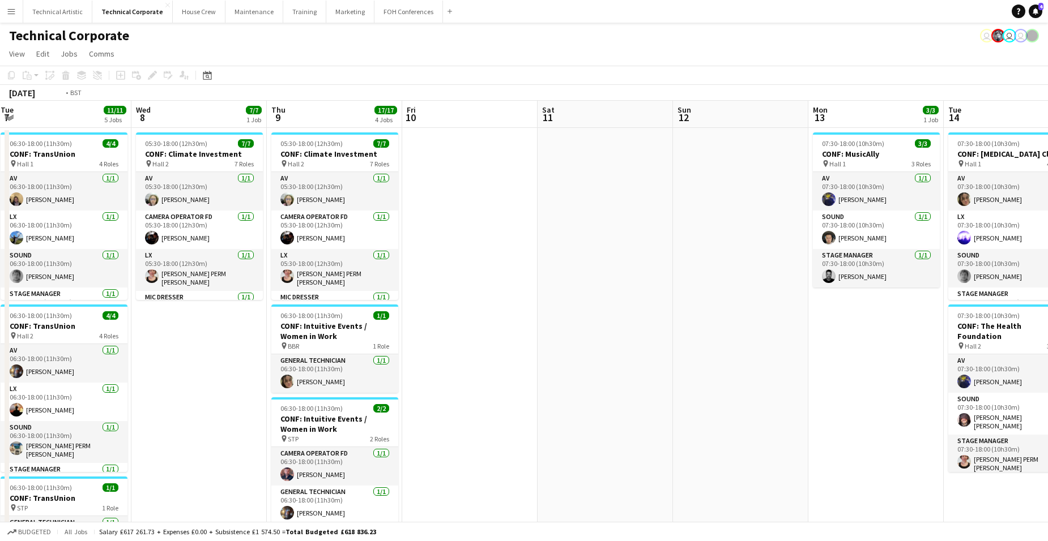
drag, startPoint x: 419, startPoint y: 314, endPoint x: 968, endPoint y: 314, distance: 548.8
click at [830, 311] on app-calendar-viewport "Sun 5 Mon 6 5/5 2 Jobs Tue 7 11/11 5 Jobs Wed 8 7/7 1 Job Thu 9 17/17 4 Jobs Fr…" at bounding box center [524, 544] width 1048 height 887
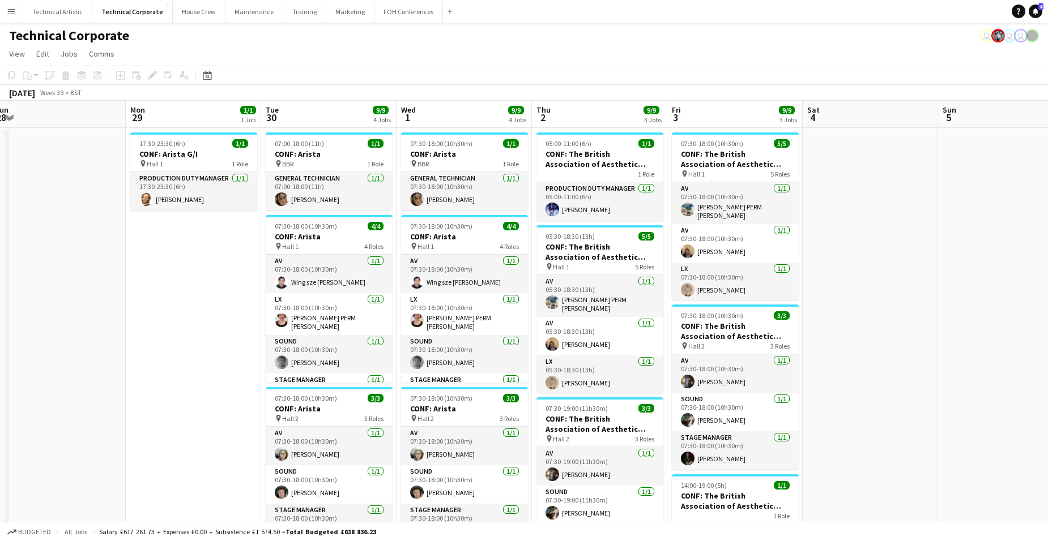
drag, startPoint x: 315, startPoint y: 301, endPoint x: 963, endPoint y: 300, distance: 648.4
click at [830, 300] on app-calendar-viewport "Fri 26 Sat 27 Sun 28 Mon 29 1/1 1 Job Tue 30 9/9 4 Jobs Wed 1 9/9 4 Jobs Thu 2 …" at bounding box center [524, 544] width 1048 height 887
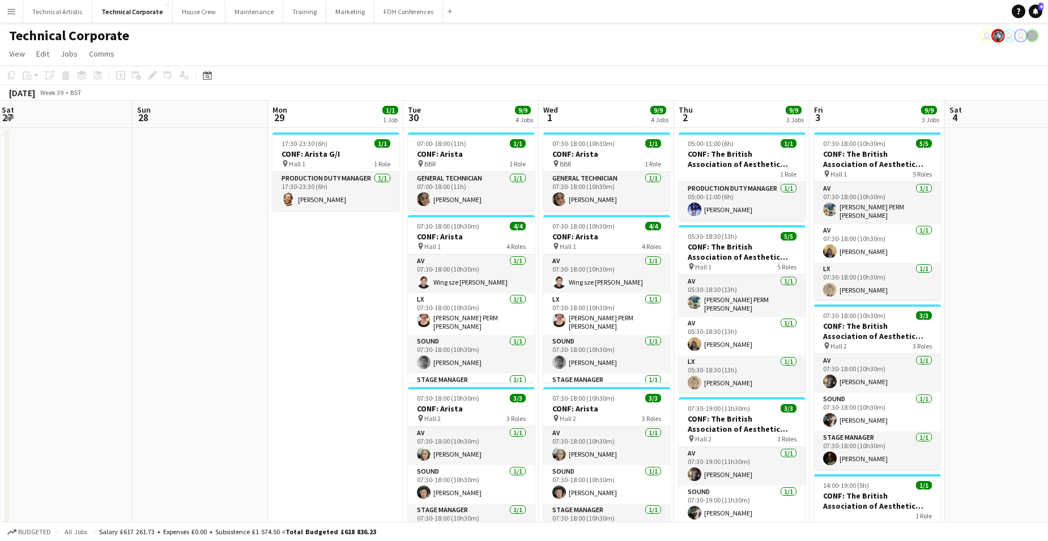
drag, startPoint x: 292, startPoint y: 315, endPoint x: 808, endPoint y: 340, distance: 516.5
click at [830, 347] on app-calendar-viewport "Fri 26 Sat 27 Sun 28 Mon 29 1/1 1 Job Tue 30 9/9 4 Jobs Wed 1 9/9 4 Jobs Thu 2 …" at bounding box center [524, 544] width 1048 height 887
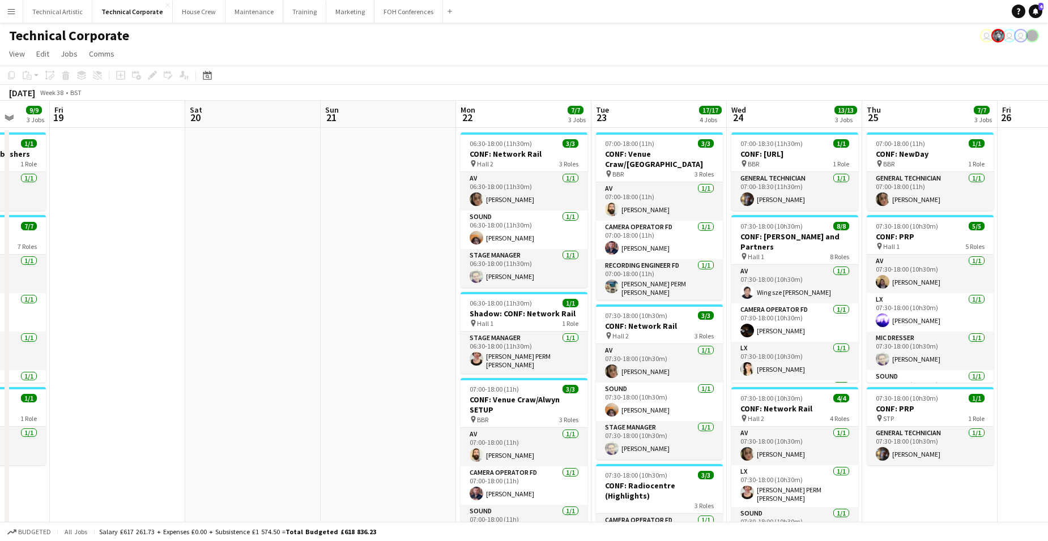
drag, startPoint x: 504, startPoint y: 326, endPoint x: 1058, endPoint y: 334, distance: 553.9
click at [830, 334] on html "Menu Boards Boards Boards All jobs Status Workforce Workforce My Workforce Recr…" at bounding box center [524, 503] width 1048 height 1007
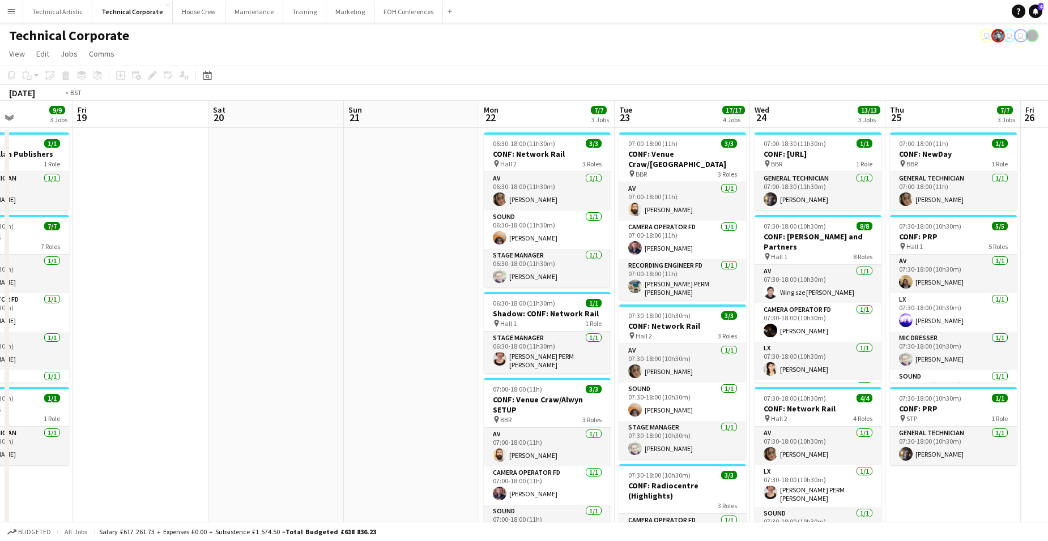
drag, startPoint x: 396, startPoint y: 323, endPoint x: 878, endPoint y: 335, distance: 481.5
click at [830, 331] on app-calendar-viewport "Tue 16 8/8 3 Jobs Wed 17 14/14 7 Jobs Thu 18 9/9 3 Jobs Fri 19 Sat 20 Sun 21 Mo…" at bounding box center [524, 544] width 1048 height 887
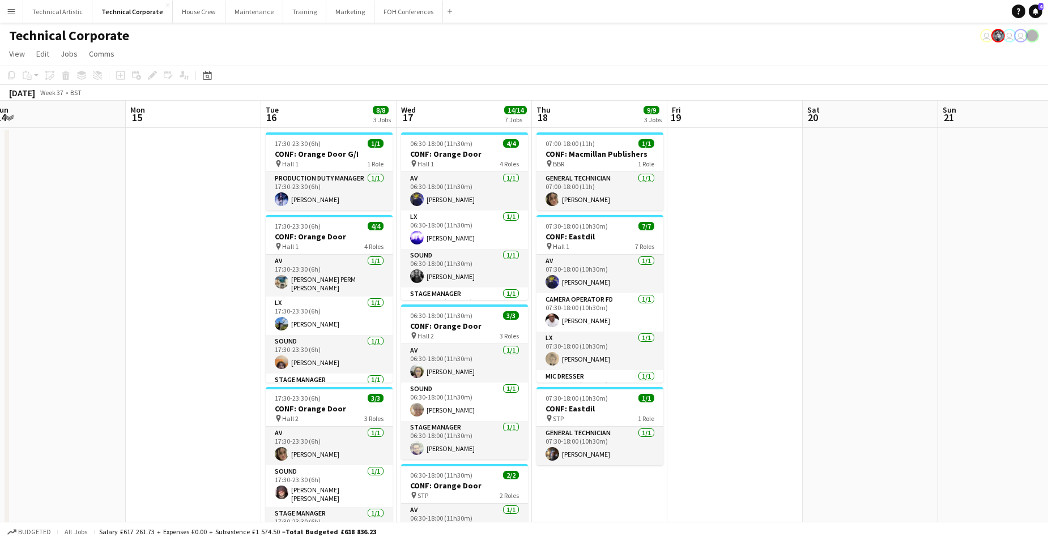
click at [830, 336] on html "Menu Boards Boards Boards All jobs Status Workforce Workforce My Workforce Recr…" at bounding box center [524, 503] width 1048 height 1007
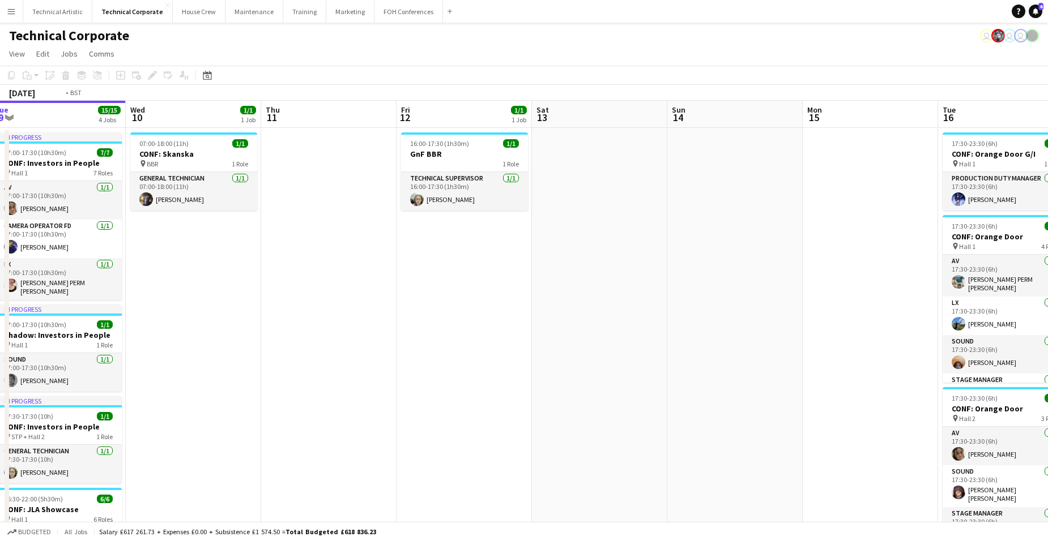
scroll to position [0, 311]
drag, startPoint x: 528, startPoint y: 323, endPoint x: 1056, endPoint y: 320, distance: 527.3
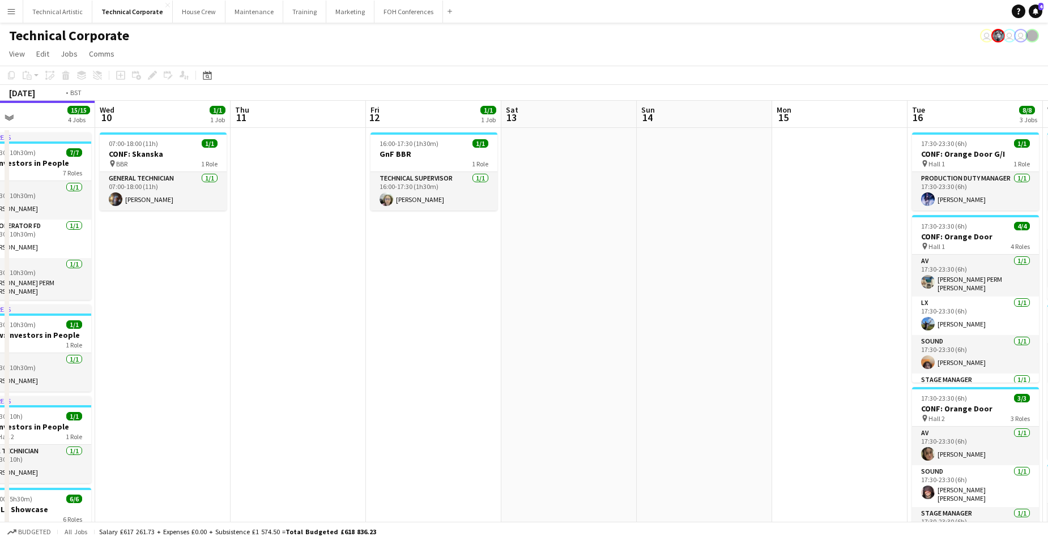
click at [830, 320] on html "Menu Boards Boards Boards All jobs Status Workforce Workforce My Workforce Recr…" at bounding box center [524, 503] width 1048 height 1007
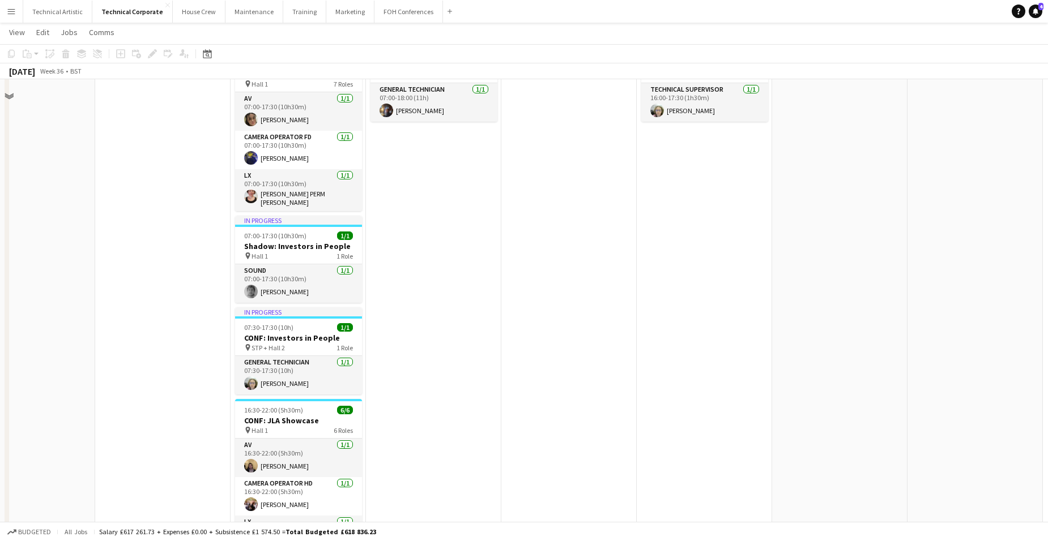
scroll to position [170, 0]
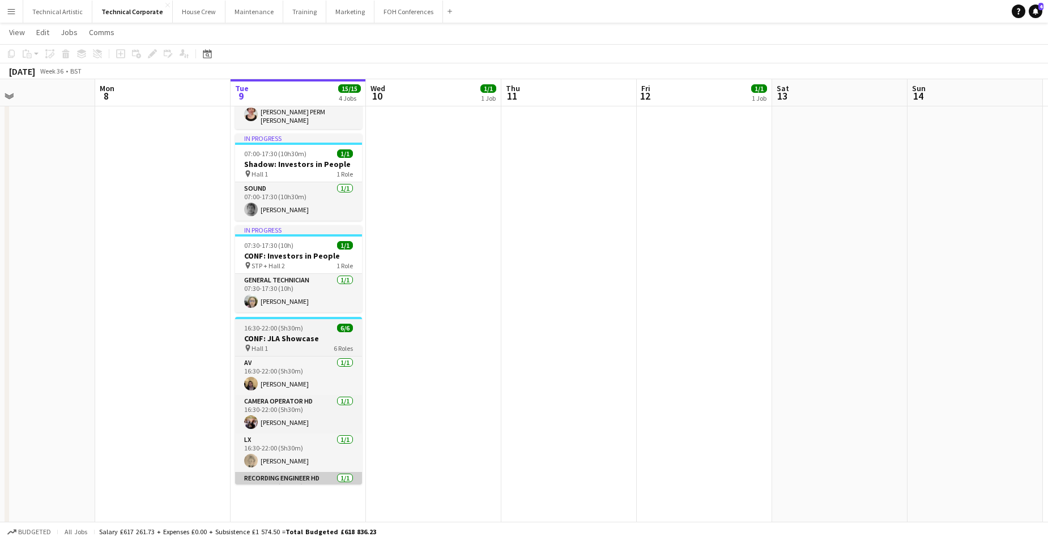
drag, startPoint x: 307, startPoint y: 496, endPoint x: 322, endPoint y: 484, distance: 18.9
click at [308, 419] on app-date-cell "In progress 07:00-17:30 (10h30m) 7/7 CONF: Investors in People pin Hall 1 7 Rol…" at bounding box center [297, 387] width 135 height 860
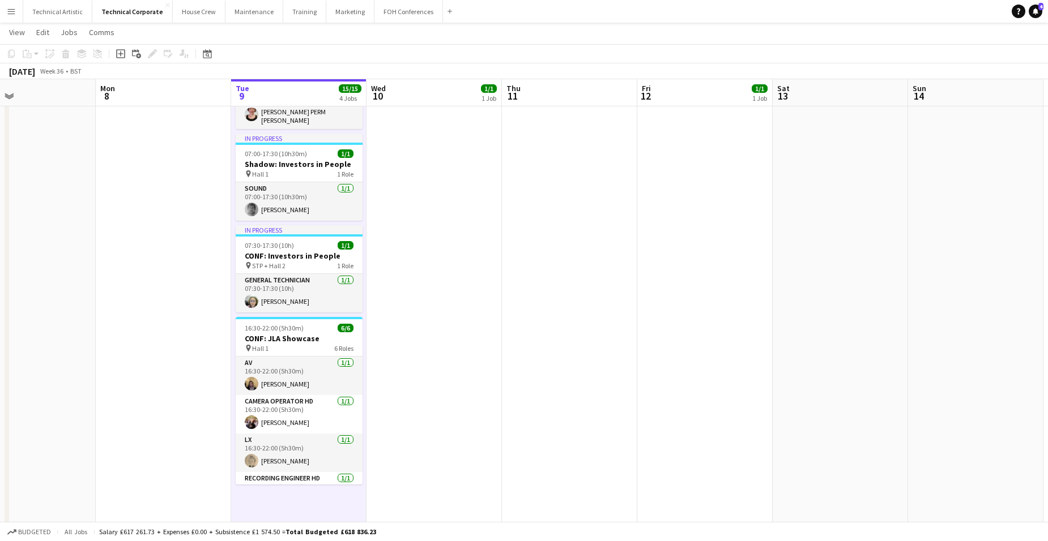
click at [302, 419] on app-date-cell "In progress 07:00-17:30 (10h30m) 7/7 CONF: Investors in People pin Hall 1 7 Rol…" at bounding box center [298, 387] width 135 height 860
click at [300, 419] on app-date-cell "In progress 07:00-17:30 (10h30m) 7/7 CONF: Investors in People pin Hall 1 7 Rol…" at bounding box center [298, 387] width 135 height 860
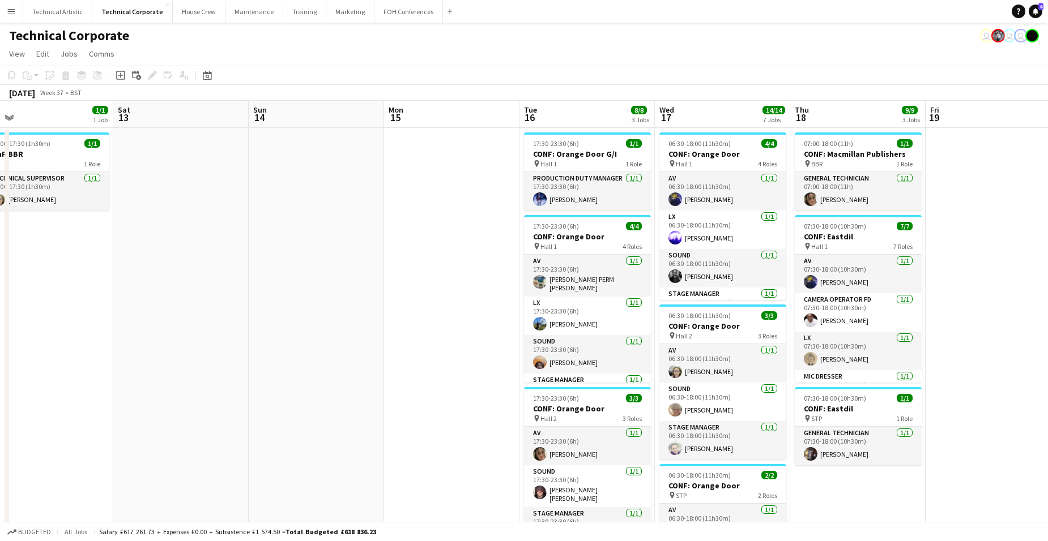
scroll to position [0, 345]
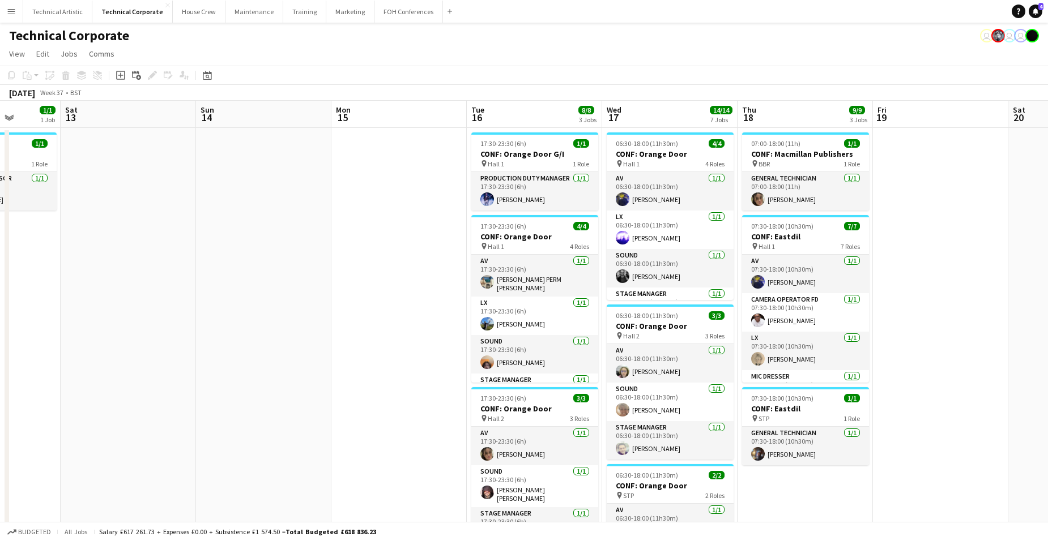
drag, startPoint x: 946, startPoint y: 403, endPoint x: 234, endPoint y: 335, distance: 715.1
click at [234, 335] on app-calendar-viewport "Wed 10 1/1 1 Job Thu 11 Fri 12 1/1 1 Job Sat 13 Sun 14 Mon 15 Tue 16 8/8 3 Jobs…" at bounding box center [524, 544] width 1048 height 887
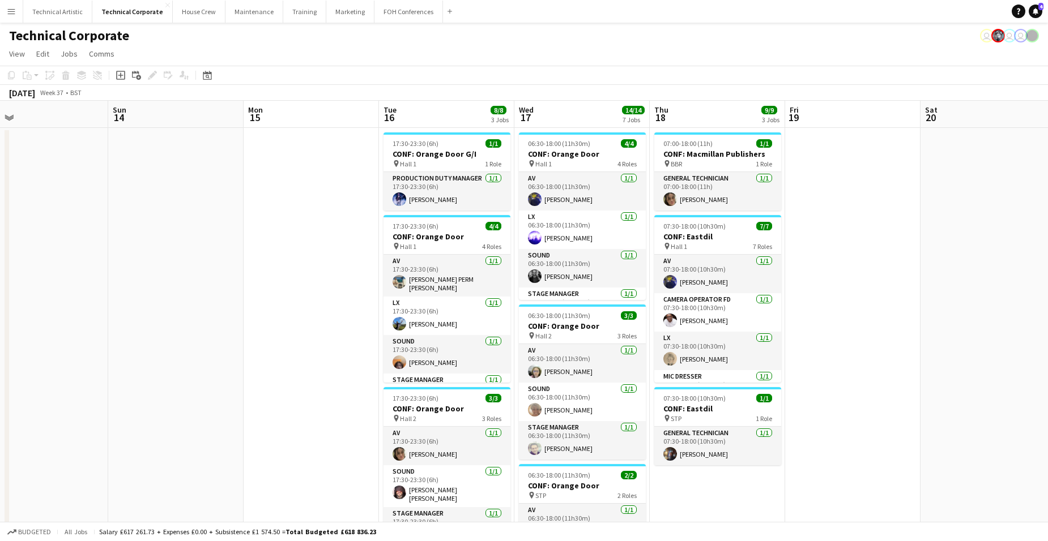
scroll to position [0, 358]
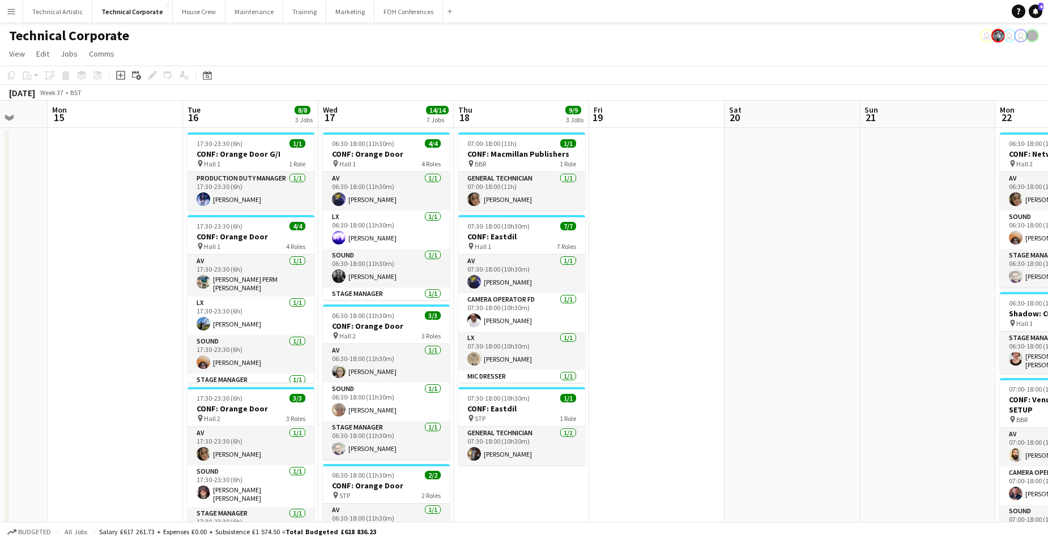
drag, startPoint x: 1005, startPoint y: 279, endPoint x: 727, endPoint y: 273, distance: 278.7
click at [727, 273] on app-calendar-viewport "Fri 12 1/1 1 Job Sat 13 Sun 14 Mon 15 Tue 16 8/8 3 Jobs Wed 17 14/14 7 Jobs Thu…" at bounding box center [524, 544] width 1048 height 887
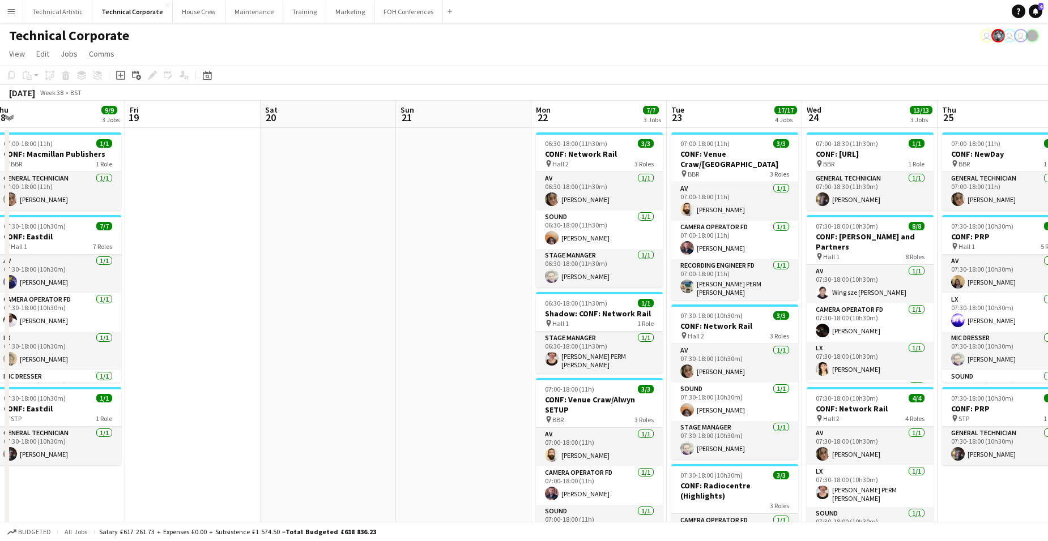
drag, startPoint x: 930, startPoint y: 334, endPoint x: 485, endPoint y: 315, distance: 445.5
click at [464, 317] on app-calendar-viewport "Mon 15 Tue 16 8/8 3 Jobs Wed 17 14/14 7 Jobs Thu 18 9/9 3 Jobs Fri 19 Sat 20 Su…" at bounding box center [524, 544] width 1048 height 887
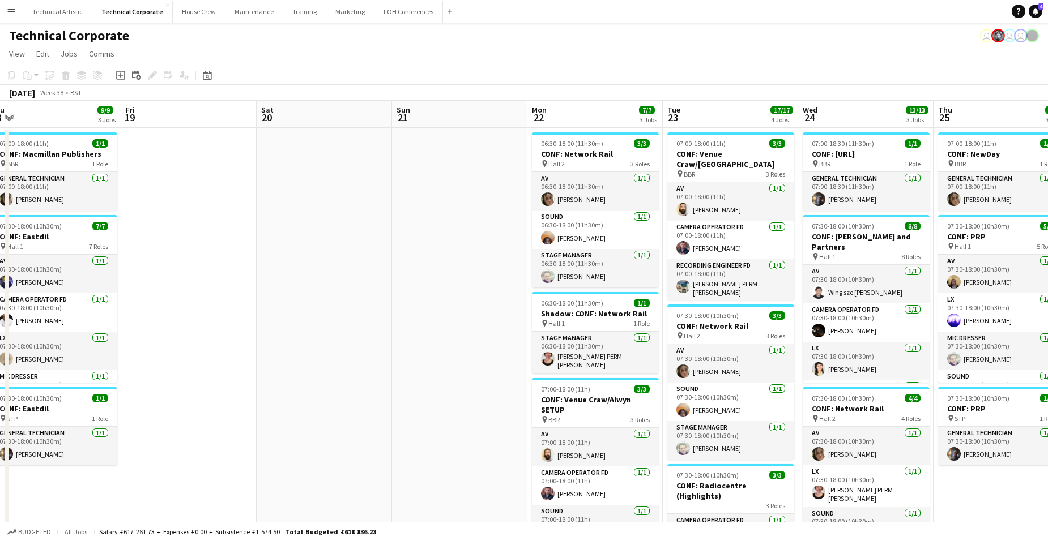
drag, startPoint x: 996, startPoint y: 346, endPoint x: 610, endPoint y: 294, distance: 389.7
click at [479, 281] on app-calendar-viewport "Mon 15 Tue 16 8/8 3 Jobs Wed 17 14/14 7 Jobs Thu 18 9/9 3 Jobs Fri 19 Sat 20 Su…" at bounding box center [524, 544] width 1048 height 887
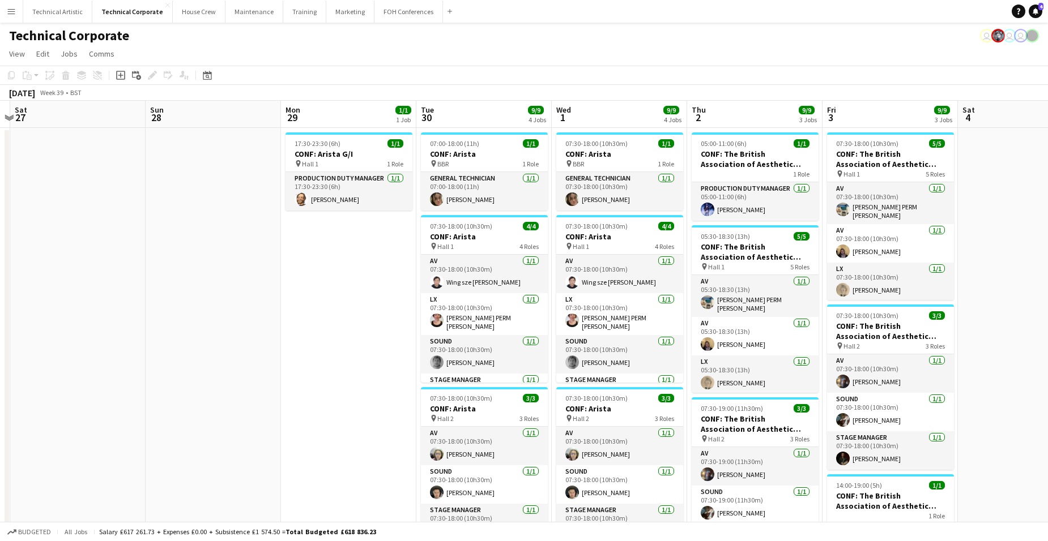
drag, startPoint x: 745, startPoint y: 292, endPoint x: 147, endPoint y: 254, distance: 599.2
click at [0, 263] on html "Menu Boards Boards Boards All jobs Status Workforce Workforce My Workforce Recr…" at bounding box center [524, 503] width 1048 height 1007
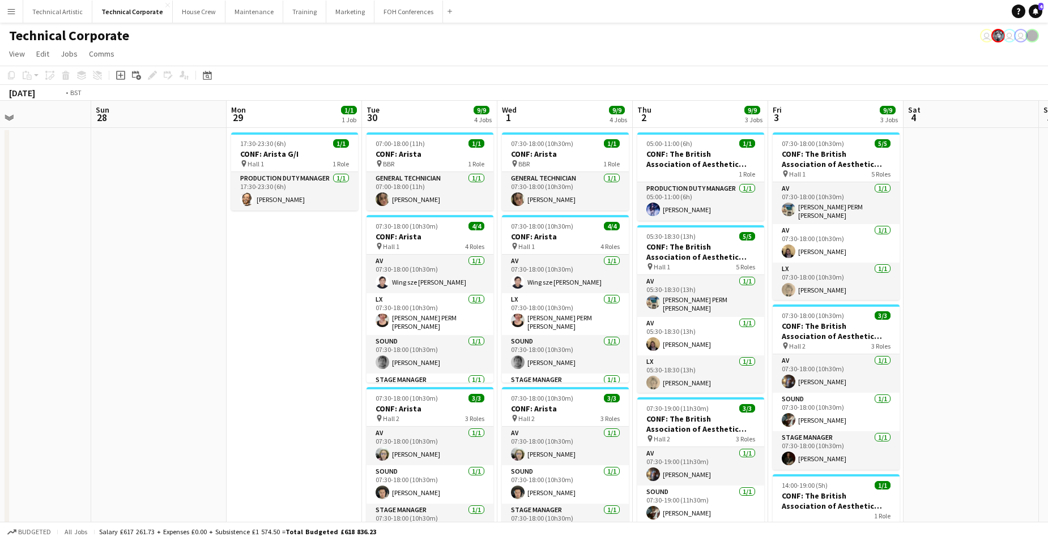
drag, startPoint x: 770, startPoint y: 314, endPoint x: 34, endPoint y: 249, distance: 739.0
click at [25, 253] on app-calendar-viewport "Wed 24 13/13 3 Jobs Thu 25 7/7 3 Jobs Fri 26 Sat 27 Sun 28 Mon 29 1/1 1 Job Tue…" at bounding box center [524, 544] width 1048 height 887
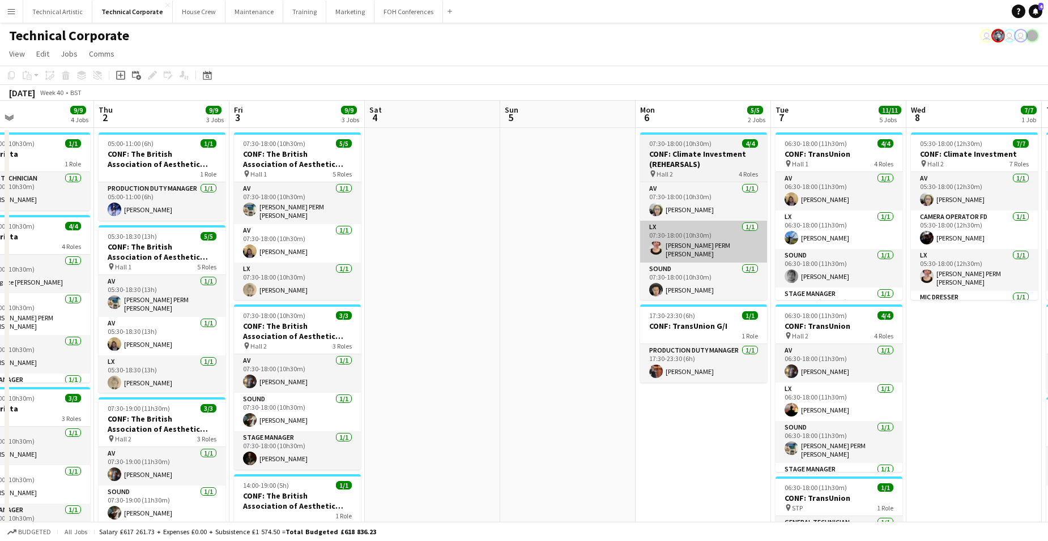
drag, startPoint x: 670, startPoint y: 281, endPoint x: 211, endPoint y: 232, distance: 462.0
click at [0, 229] on html "Menu Boards Boards Boards All jobs Status Workforce Workforce My Workforce Recr…" at bounding box center [524, 503] width 1048 height 1007
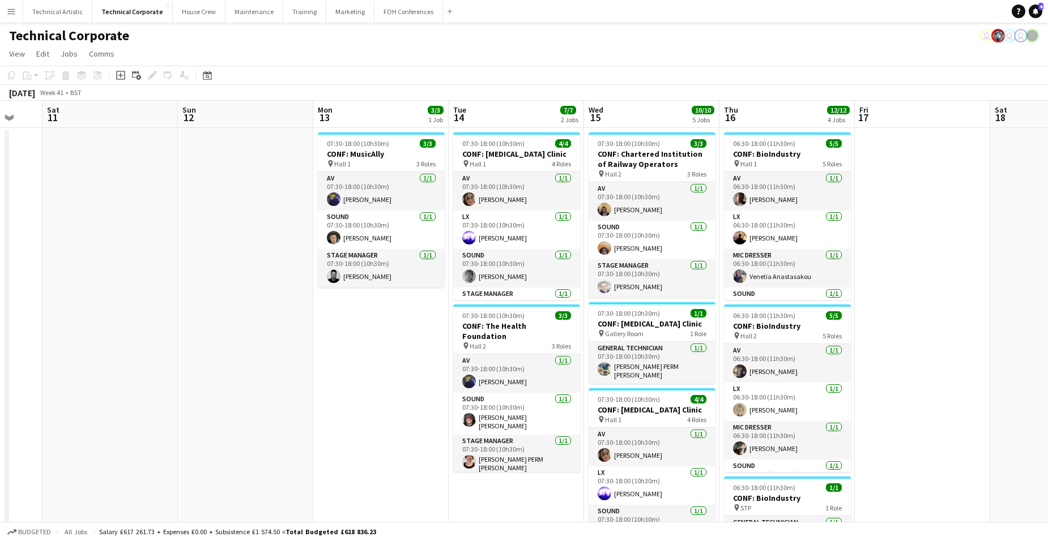
drag, startPoint x: 809, startPoint y: 276, endPoint x: 42, endPoint y: 215, distance: 769.8
click at [0, 223] on html "Menu Boards Boards Boards All jobs Status Workforce Workforce My Workforce Recr…" at bounding box center [524, 503] width 1048 height 1007
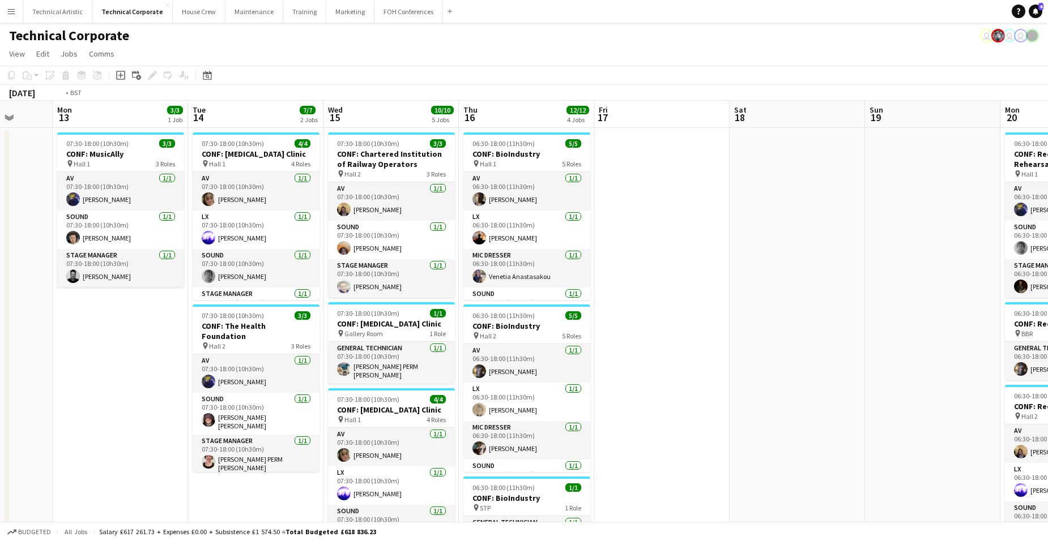
drag, startPoint x: 849, startPoint y: 278, endPoint x: -29, endPoint y: 179, distance: 883.9
click at [0, 179] on html "Menu Boards Boards Boards All jobs Status Workforce Workforce My Workforce Recr…" at bounding box center [524, 503] width 1048 height 1007
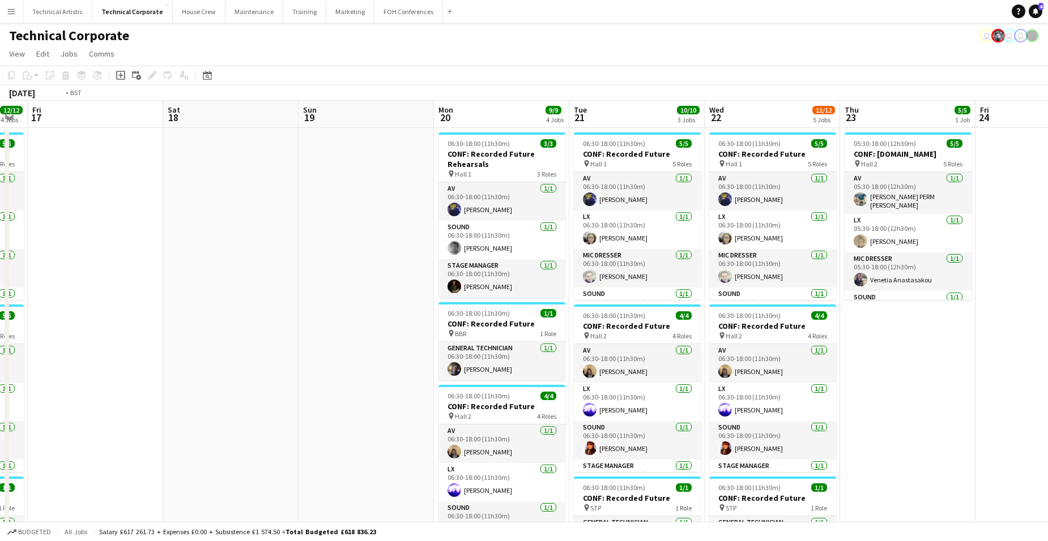
scroll to position [0, 471]
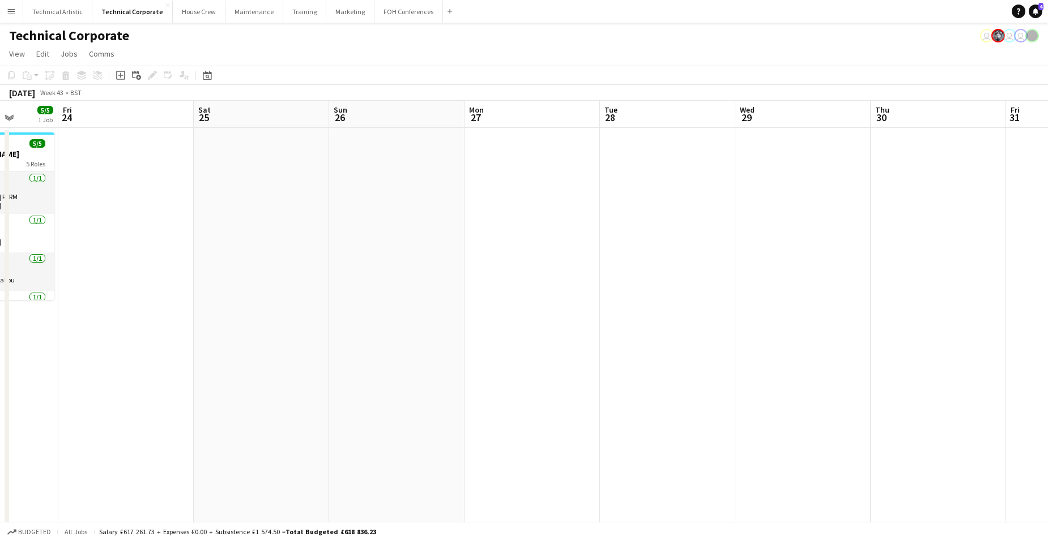
drag, startPoint x: 957, startPoint y: 329, endPoint x: 279, endPoint y: 261, distance: 680.8
click at [0, 270] on html "Menu Boards Boards Boards All jobs Status Workforce Workforce My Workforce Recr…" at bounding box center [524, 503] width 1048 height 1007
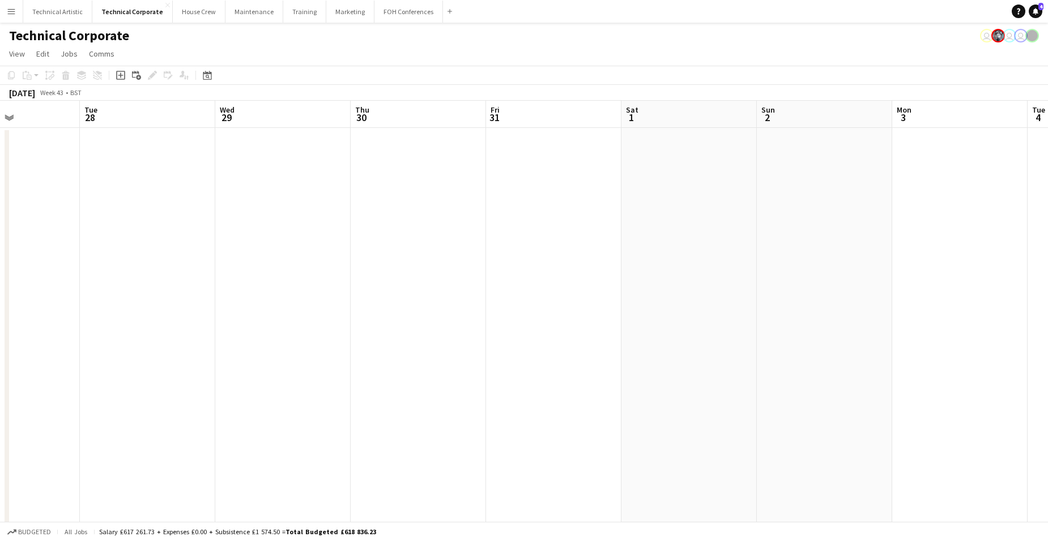
scroll to position [0, 386]
drag, startPoint x: 837, startPoint y: 271, endPoint x: 472, endPoint y: 277, distance: 364.8
click at [472, 277] on app-calendar-viewport "Fri 24 Sat 25 Sun 26 Mon 27 Tue 28 Wed 29 Thu 30 Fri 31 Sat 1 Sun 2 Mon 3 Tue 4…" at bounding box center [524, 544] width 1048 height 887
drag, startPoint x: 128, startPoint y: 283, endPoint x: 197, endPoint y: 258, distance: 73.4
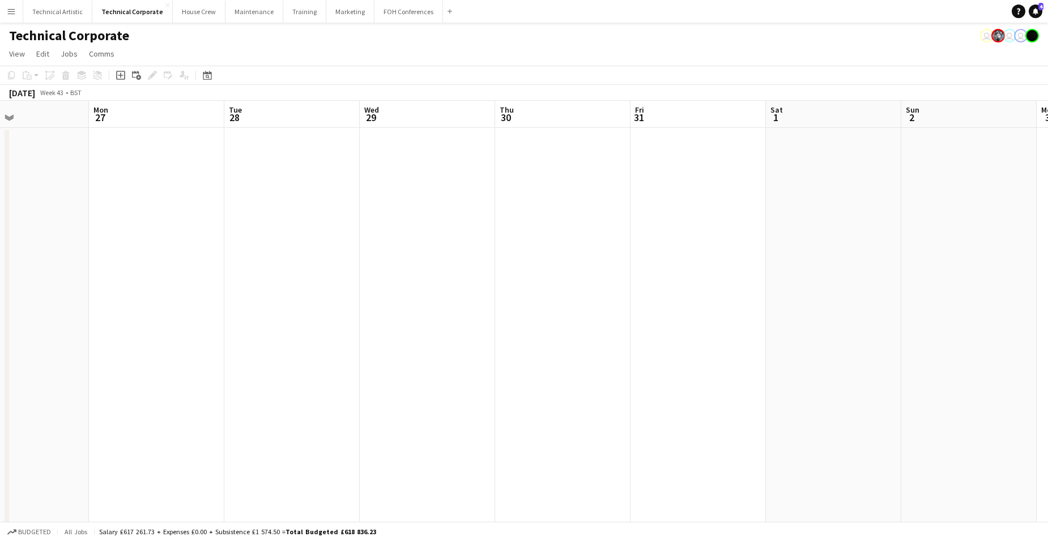
click at [197, 258] on app-calendar-viewport "Thu 23 5/5 1 Job Fri 24 Sat 25 Sun 26 Mon 27 Tue 28 Wed 29 Thu 30 Fri 31 Sat 1 …" at bounding box center [524, 544] width 1048 height 887
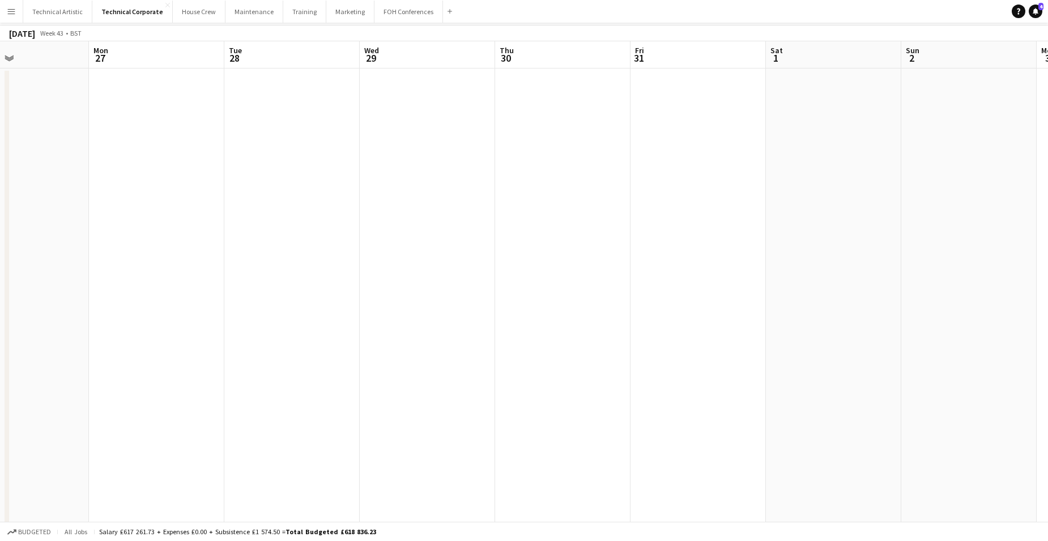
scroll to position [0, 0]
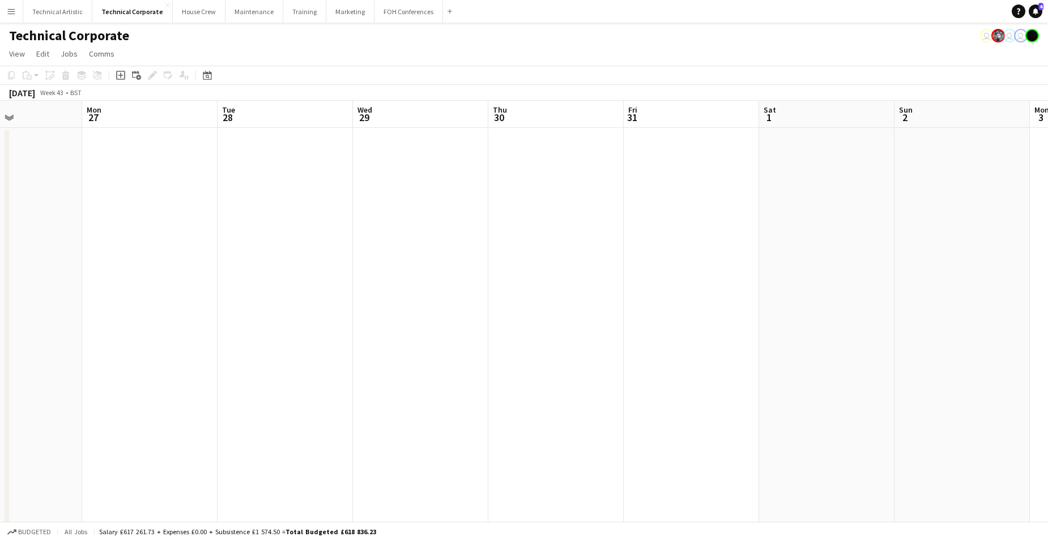
drag, startPoint x: 138, startPoint y: 270, endPoint x: 131, endPoint y: 255, distance: 16.2
click at [131, 255] on app-calendar-viewport "Thu 23 5/5 1 Job Fri 24 Sat 25 Sun 26 Mon 27 Tue 28 Wed 29 Thu 30 Fri 31 Sat 1 …" at bounding box center [524, 544] width 1048 height 887
drag, startPoint x: 768, startPoint y: 300, endPoint x: -29, endPoint y: 237, distance: 799.3
click at [0, 237] on html "Menu Boards Boards Boards All jobs Status Workforce Workforce My Workforce Recr…" at bounding box center [524, 503] width 1048 height 1007
drag, startPoint x: 684, startPoint y: 274, endPoint x: 847, endPoint y: 300, distance: 165.3
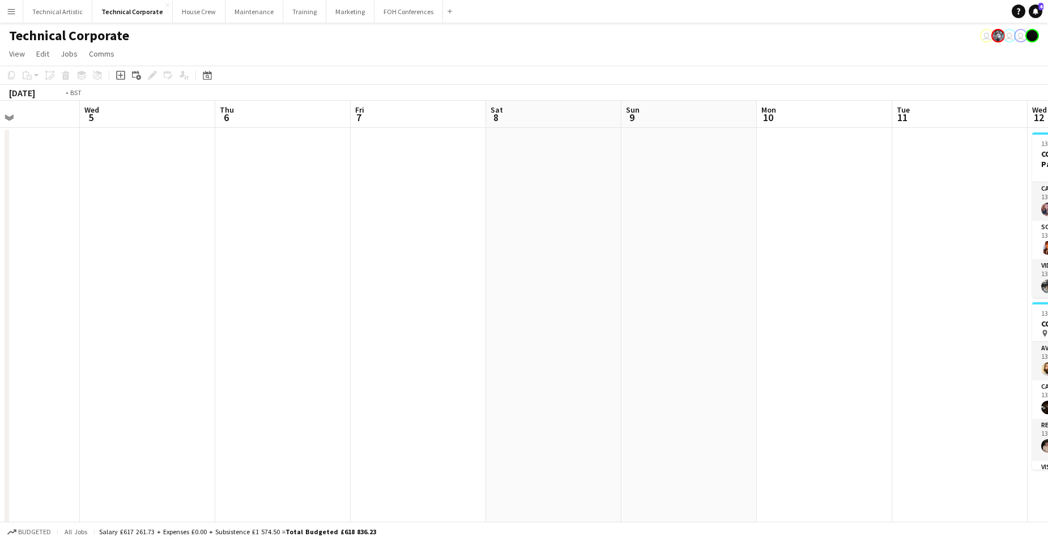
click at [830, 301] on app-calendar-viewport "Sat 1 Sun 2 Mon 3 Tue 4 Wed 5 Thu 6 Fri 7 Sat 8 Sun 9 Mon 10 Tue 11 Wed 12 7/7 …" at bounding box center [524, 544] width 1048 height 887
drag, startPoint x: 210, startPoint y: 292, endPoint x: 446, endPoint y: 291, distance: 236.7
click at [830, 293] on app-calendar-viewport "Tue 28 Wed 29 Thu 30 Fri 31 Sat 1 Sun 2 Mon 3 Tue 4 Wed 5 Thu 6 Fri 7 Sat 8 Sun…" at bounding box center [524, 544] width 1048 height 887
drag, startPoint x: 1040, startPoint y: 292, endPoint x: 911, endPoint y: 296, distance: 129.2
click at [830, 293] on app-calendar-viewport "Thu 23 5/5 1 Job Fri 24 Sat 25 Sun 26 Mon 27 Tue 28 Wed 29 Thu 30 Fri 31 Sat 1 …" at bounding box center [524, 544] width 1048 height 887
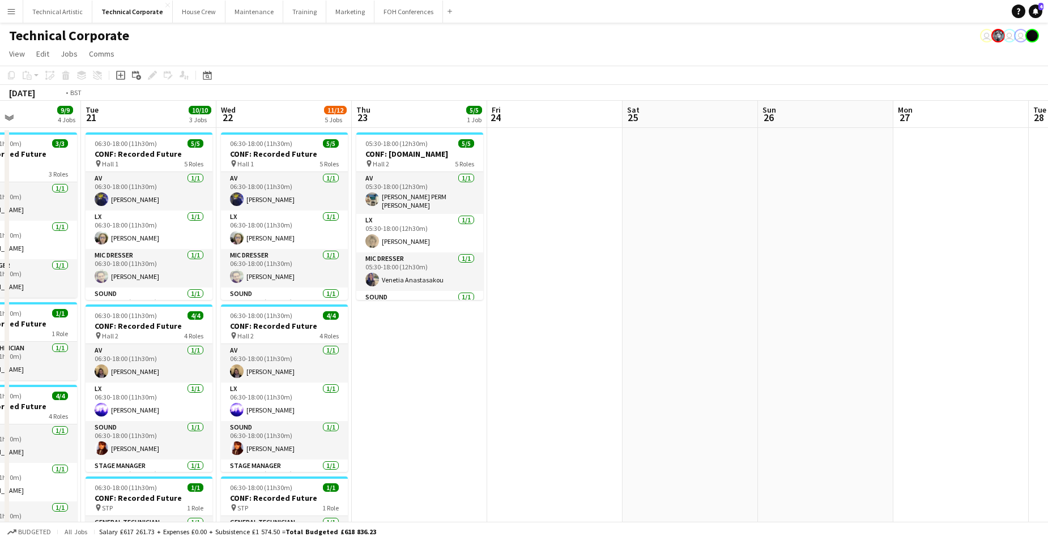
click at [830, 306] on app-calendar-viewport "Sat 18 Sun 19 Mon 20 9/9 4 Jobs Tue 21 10/10 3 Jobs Wed 22 11/12 5 Jobs Thu 23 …" at bounding box center [524, 544] width 1048 height 887
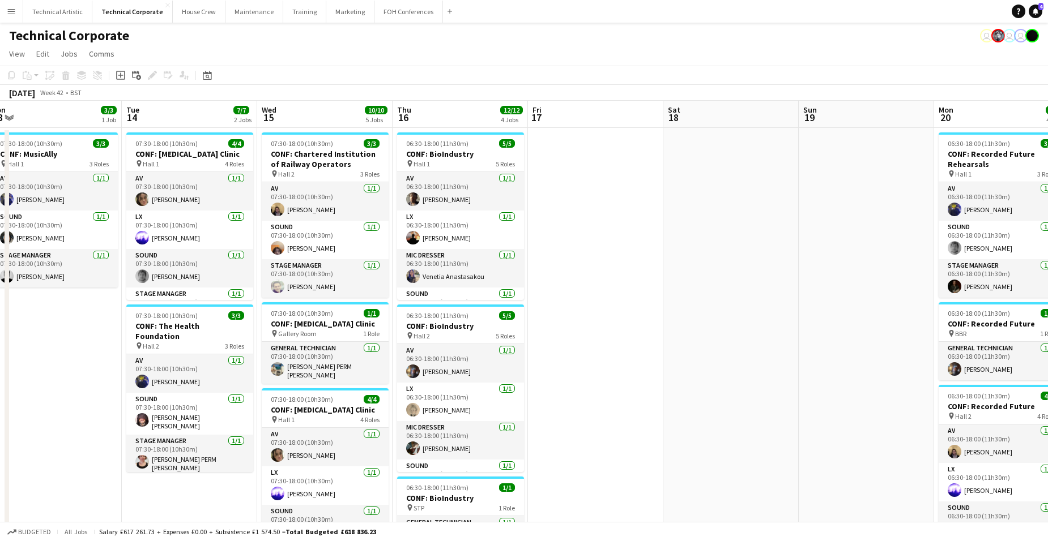
drag, startPoint x: 272, startPoint y: 276, endPoint x: 953, endPoint y: 306, distance: 680.8
click at [830, 304] on app-calendar-viewport "Sun 12 Mon 13 3/3 1 Job Tue 14 7/7 2 Jobs Wed 15 10/10 5 Jobs Thu 16 12/12 4 Jo…" at bounding box center [524, 544] width 1048 height 887
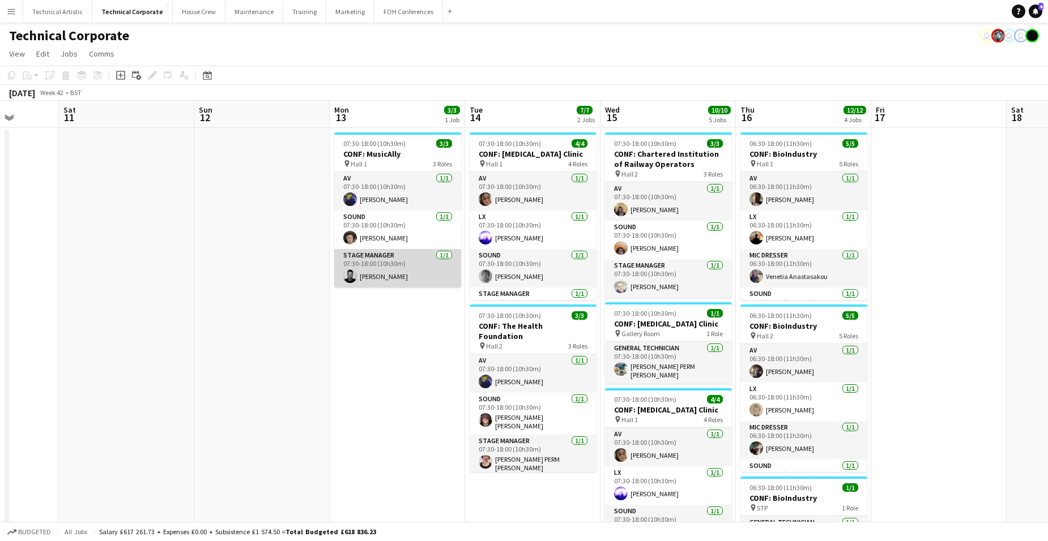
drag, startPoint x: 689, startPoint y: 268, endPoint x: 695, endPoint y: 272, distance: 7.6
click at [694, 271] on app-calendar-viewport "Wed 8 7/7 1 Job Thu 9 17/17 4 Jobs Fri 10 Sat 11 Sun 12 Mon 13 3/3 1 Job Tue 14…" at bounding box center [524, 544] width 1048 height 887
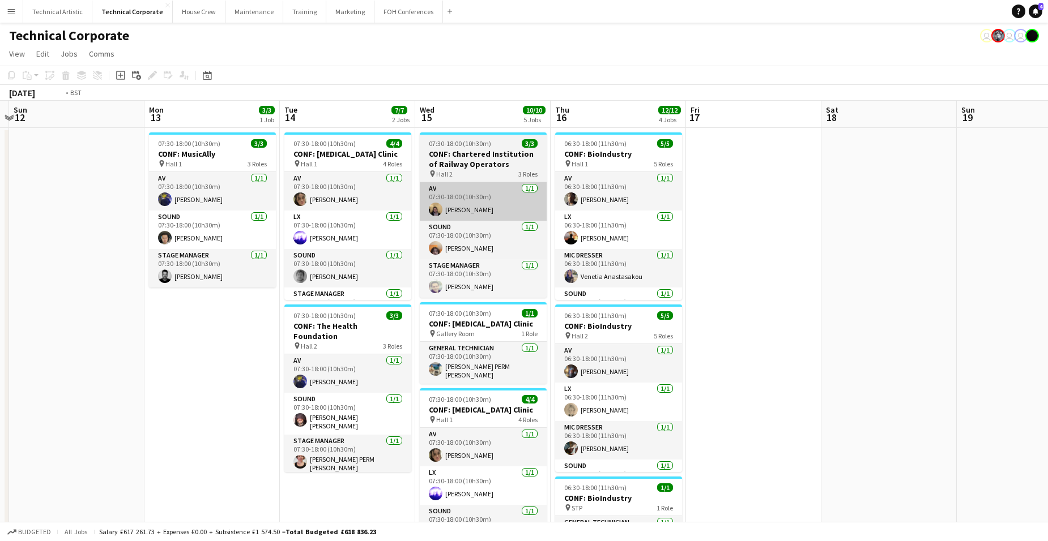
scroll to position [0, 278]
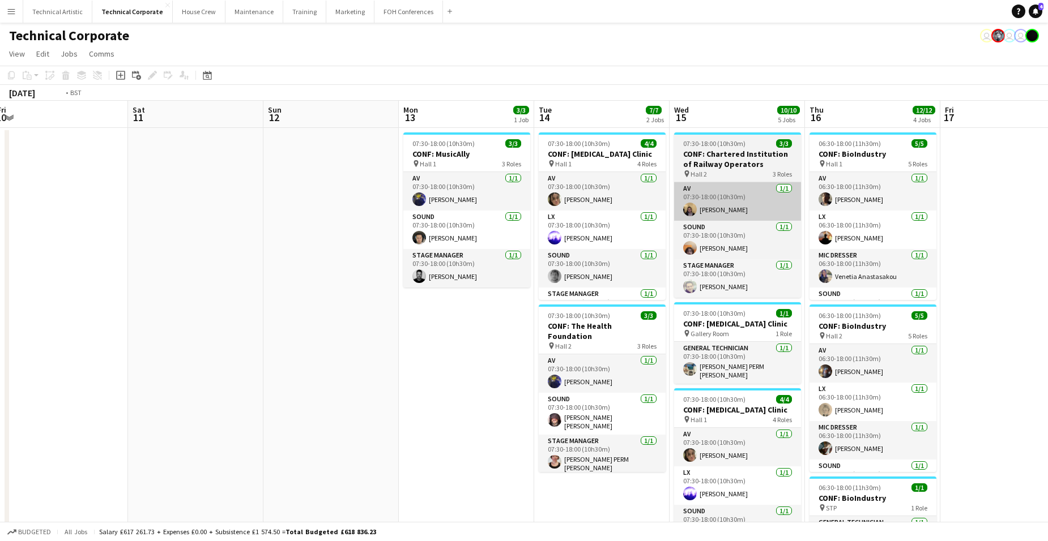
drag, startPoint x: 685, startPoint y: 274, endPoint x: 385, endPoint y: 214, distance: 306.2
click at [0, 198] on html "Menu Boards Boards Boards All jobs Status Workforce Workforce My Workforce Recr…" at bounding box center [524, 503] width 1048 height 1007
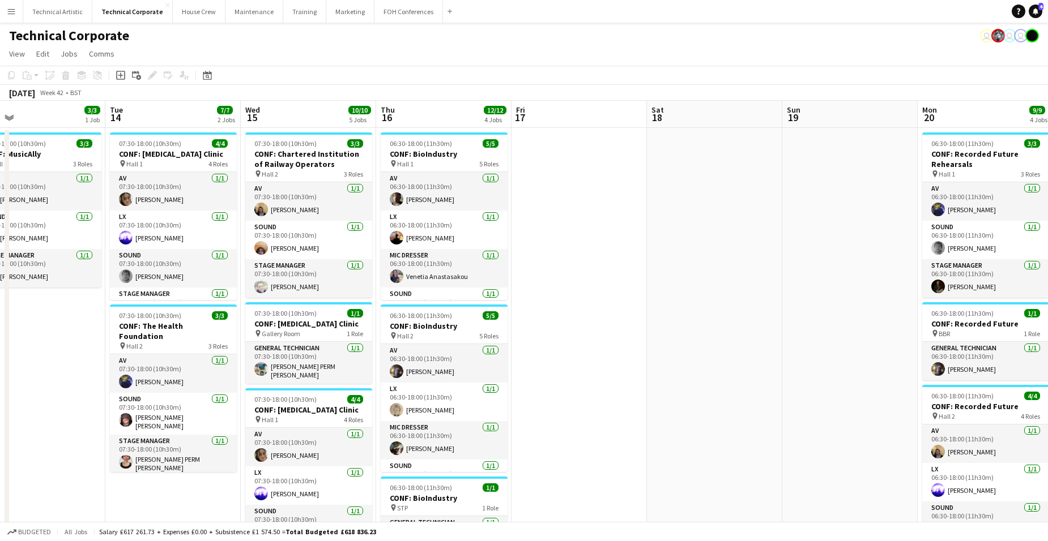
drag, startPoint x: 789, startPoint y: 246, endPoint x: -29, endPoint y: 148, distance: 823.7
click at [0, 148] on html "Menu Boards Boards Boards All jobs Status Workforce Workforce My Workforce Recr…" at bounding box center [524, 503] width 1048 height 1007
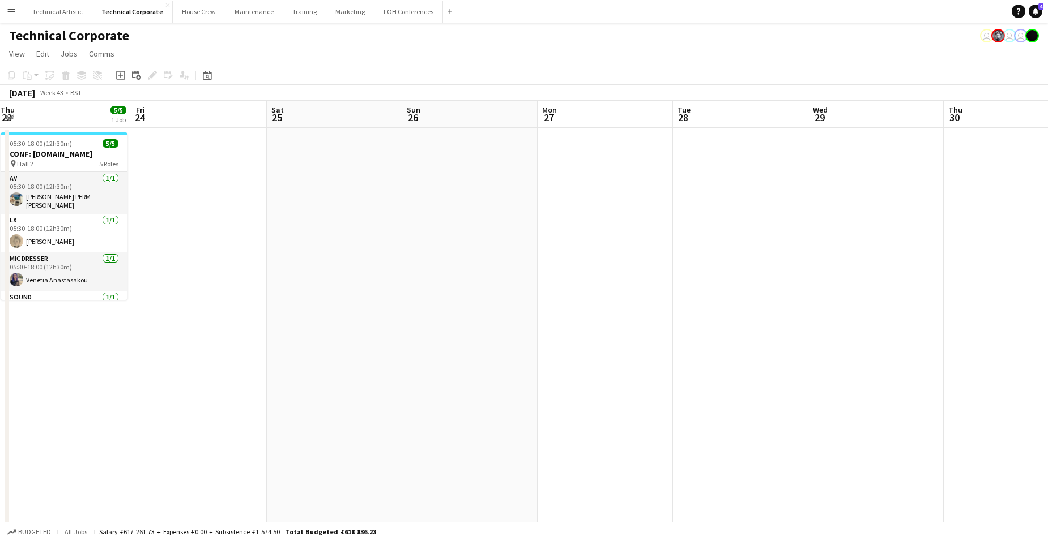
drag, startPoint x: 866, startPoint y: 250, endPoint x: 67, endPoint y: 188, distance: 802.1
click at [67, 188] on app-calendar-viewport "Tue 21 10/10 3 Jobs Wed 22 11/12 5 Jobs Thu 23 5/5 1 Job Fri 24 Sat 25 Sun 26 M…" at bounding box center [524, 544] width 1048 height 887
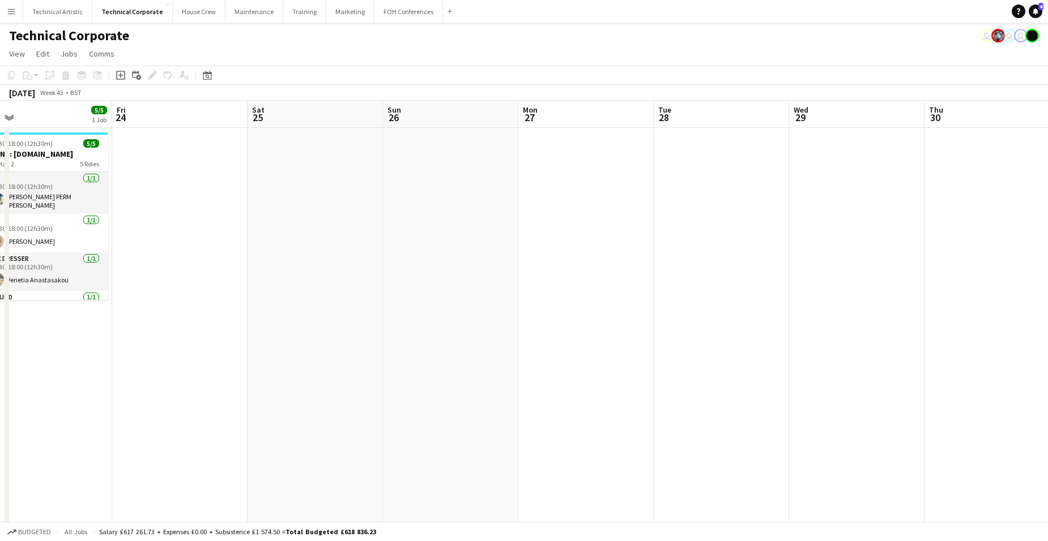
drag, startPoint x: 761, startPoint y: 267, endPoint x: 92, endPoint y: 172, distance: 675.0
click at [92, 172] on app-calendar-viewport "Tue 21 10/10 3 Jobs Wed 22 11/12 5 Jobs Thu 23 5/5 1 Job Fri 24 Sat 25 Sun 26 M…" at bounding box center [524, 544] width 1048 height 887
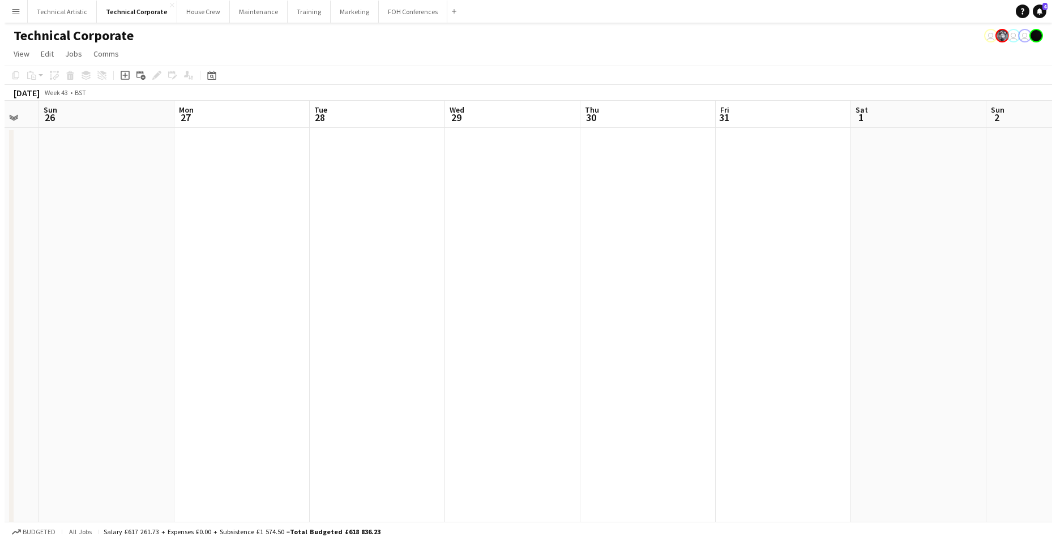
scroll to position [0, 451]
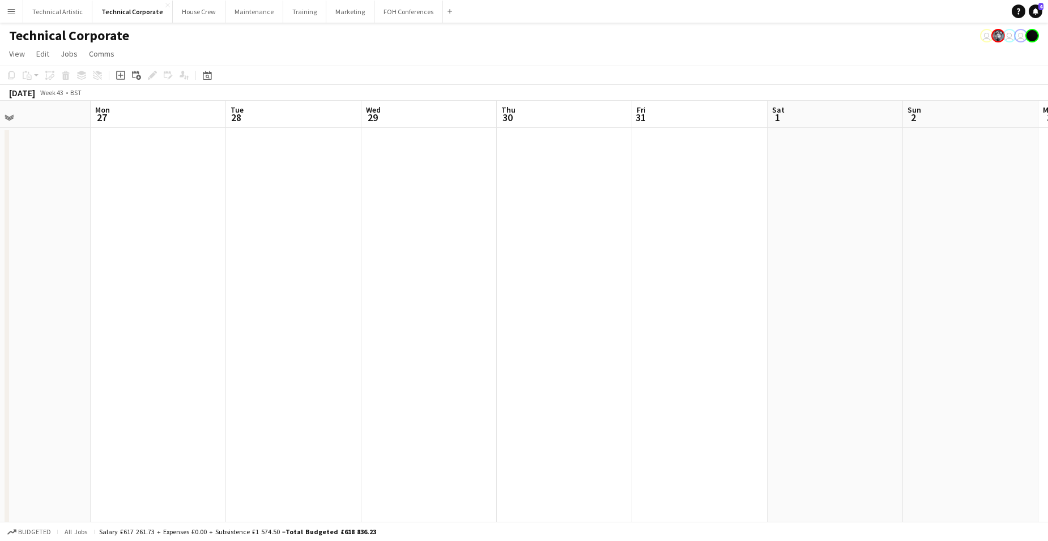
drag, startPoint x: 377, startPoint y: 270, endPoint x: 373, endPoint y: 258, distance: 12.0
click at [373, 258] on app-calendar-viewport "Thu 23 5/5 1 Job Fri 24 Sat 25 Sun 26 Mon 27 Tue 28 Wed 29 Thu 30 Fri 31 Sat 1 …" at bounding box center [524, 544] width 1048 height 887
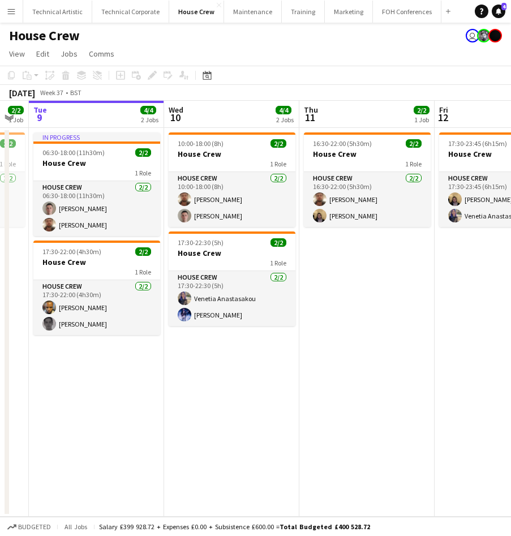
scroll to position [0, 238]
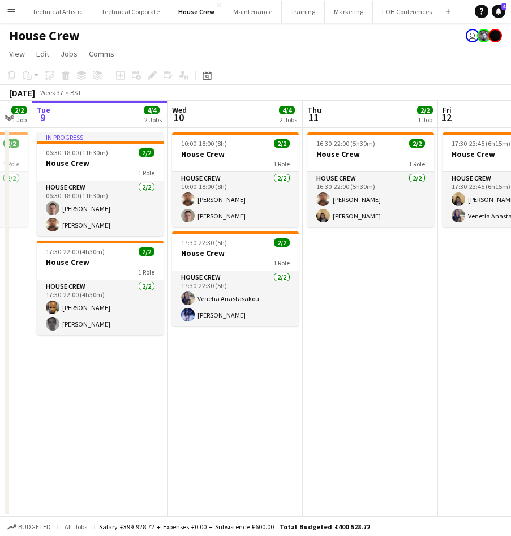
drag, startPoint x: 461, startPoint y: 404, endPoint x: 358, endPoint y: 395, distance: 103.4
click at [358, 395] on app-calendar-viewport "Sun 7 2/2 1 Job Mon 8 2/2 1 Job Tue 9 4/4 2 Jobs Wed 10 4/4 2 Jobs Thu 11 2/2 1…" at bounding box center [255, 309] width 511 height 416
click at [356, 271] on app-date-cell "16:30-22:00 (5h30m) 2/2 House Crew 1 Role House Crew 2/2 16:30-22:00 (5h30m) Do…" at bounding box center [370, 322] width 135 height 389
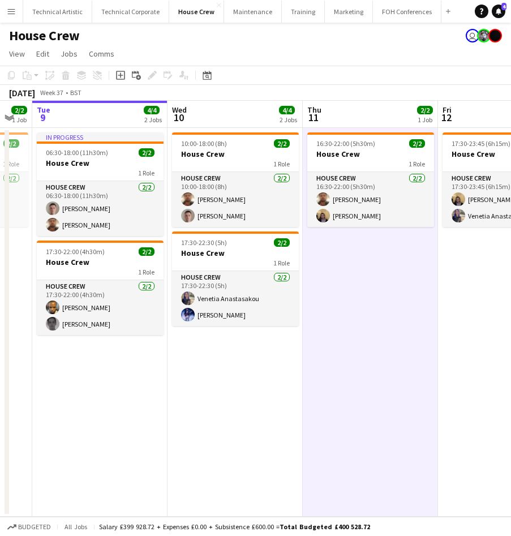
click at [356, 272] on app-date-cell "16:30-22:00 (5h30m) 2/2 House Crew 1 Role House Crew 2/2 16:30-22:00 (5h30m) Do…" at bounding box center [370, 322] width 135 height 389
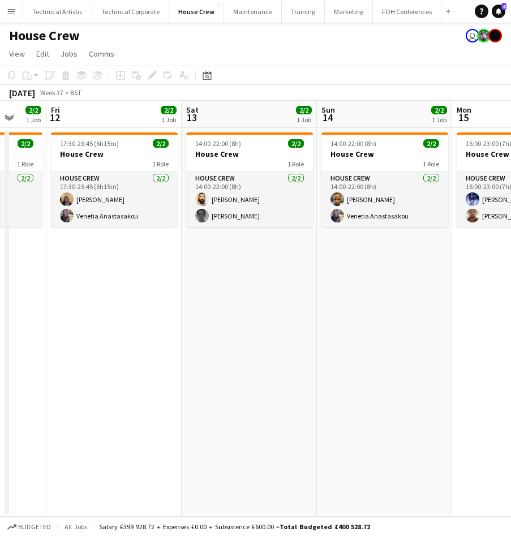
drag, startPoint x: 475, startPoint y: 288, endPoint x: 83, endPoint y: 273, distance: 392.2
click at [83, 273] on app-calendar-viewport "Tue 9 4/4 2 Jobs Wed 10 4/4 2 Jobs Thu 11 2/2 1 Job Fri 12 2/2 1 Job Sat 13 2/2…" at bounding box center [255, 309] width 511 height 416
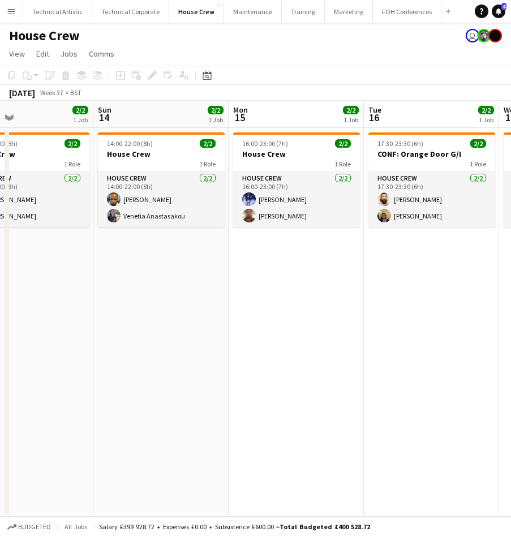
scroll to position [0, 430]
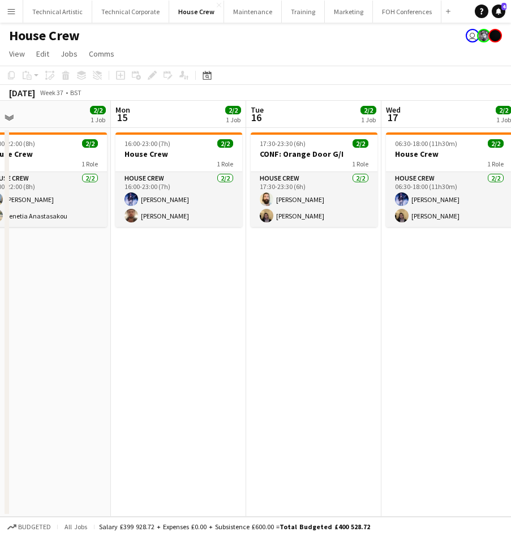
drag, startPoint x: 143, startPoint y: 271, endPoint x: 74, endPoint y: 266, distance: 69.3
click at [74, 266] on app-calendar-viewport "Thu 11 2/2 1 Job Fri 12 2/2 1 Job Sat 13 2/2 1 Job Sun 14 2/2 1 Job Mon 15 2/2 …" at bounding box center [255, 309] width 511 height 416
click at [164, 112] on app-board-header-date "Mon 15 2/2 1 Job" at bounding box center [178, 114] width 135 height 27
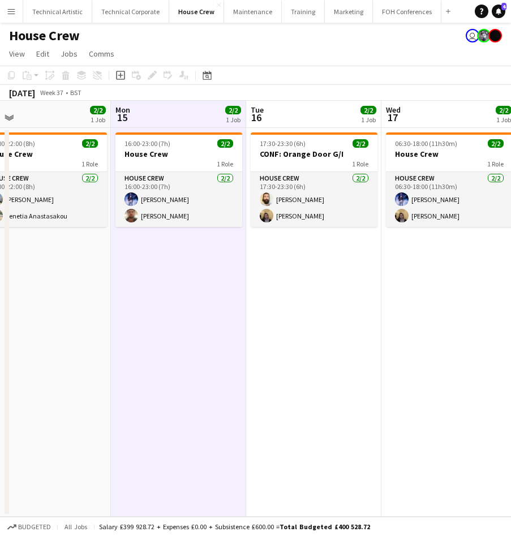
click at [164, 113] on app-board-header-date "Mon 15 2/2 1 Job" at bounding box center [178, 114] width 135 height 27
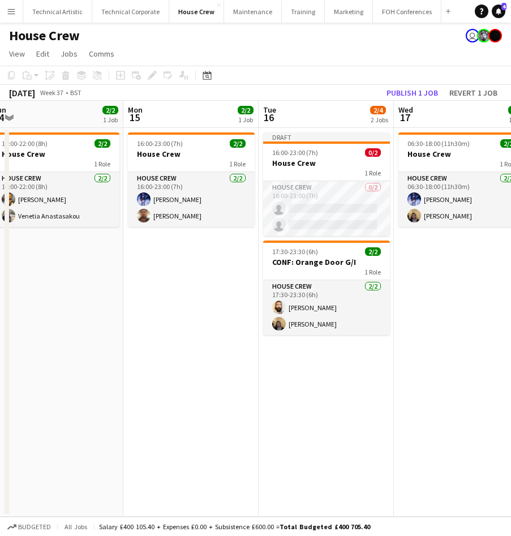
scroll to position [0, 428]
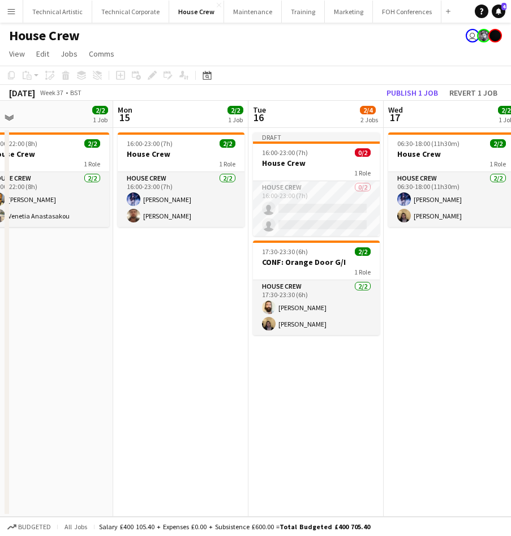
click at [147, 271] on app-calendar-viewport "Thu 11 2/2 1 Job Fri 12 2/2 1 Job Sat 13 2/2 1 Job Sun 14 2/2 1 Job Mon 15 2/2 …" at bounding box center [255, 309] width 511 height 416
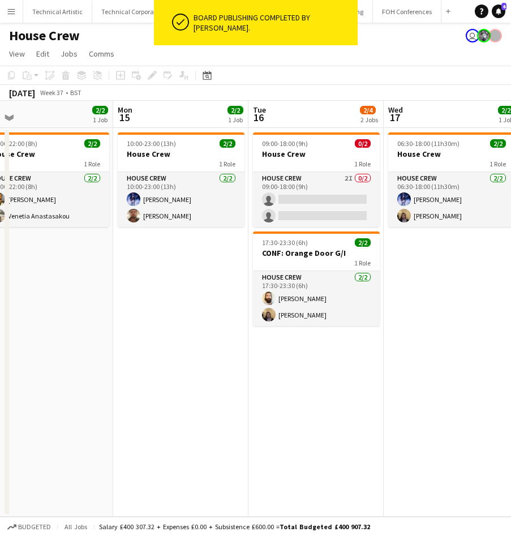
click at [307, 370] on app-date-cell "09:00-18:00 (9h) 0/2 House Crew 1 Role House Crew 2I 0/2 09:00-18:00 (9h) singl…" at bounding box center [316, 322] width 135 height 389
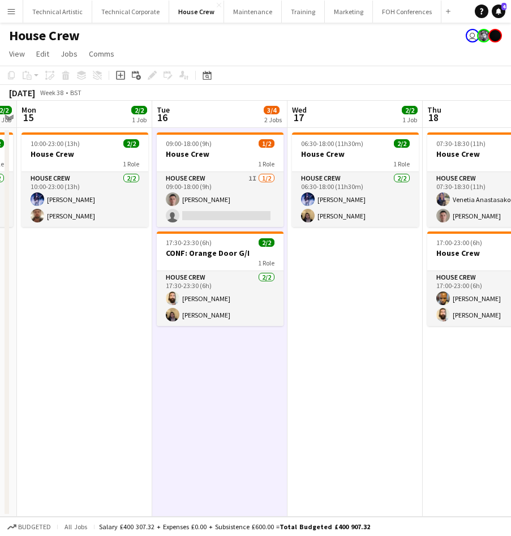
scroll to position [0, 432]
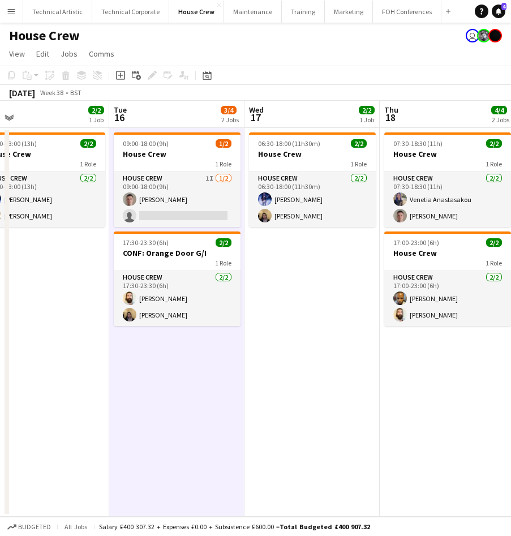
drag, startPoint x: 439, startPoint y: 348, endPoint x: 300, endPoint y: 367, distance: 140.6
click at [300, 367] on app-calendar-viewport "Fri 12 2/2 1 Job Sat 13 2/2 1 Job Sun 14 2/2 1 Job Mon 15 2/2 1 Job Tue 16 3/4 …" at bounding box center [255, 309] width 511 height 416
drag, startPoint x: 174, startPoint y: 301, endPoint x: 168, endPoint y: 310, distance: 10.7
click at [168, 309] on app-calendar-viewport "Fri 12 2/2 1 Job Sat 13 2/2 1 Job Sun 14 2/2 1 Job Mon 15 2/2 1 Job Tue 16 3/4 …" at bounding box center [255, 309] width 511 height 416
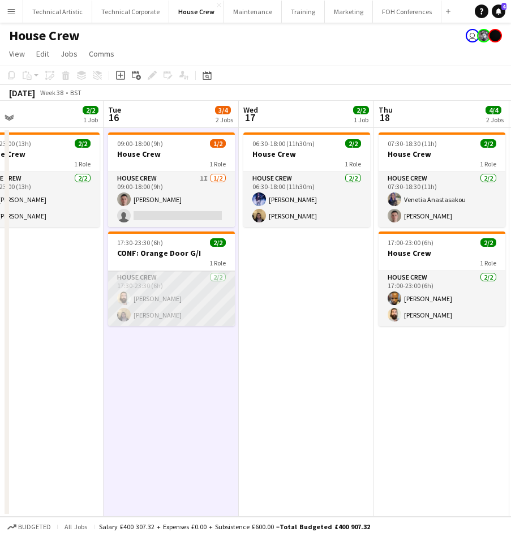
click at [207, 305] on app-card-role "House Crew 2/2 17:30-23:30 (6h) Justin Gartry James Reyes-Gomez" at bounding box center [171, 298] width 127 height 55
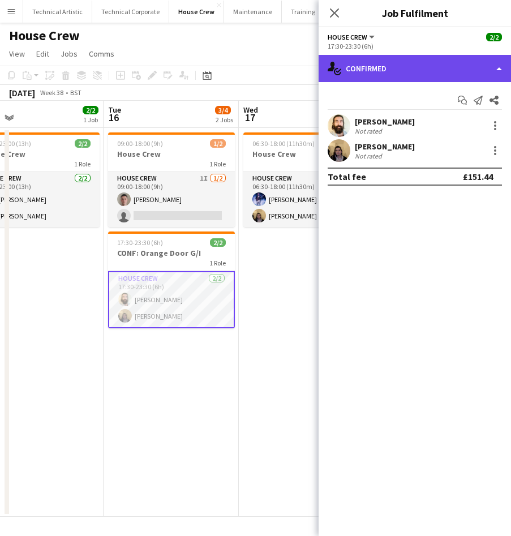
click at [403, 64] on div "single-neutral-actions-check-2 Confirmed" at bounding box center [415, 68] width 193 height 27
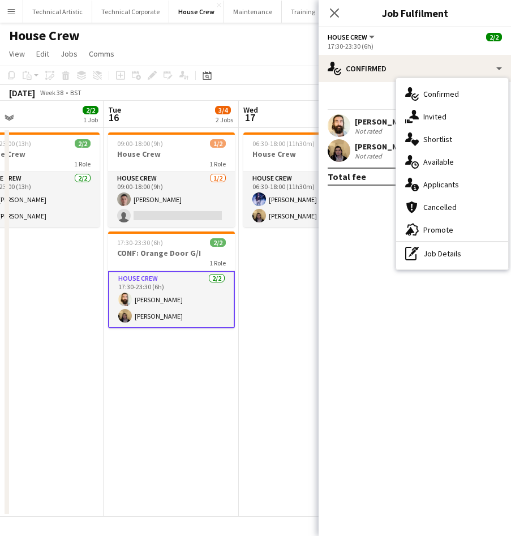
drag, startPoint x: 173, startPoint y: 351, endPoint x: 166, endPoint y: 353, distance: 7.2
click at [165, 355] on app-calendar-viewport "Fri 12 2/2 1 Job Sat 13 2/2 1 Job Sun 14 2/2 1 Job Mon 15 2/2 1 Job Tue 16 3/4 …" at bounding box center [255, 309] width 511 height 416
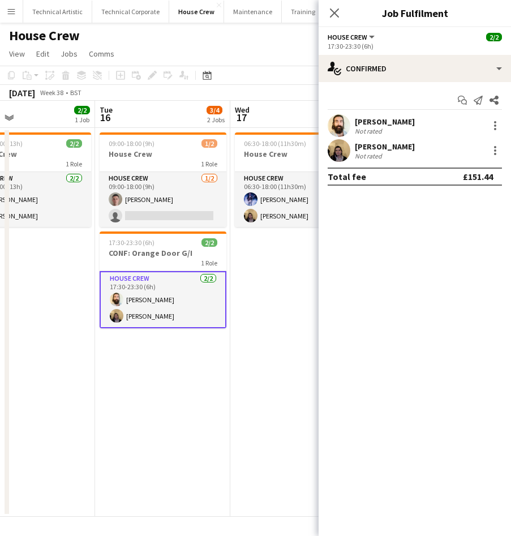
click at [163, 353] on app-date-cell "09:00-18:00 (9h) 1/2 House Crew 1 Role House Crew 1/2 09:00-18:00 (9h) Robert B…" at bounding box center [162, 322] width 135 height 389
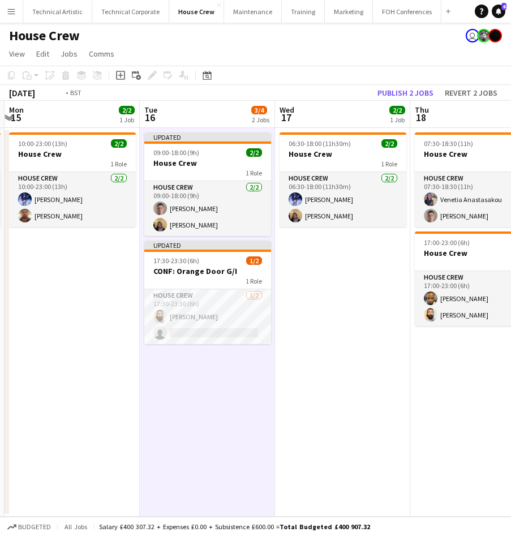
scroll to position [0, 395]
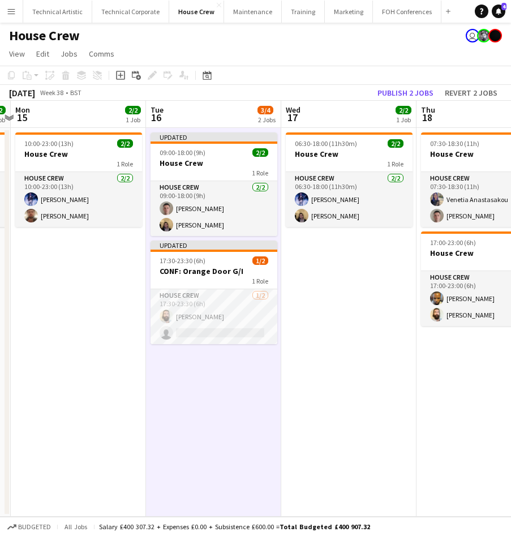
drag, startPoint x: 163, startPoint y: 353, endPoint x: 214, endPoint y: 352, distance: 51.0
click at [214, 352] on app-calendar-viewport "Fri 12 2/2 1 Job Sat 13 2/2 1 Job Sun 14 2/2 1 Job Mon 15 2/2 1 Job Tue 16 3/4 …" at bounding box center [255, 309] width 511 height 416
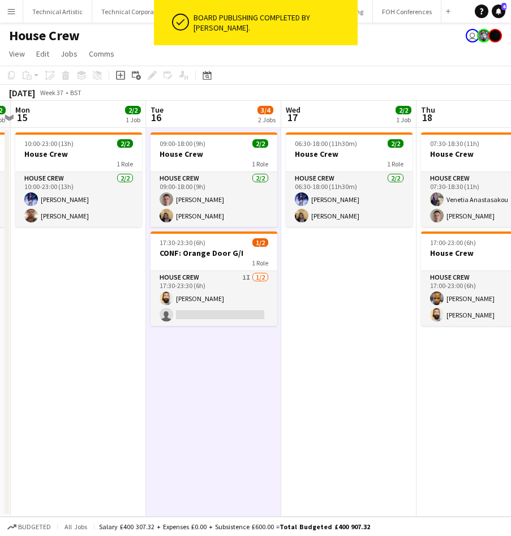
click at [339, 118] on app-board-header-date "Wed 17 2/2 1 Job" at bounding box center [348, 114] width 135 height 27
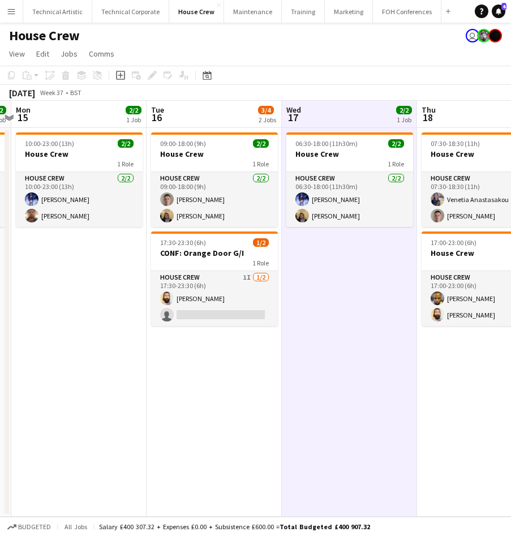
click at [343, 115] on app-board-header-date "Wed 17 2/2 1 Job" at bounding box center [349, 114] width 135 height 27
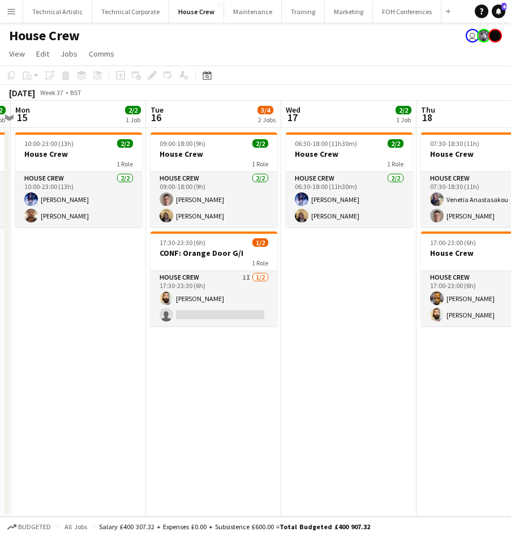
click at [357, 248] on app-date-cell "06:30-18:00 (11h30m) 2/2 House Crew 1 Role House Crew 2/2 06:30-18:00 (11h30m) …" at bounding box center [348, 322] width 135 height 389
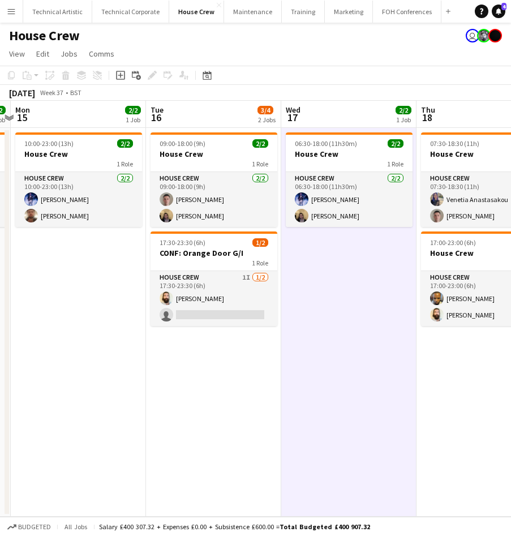
click at [356, 248] on app-date-cell "06:30-18:00 (11h30m) 2/2 House Crew 1 Role House Crew 2/2 06:30-18:00 (11h30m) …" at bounding box center [348, 322] width 135 height 389
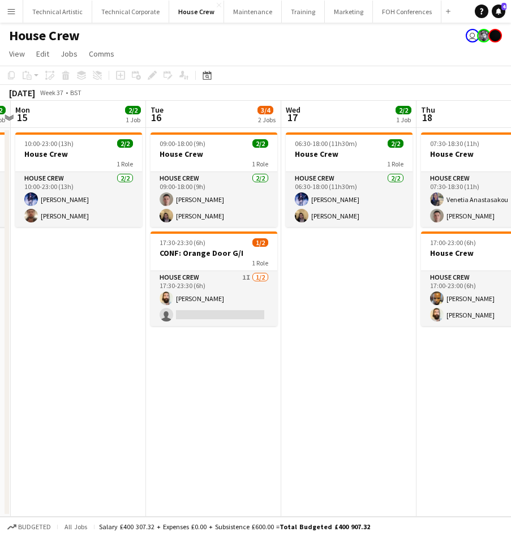
click at [332, 106] on app-board-header-date "Wed 17 2/2 1 Job" at bounding box center [348, 114] width 135 height 27
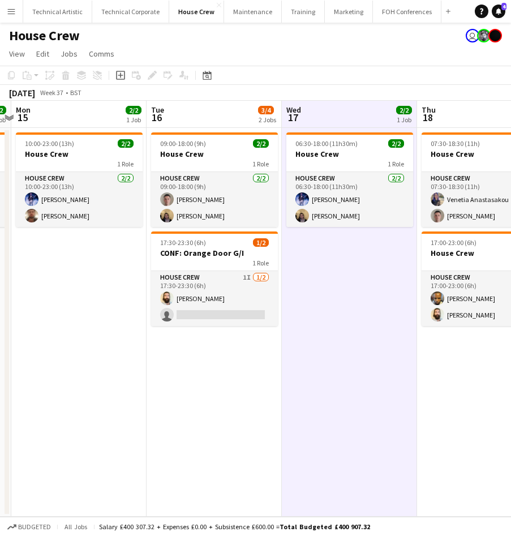
click at [345, 108] on app-board-header-date "Wed 17 2/2 1 Job" at bounding box center [349, 114] width 135 height 27
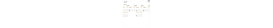
scroll to position [0, 420]
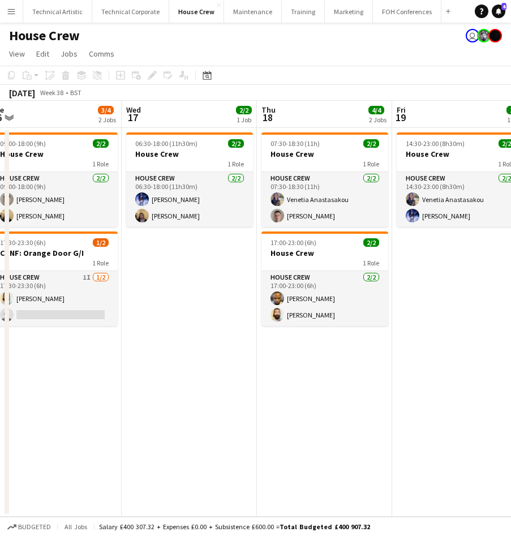
drag, startPoint x: 399, startPoint y: 262, endPoint x: 238, endPoint y: 262, distance: 160.3
click at [238, 262] on app-calendar-viewport "Sat 13 2/2 1 Job Sun 14 2/2 1 Job Mon 15 2/2 1 Job Tue 16 3/4 2 Jobs Wed 17 2/2…" at bounding box center [255, 309] width 511 height 416
click at [339, 369] on app-date-cell "07:30-18:30 (11h) 2/2 House Crew 1 Role House Crew 2/2 07:30-18:30 (11h) Veneti…" at bounding box center [324, 322] width 135 height 389
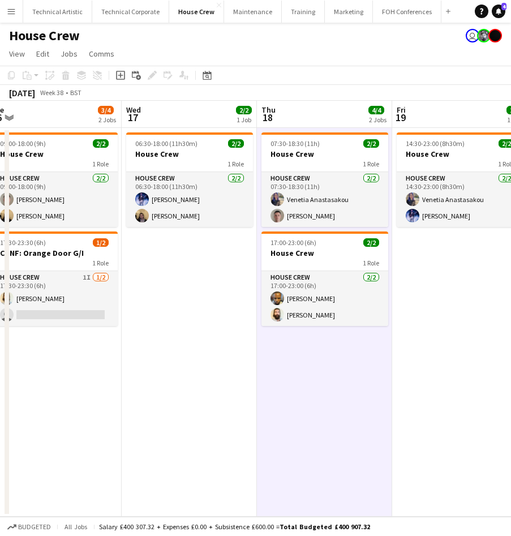
click at [336, 367] on app-date-cell "07:30-18:30 (11h) 2/2 House Crew 1 Role House Crew 2/2 07:30-18:30 (11h) Veneti…" at bounding box center [324, 322] width 135 height 389
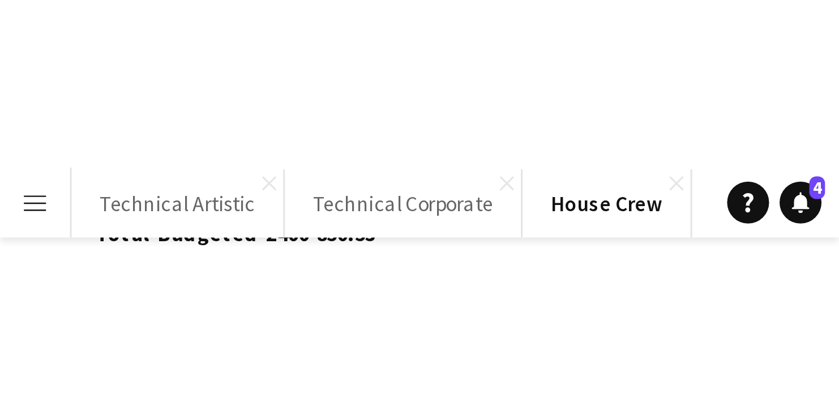
scroll to position [0, 419]
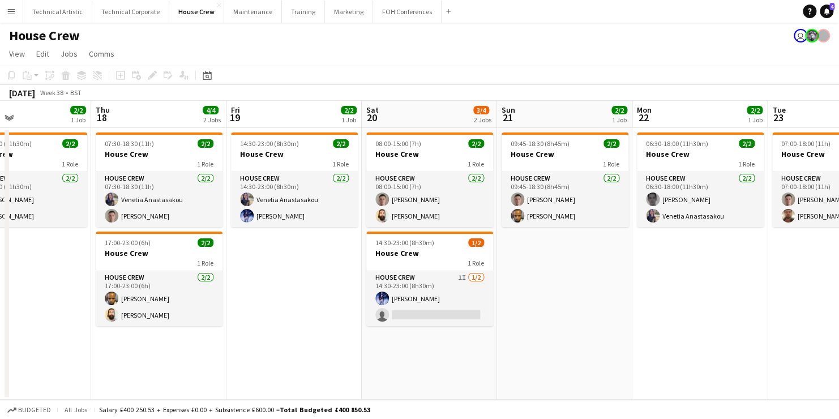
drag, startPoint x: 82, startPoint y: 315, endPoint x: 322, endPoint y: 300, distance: 240.6
click at [322, 300] on app-calendar-viewport "Mon 15 2/2 1 Job Tue 16 4/4 2 Jobs Wed 17 2/2 1 Job Thu 18 4/4 2 Jobs Fri 19 2/…" at bounding box center [419, 250] width 839 height 299
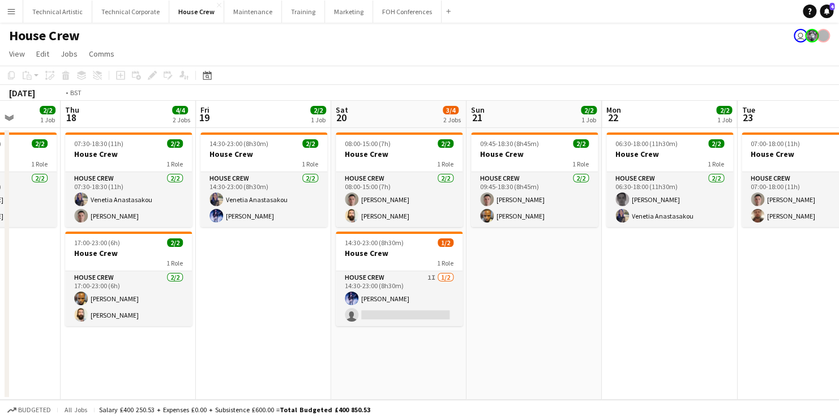
drag, startPoint x: 227, startPoint y: 285, endPoint x: 600, endPoint y: 254, distance: 374.6
click at [603, 254] on app-calendar-viewport "Mon 15 2/2 1 Job Tue 16 4/4 2 Jobs Wed 17 2/2 1 Job Thu 18 4/4 2 Jobs Fri 19 2/…" at bounding box center [419, 250] width 839 height 299
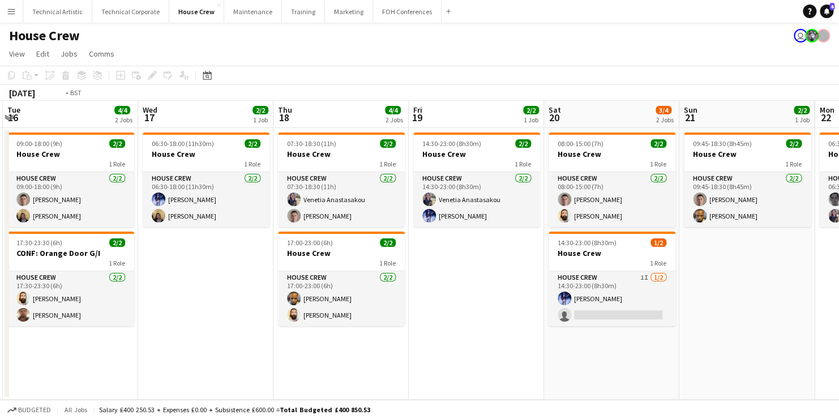
drag, startPoint x: 584, startPoint y: 255, endPoint x: 685, endPoint y: 238, distance: 101.7
click at [685, 238] on app-calendar-viewport "Sun 14 2/2 1 Job Mon 15 2/2 1 Job Tue 16 4/4 2 Jobs Wed 17 2/2 1 Job Thu 18 4/4…" at bounding box center [419, 250] width 839 height 299
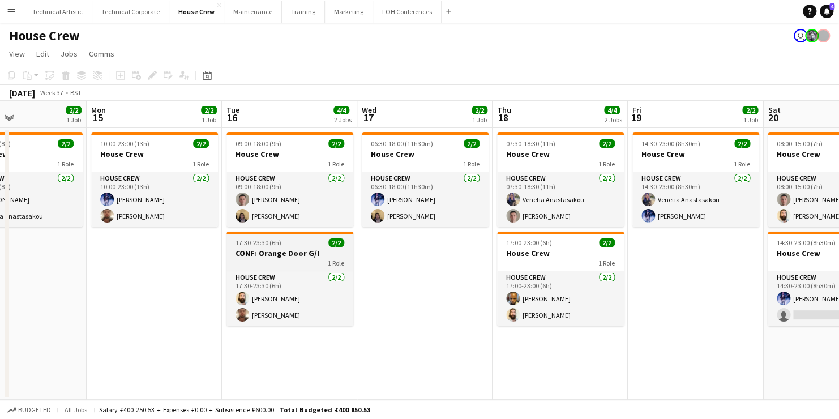
drag, startPoint x: 547, startPoint y: 262, endPoint x: 621, endPoint y: 257, distance: 74.4
click at [663, 249] on app-calendar-viewport "Fri 12 2/2 1 Job Sat 13 2/2 1 Job Sun 14 2/2 1 Job Mon 15 2/2 1 Job Tue 16 4/4 …" at bounding box center [419, 250] width 839 height 299
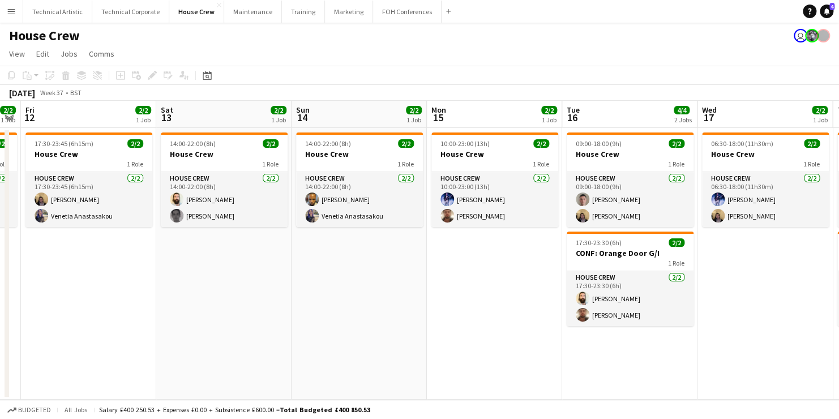
drag, startPoint x: 306, startPoint y: 273, endPoint x: 600, endPoint y: 261, distance: 294.2
click at [599, 261] on app-calendar-viewport "Wed 10 4/4 2 Jobs Thu 11 2/2 1 Job Fri 12 2/2 1 Job Sat 13 2/2 1 Job Sun 14 2/2…" at bounding box center [419, 250] width 839 height 299
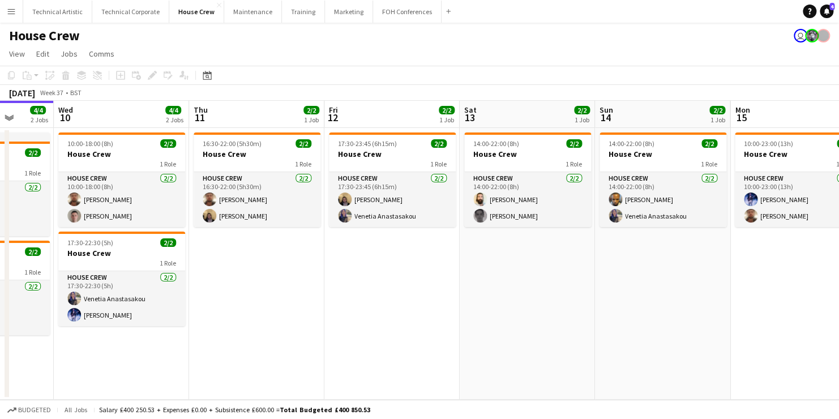
click at [310, 45] on app-page-menu "View Day view expanded Day view collapsed Month view Date picker Jump to today …" at bounding box center [419, 55] width 839 height 22
